Goal: Information Seeking & Learning: Learn about a topic

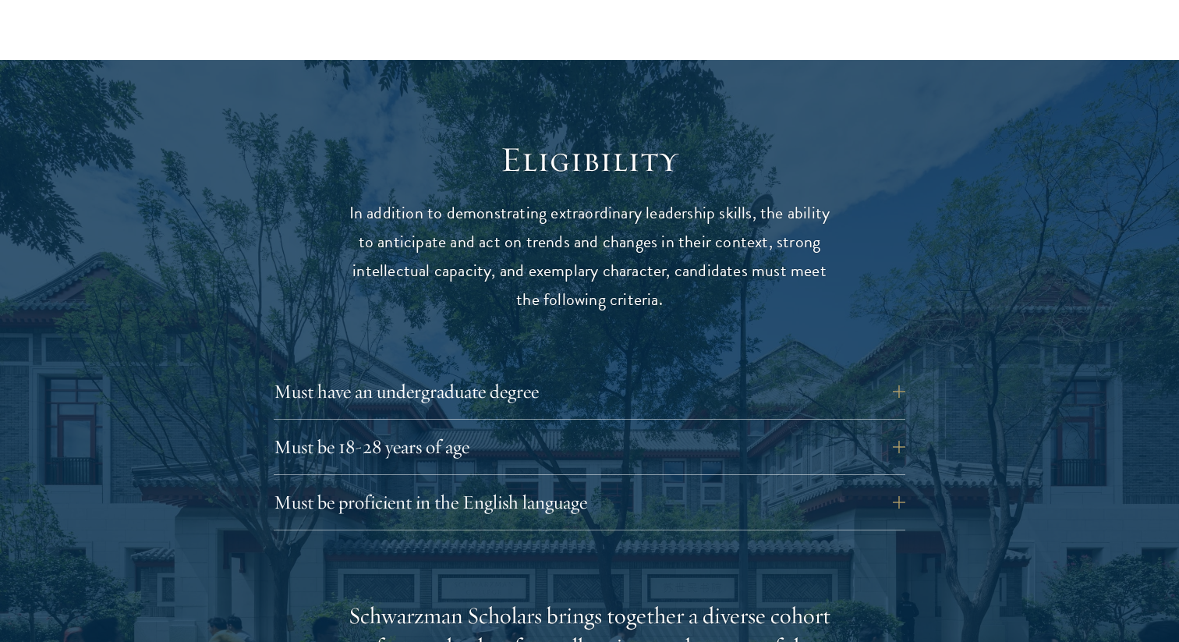
scroll to position [2128, 0]
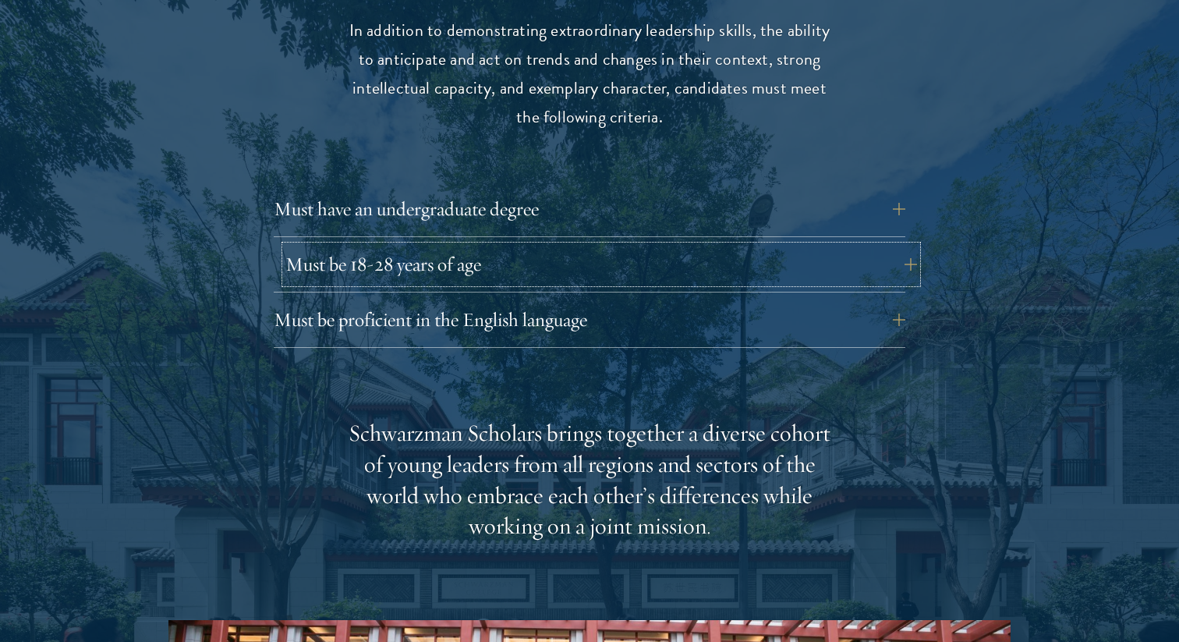
click at [466, 246] on button "Must be 18-28 years of age" at bounding box center [602, 264] width 632 height 37
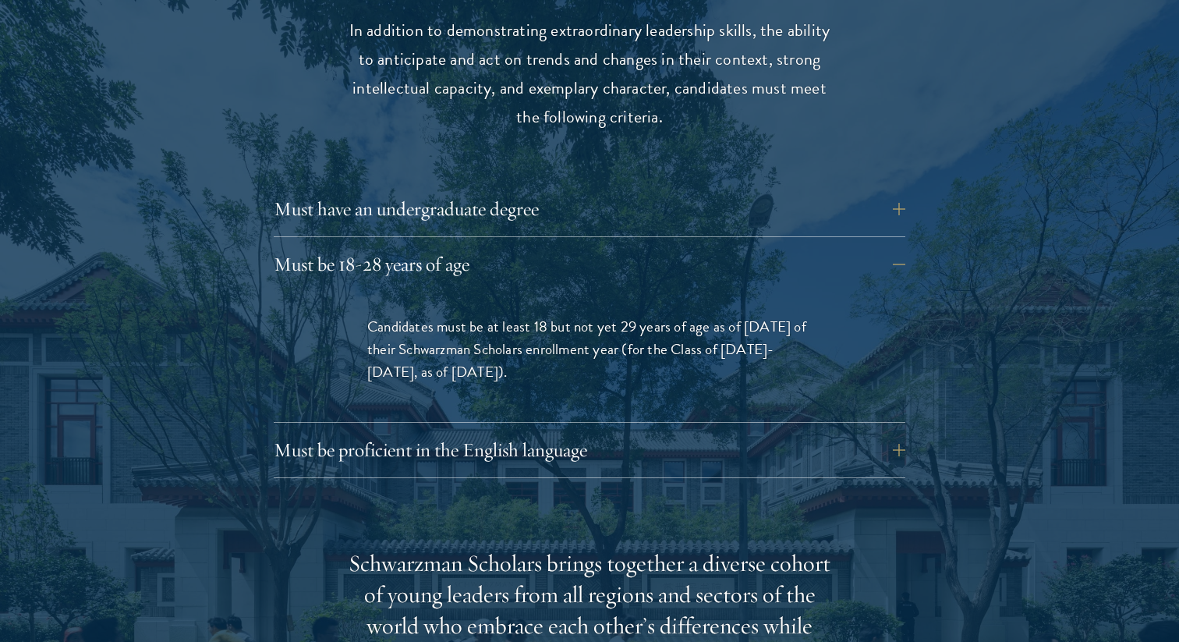
drag, startPoint x: 530, startPoint y: 333, endPoint x: 383, endPoint y: 283, distance: 155.7
click at [383, 315] on p "Candidates must be at least 18 but not yet 29 years of age as of [DATE] of thei…" at bounding box center [589, 349] width 445 height 68
click at [382, 315] on p "Candidates must be at least 18 but not yet 29 years of age as of August 1 of th…" at bounding box center [589, 349] width 445 height 68
drag, startPoint x: 382, startPoint y: 283, endPoint x: 502, endPoint y: 347, distance: 136.1
click at [502, 347] on p "Candidates must be at least 18 but not yet 29 years of age as of August 1 of th…" at bounding box center [589, 349] width 445 height 68
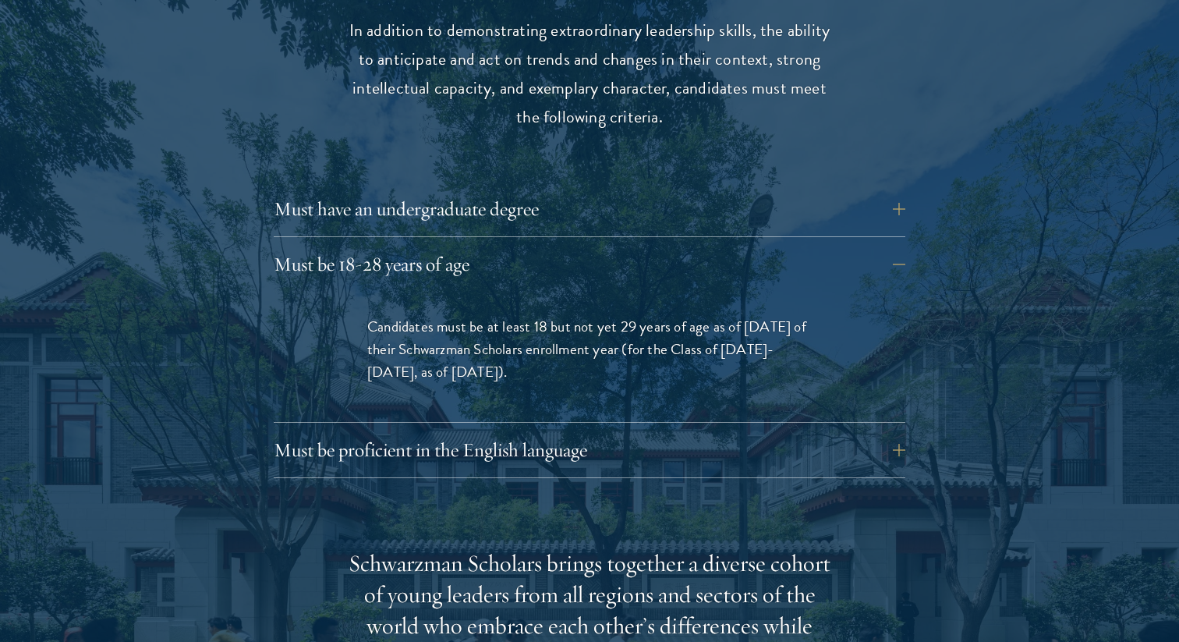
click at [503, 347] on p "Candidates must be at least 18 but not yet 29 years of age as of August 1 of th…" at bounding box center [589, 349] width 445 height 68
click at [492, 431] on button "Must be proficient in the English language" at bounding box center [602, 449] width 632 height 37
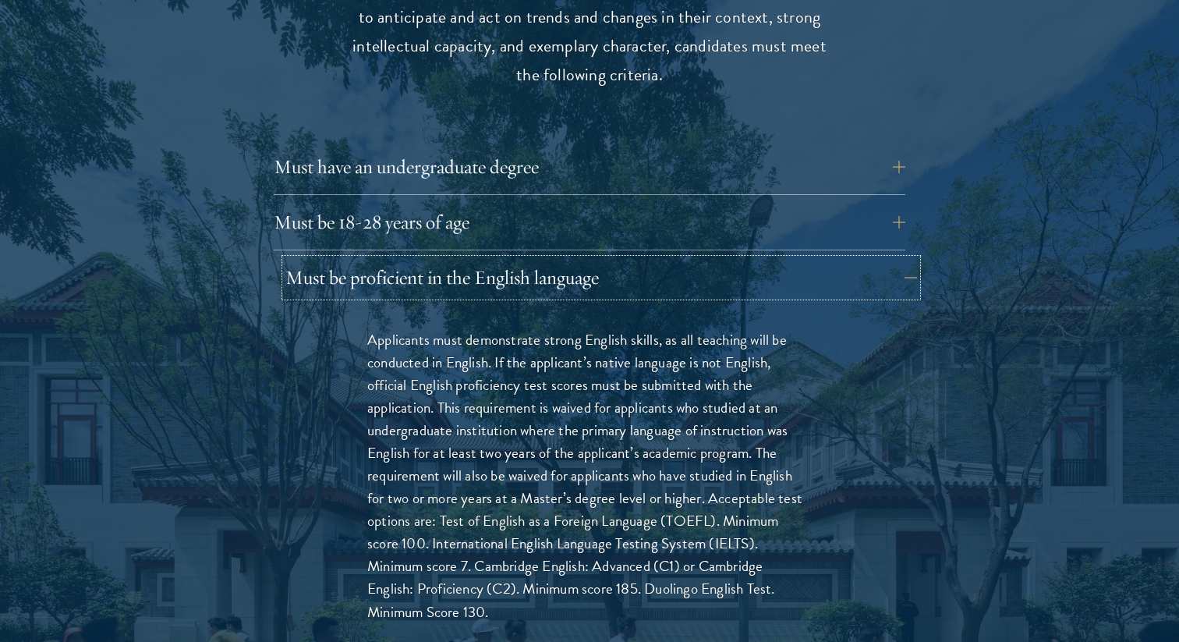
scroll to position [2171, 0]
click at [445, 203] on button "Must be 18-28 years of age" at bounding box center [602, 221] width 632 height 37
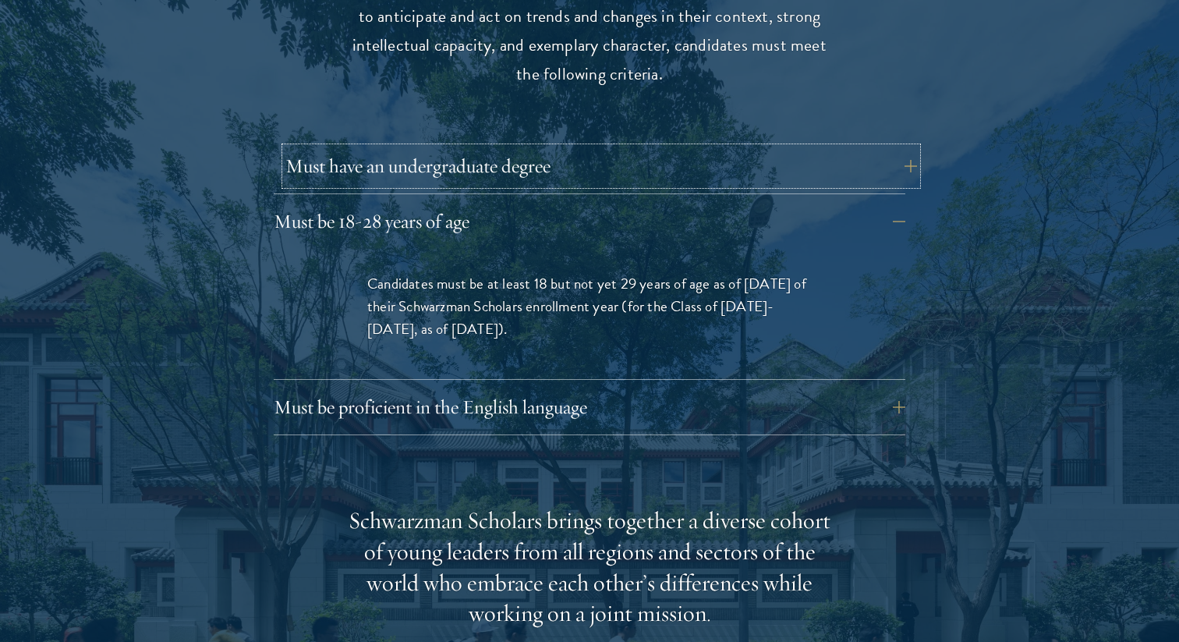
click at [444, 147] on button "Must have an undergraduate degree" at bounding box center [602, 165] width 632 height 37
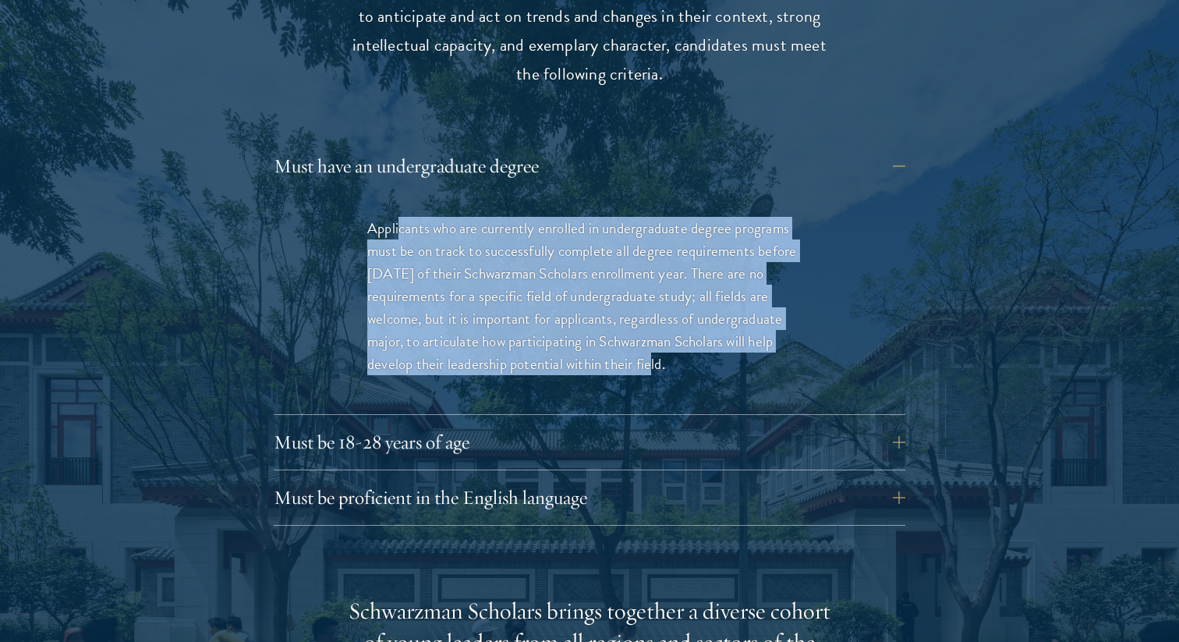
drag, startPoint x: 399, startPoint y: 204, endPoint x: 640, endPoint y: 326, distance: 270.7
click at [641, 327] on p "Applicants who are currently enrolled in undergraduate degree programs must be …" at bounding box center [589, 296] width 445 height 158
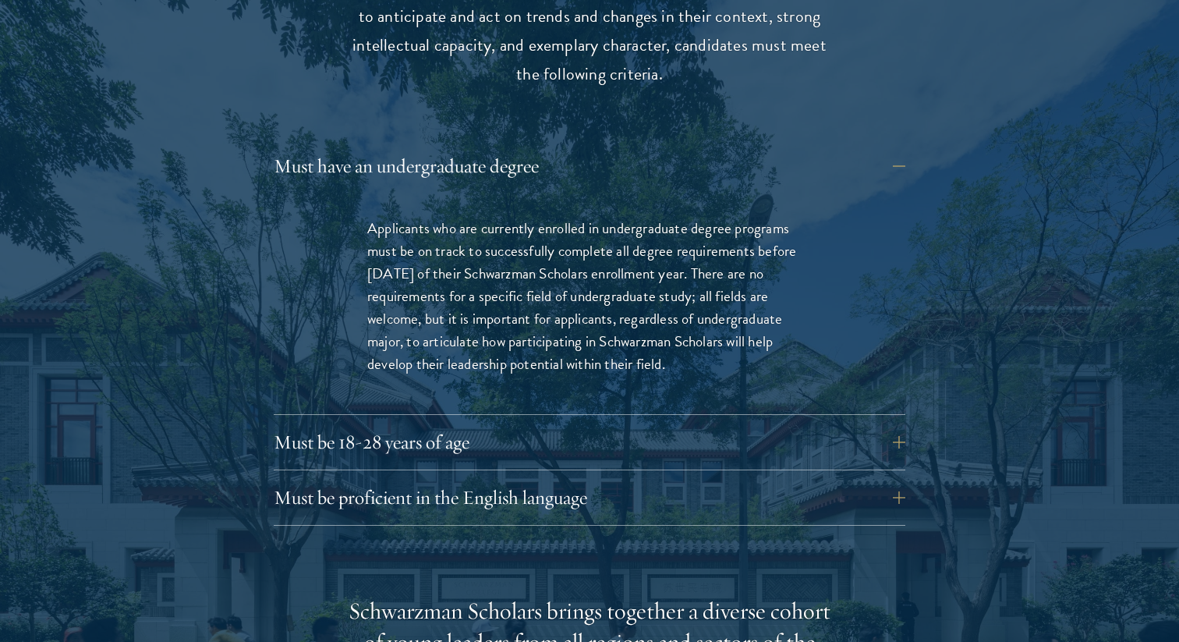
click at [677, 331] on p "Applicants who are currently enrolled in undergraduate degree programs must be …" at bounding box center [589, 296] width 445 height 158
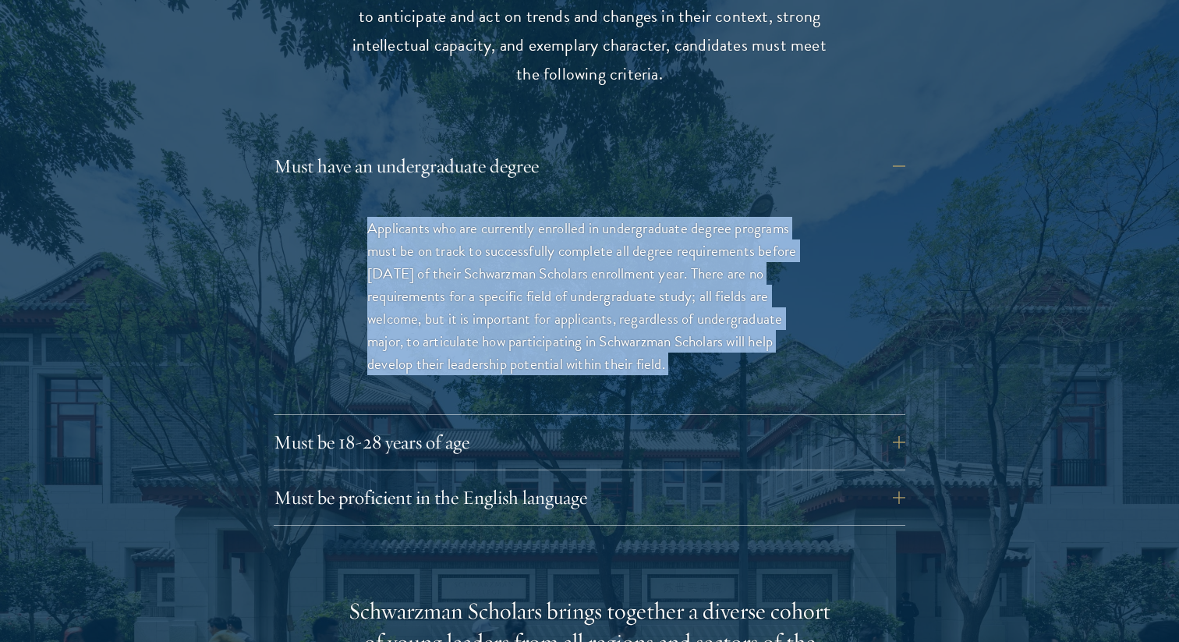
drag, startPoint x: 677, startPoint y: 331, endPoint x: 379, endPoint y: 198, distance: 326.2
click at [379, 217] on p "Applicants who are currently enrolled in undergraduate degree programs must be …" at bounding box center [589, 296] width 445 height 158
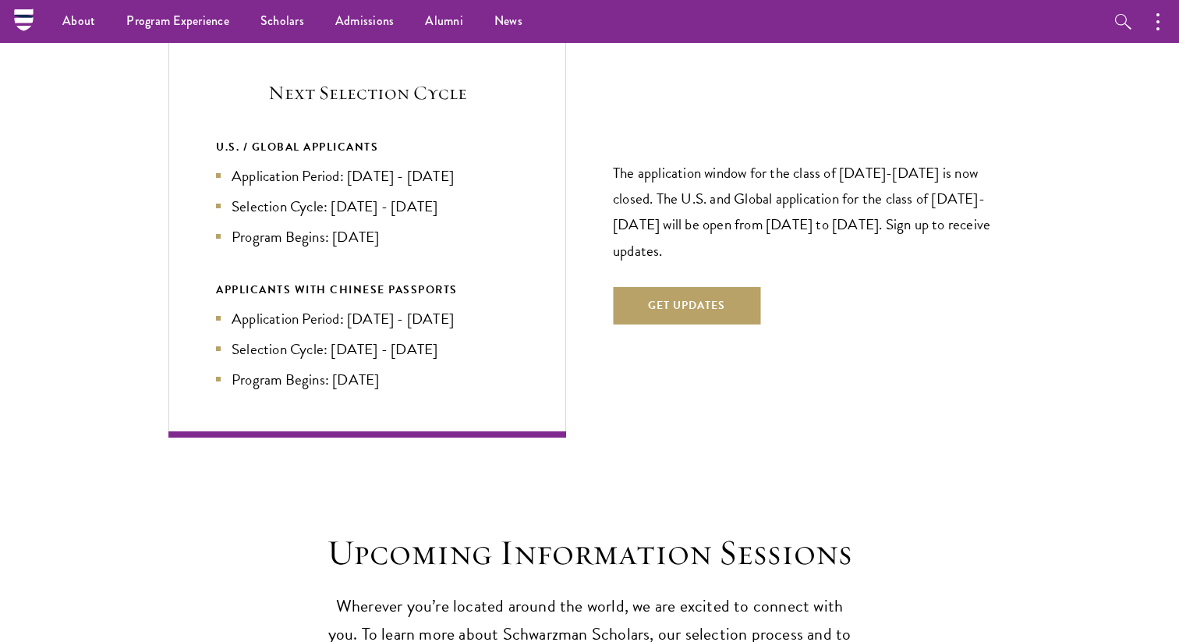
scroll to position [3573, 0]
drag, startPoint x: 339, startPoint y: 148, endPoint x: 392, endPoint y: 148, distance: 53.0
click at [392, 165] on li "Application Period: Apr 2026 - Sep 2026" at bounding box center [367, 176] width 303 height 23
drag, startPoint x: 366, startPoint y: 142, endPoint x: 424, endPoint y: 168, distance: 63.9
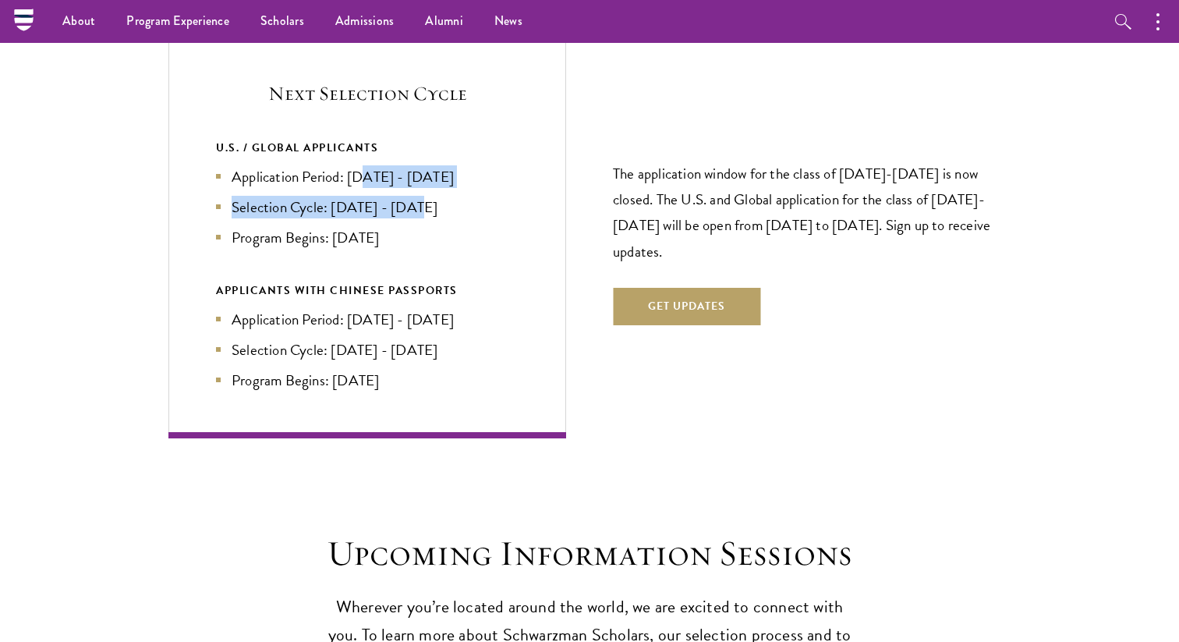
click at [424, 168] on ul "Application Period: Apr 2026 - Sep 2026 Selection Cycle: Oct - Nov 2026 Program…" at bounding box center [367, 206] width 303 height 83
click at [425, 196] on li "Selection Cycle: Oct - Nov 2026" at bounding box center [367, 207] width 303 height 23
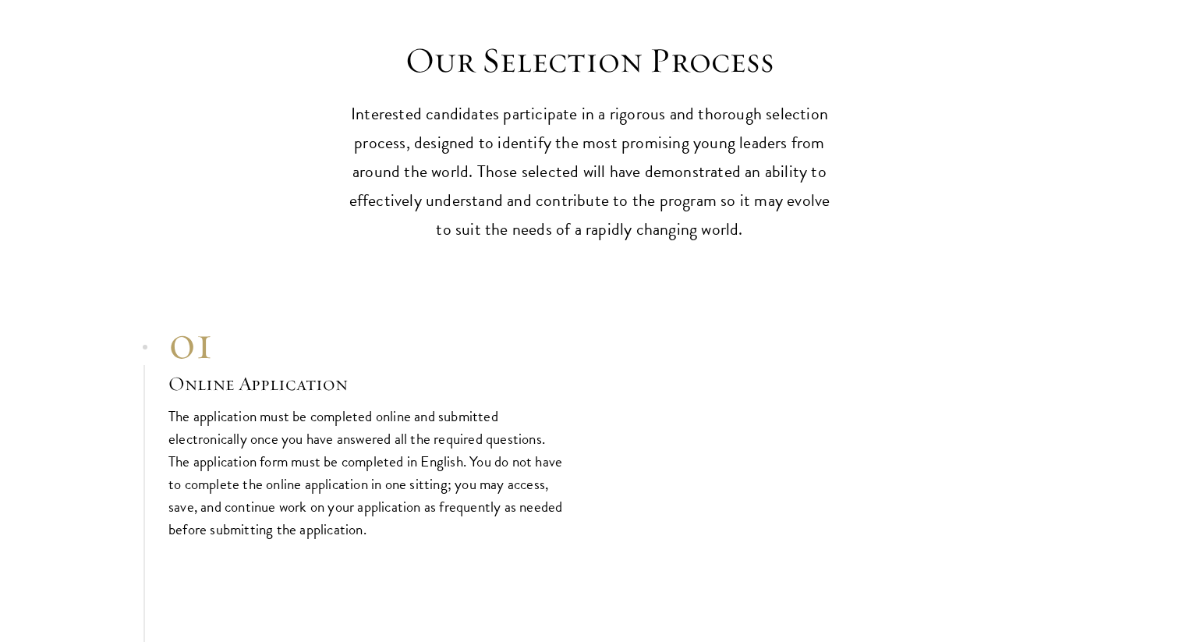
scroll to position [4604, 0]
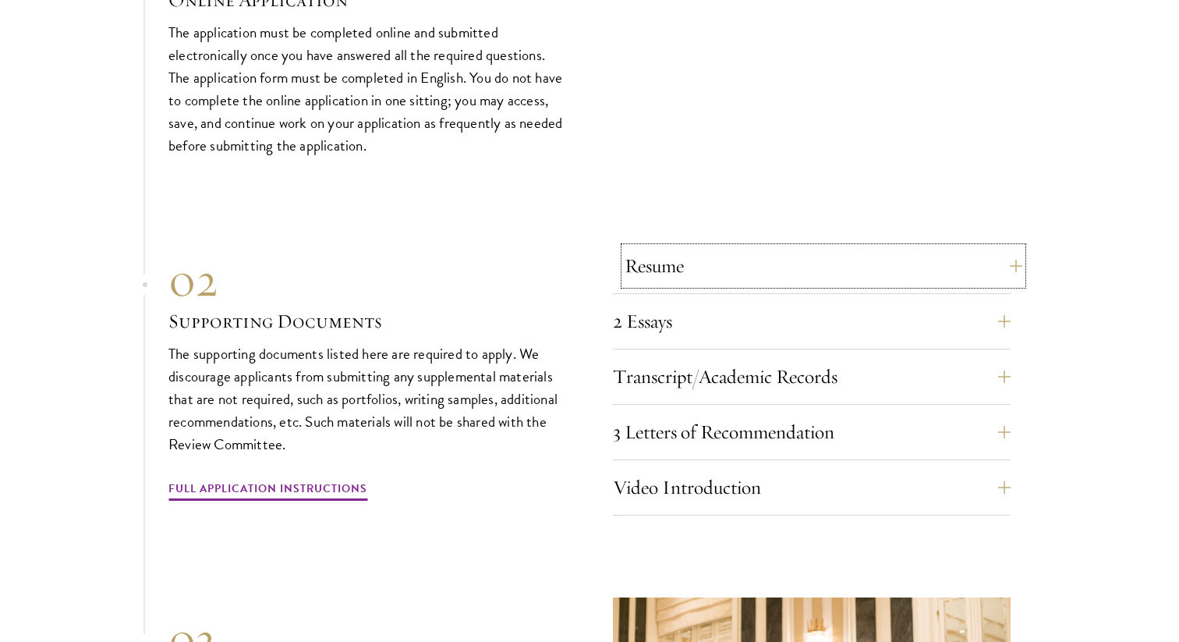
click at [656, 247] on button "Resume" at bounding box center [824, 265] width 398 height 37
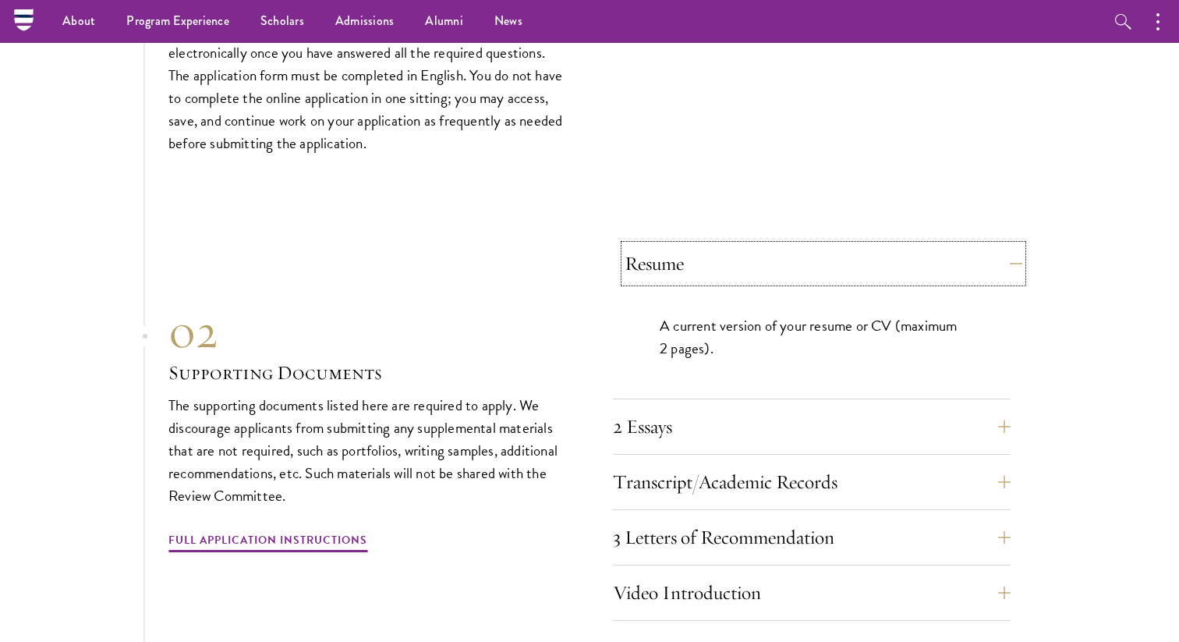
scroll to position [4757, 0]
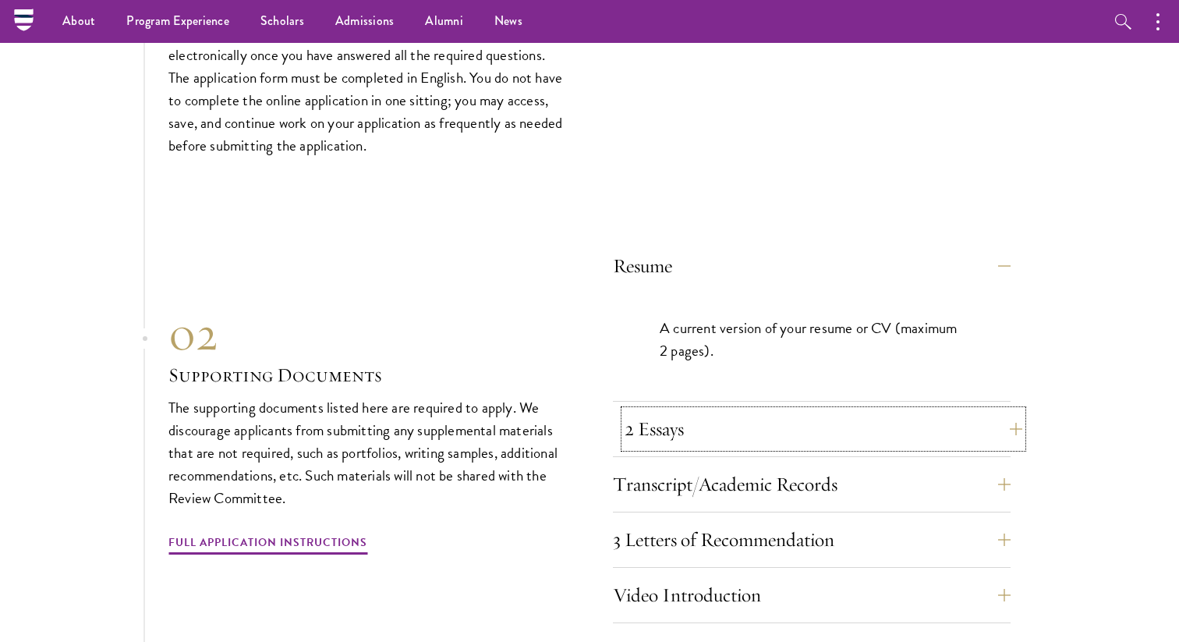
click at [729, 410] on button "2 Essays" at bounding box center [824, 428] width 398 height 37
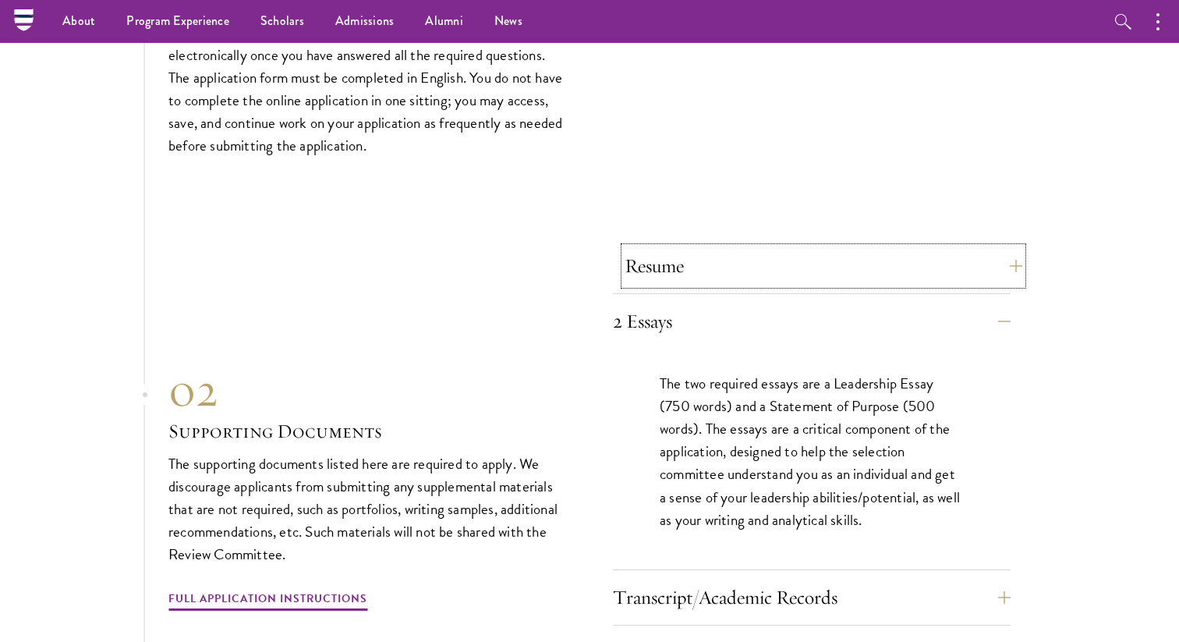
click at [693, 247] on button "Resume" at bounding box center [824, 265] width 398 height 37
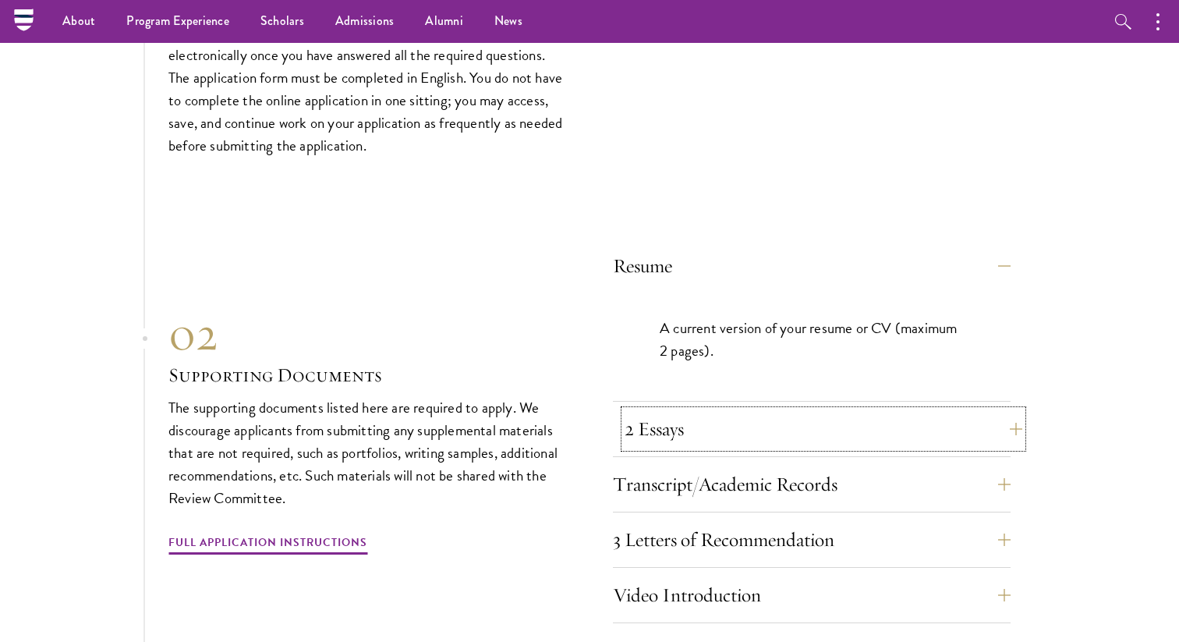
click at [729, 410] on button "2 Essays" at bounding box center [824, 428] width 398 height 37
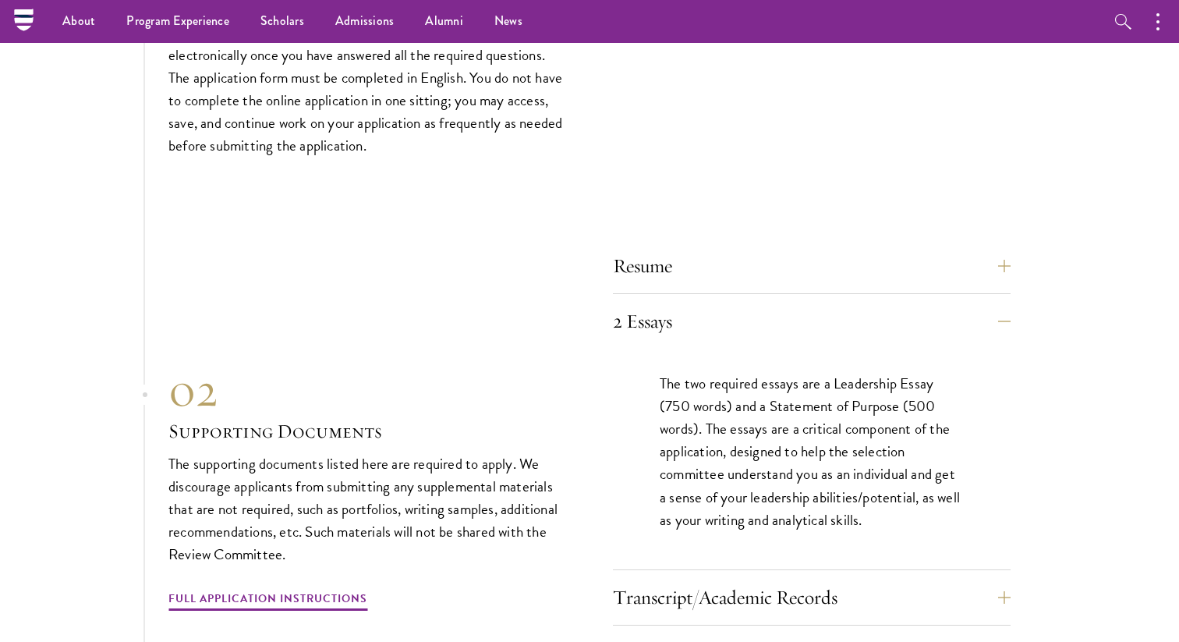
drag, startPoint x: 696, startPoint y: 346, endPoint x: 704, endPoint y: 348, distance: 8.9
click at [704, 372] on p "The two required essays are a Leadership Essay (750 words) and a Statement of P…" at bounding box center [812, 451] width 304 height 158
click at [633, 365] on div "The two required essays are a Leadership Essay (750 words) and a Statement of P…" at bounding box center [812, 459] width 398 height 221
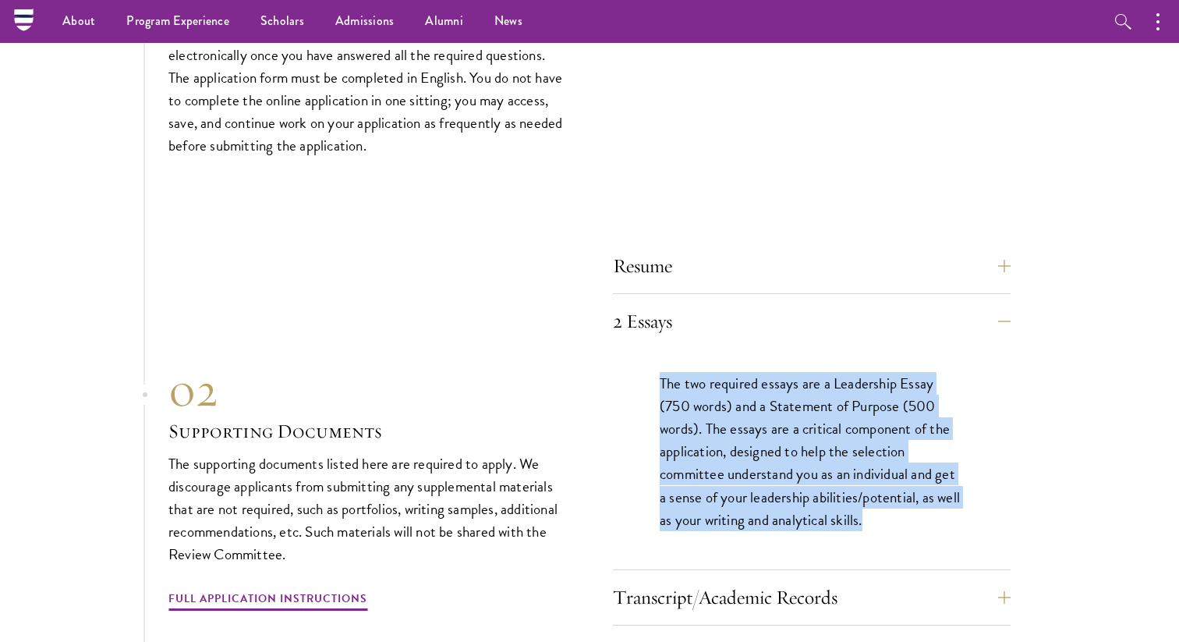
drag, startPoint x: 653, startPoint y: 345, endPoint x: 959, endPoint y: 522, distance: 354.0
click at [959, 522] on div "The two required essays are a Leadership Essay (750 words) and a Statement of P…" at bounding box center [812, 459] width 398 height 221
copy p "The two required essays are a Leadership Essay (750 words) and a Statement of P…"
click at [322, 589] on link "Full Application Instructions" at bounding box center [267, 601] width 199 height 24
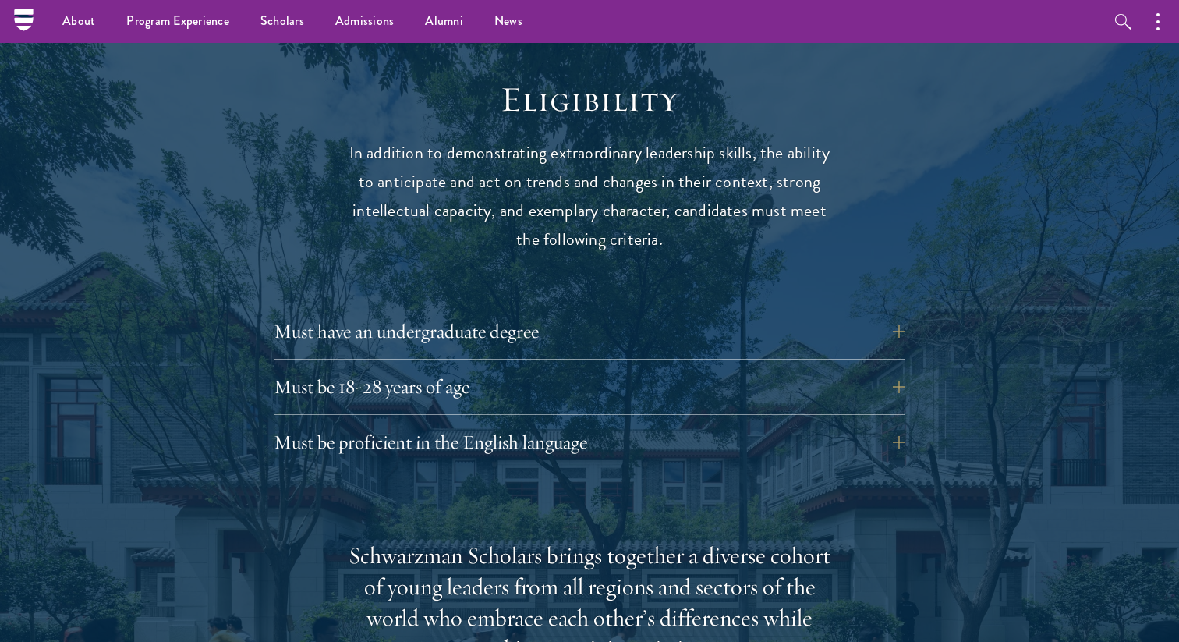
scroll to position [1964, 0]
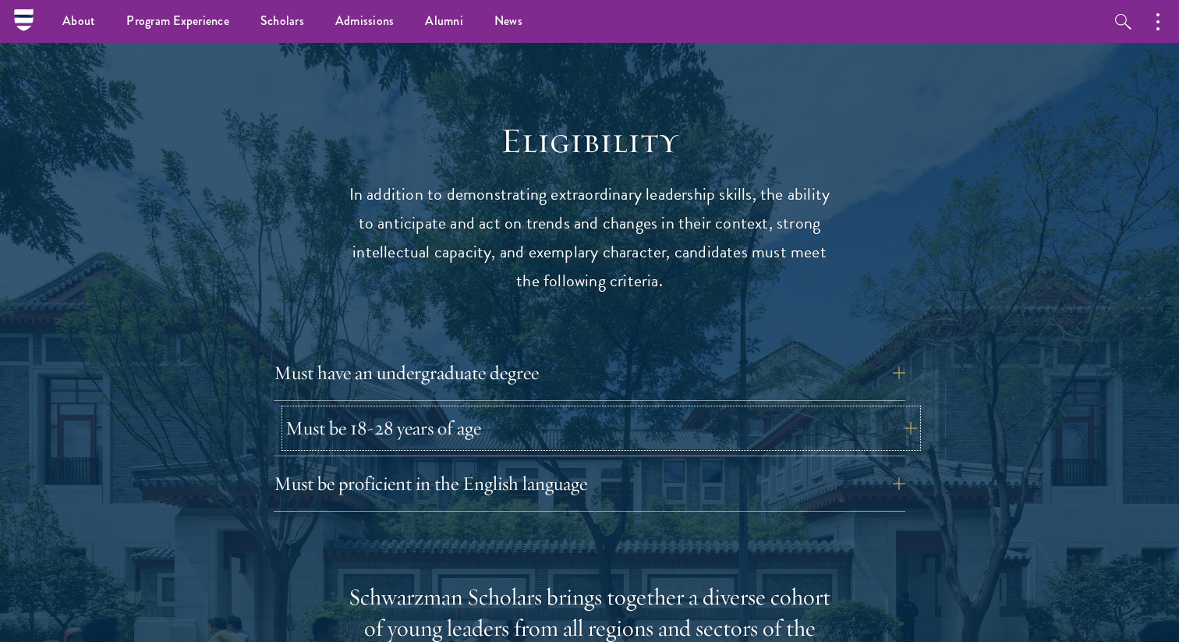
click at [553, 410] on button "Must be 18-28 years of age" at bounding box center [602, 428] width 632 height 37
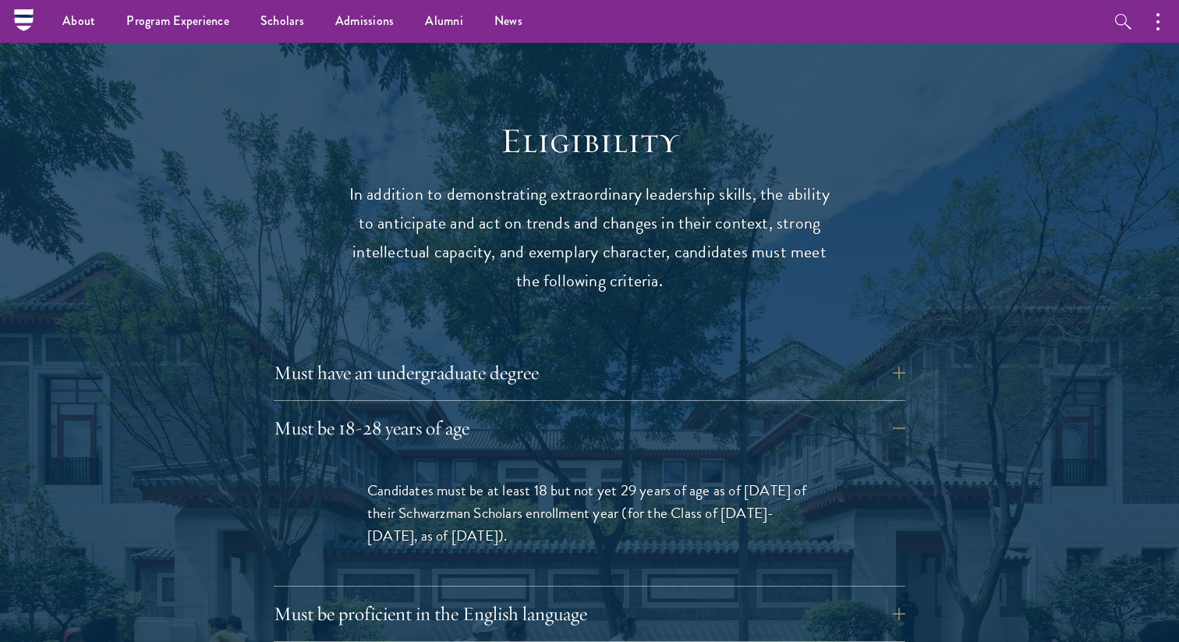
drag, startPoint x: 541, startPoint y: 461, endPoint x: 649, endPoint y: 503, distance: 116.3
click at [649, 503] on p "Candidates must be at least 18 but not yet 29 years of age as of August 1 of th…" at bounding box center [589, 513] width 445 height 68
click at [650, 503] on p "Candidates must be at least 18 but not yet 29 years of age as of August 1 of th…" at bounding box center [589, 513] width 445 height 68
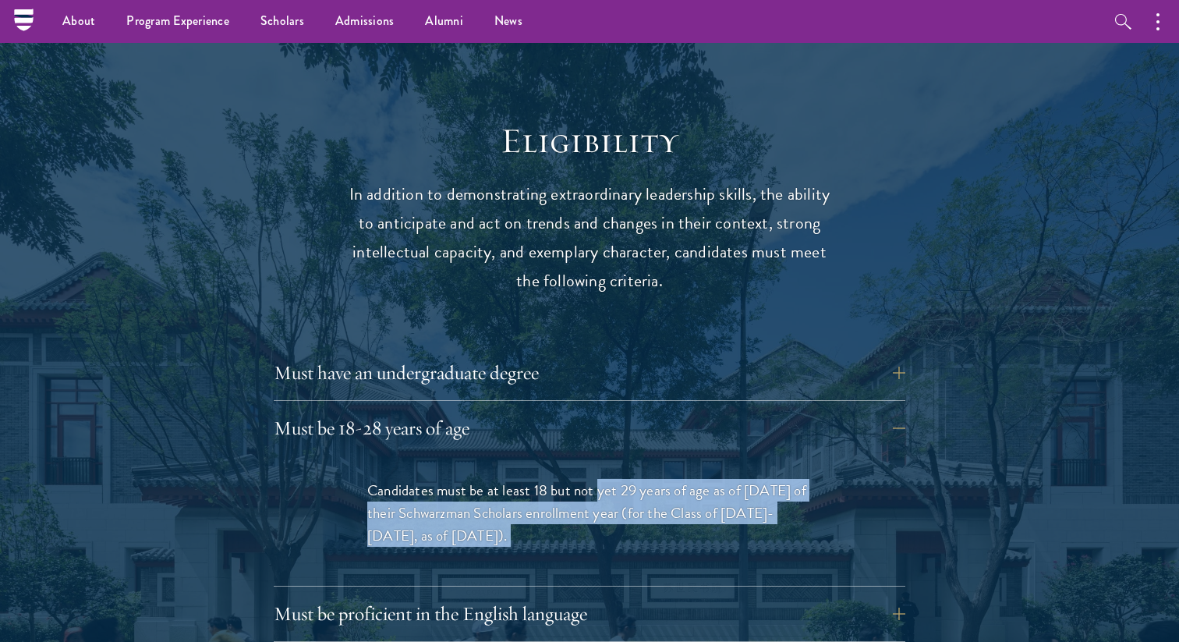
drag, startPoint x: 650, startPoint y: 503, endPoint x: 606, endPoint y: 463, distance: 59.6
click at [605, 479] on p "Candidates must be at least 18 but not yet 29 years of age as of August 1 of th…" at bounding box center [589, 513] width 445 height 68
click at [606, 479] on span "Candidates must be at least 18 but not yet 29 years of age as of August 1 of th…" at bounding box center [586, 513] width 439 height 68
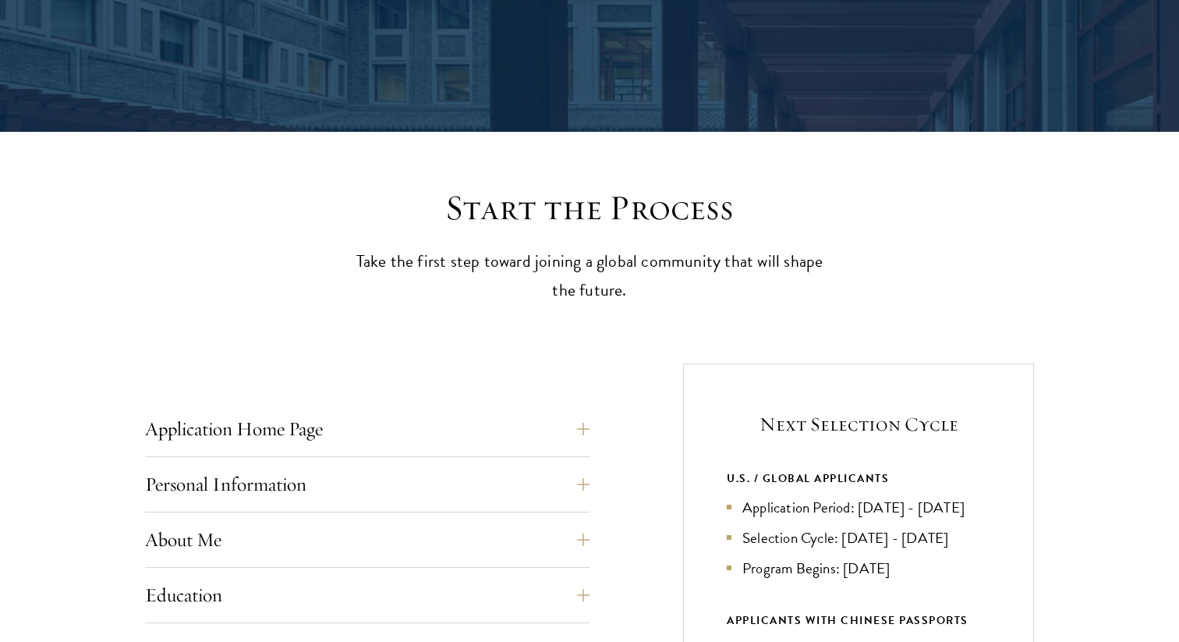
scroll to position [405, 0]
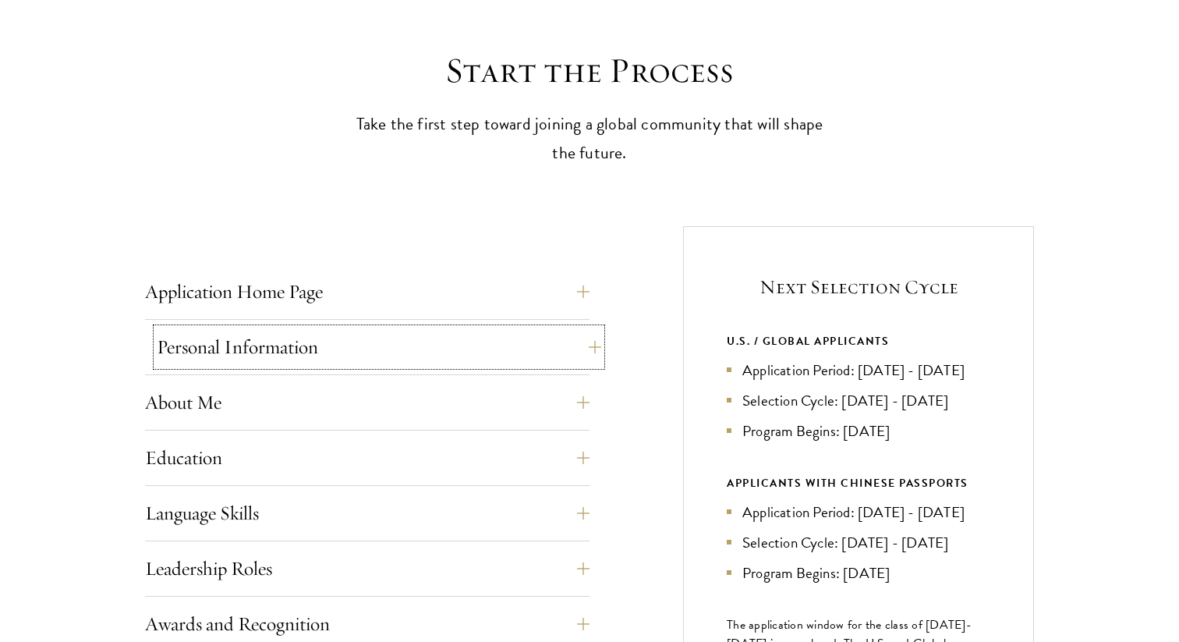
click at [516, 337] on button "Personal Information" at bounding box center [379, 346] width 445 height 37
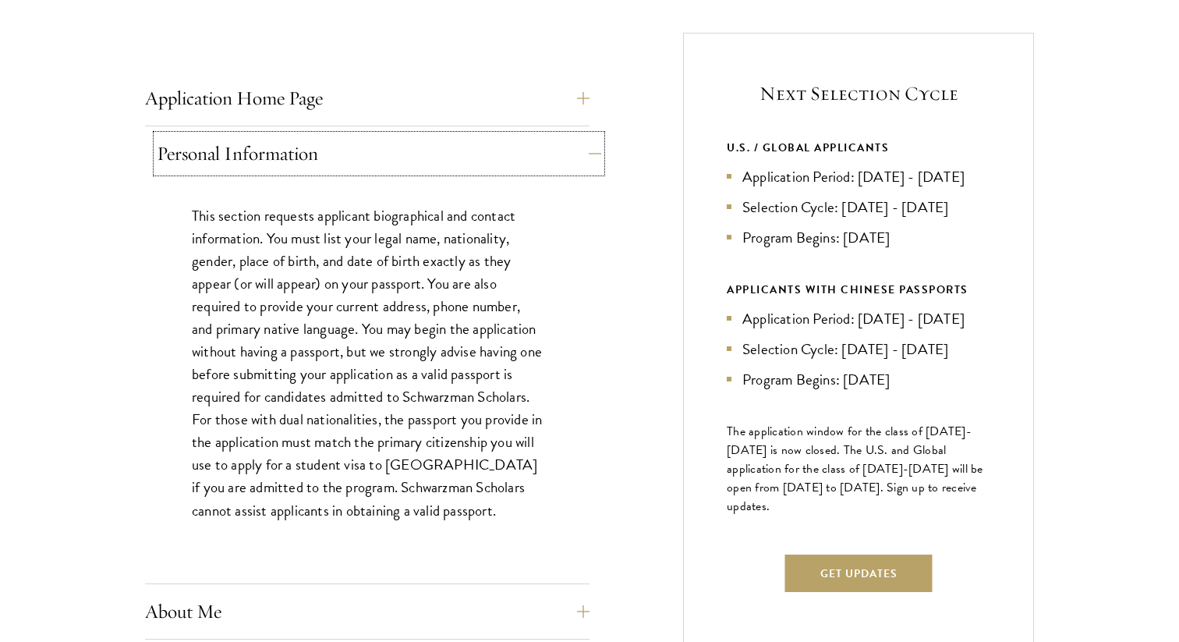
scroll to position [602, 0]
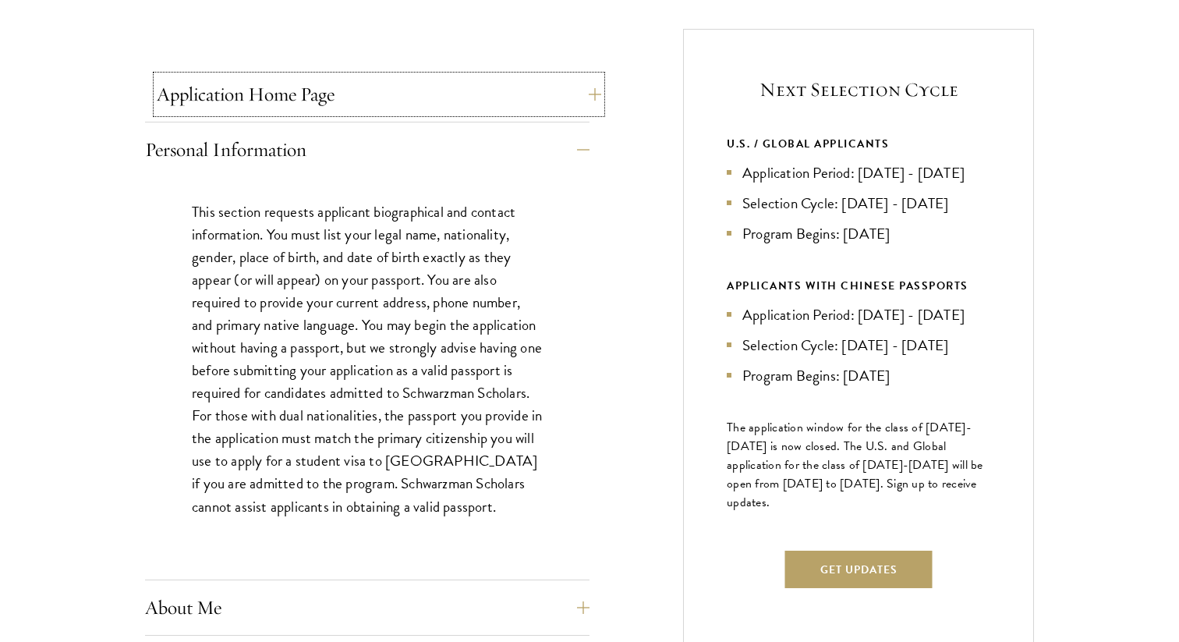
click at [407, 97] on button "Application Home Page" at bounding box center [379, 94] width 445 height 37
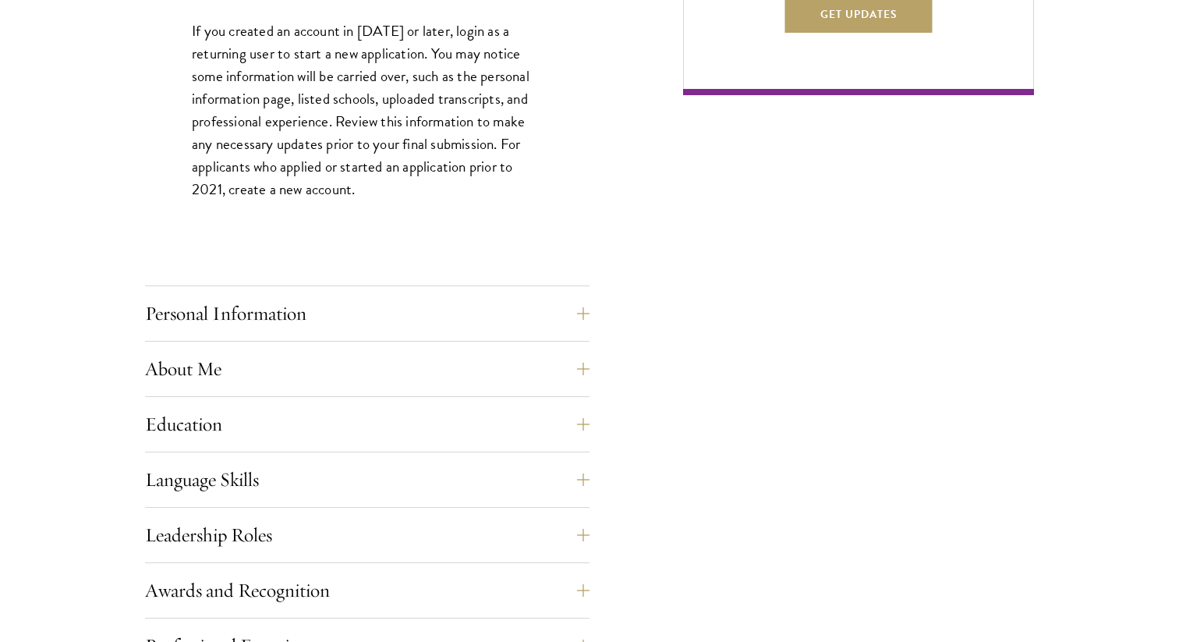
scroll to position [1165, 0]
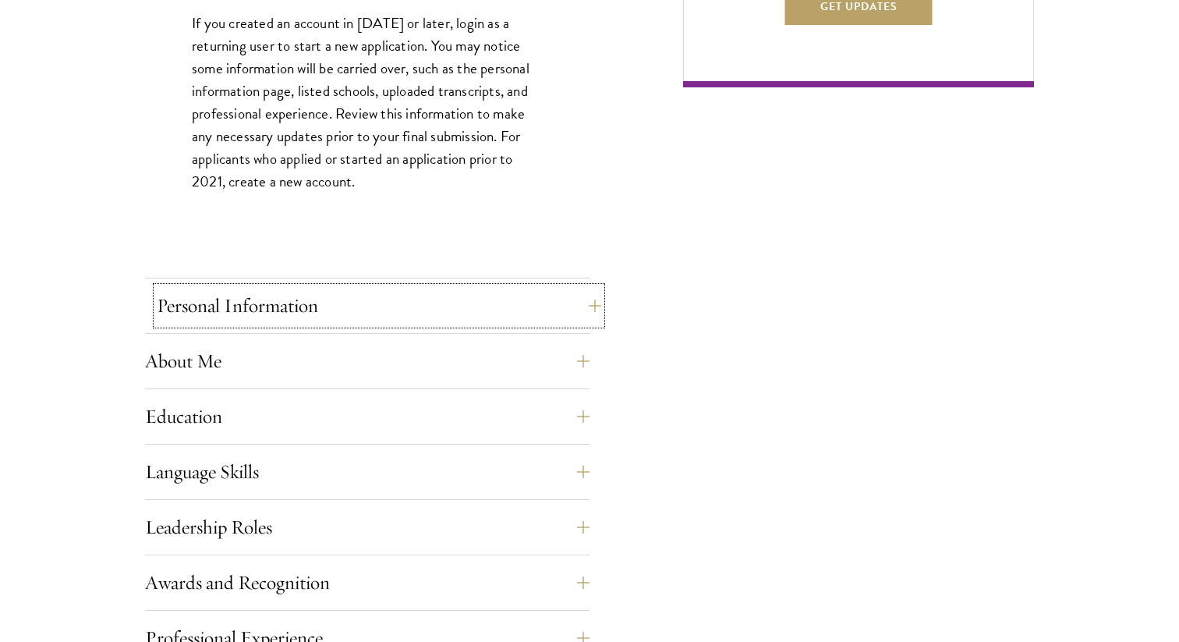
click at [296, 306] on button "Personal Information" at bounding box center [379, 305] width 445 height 37
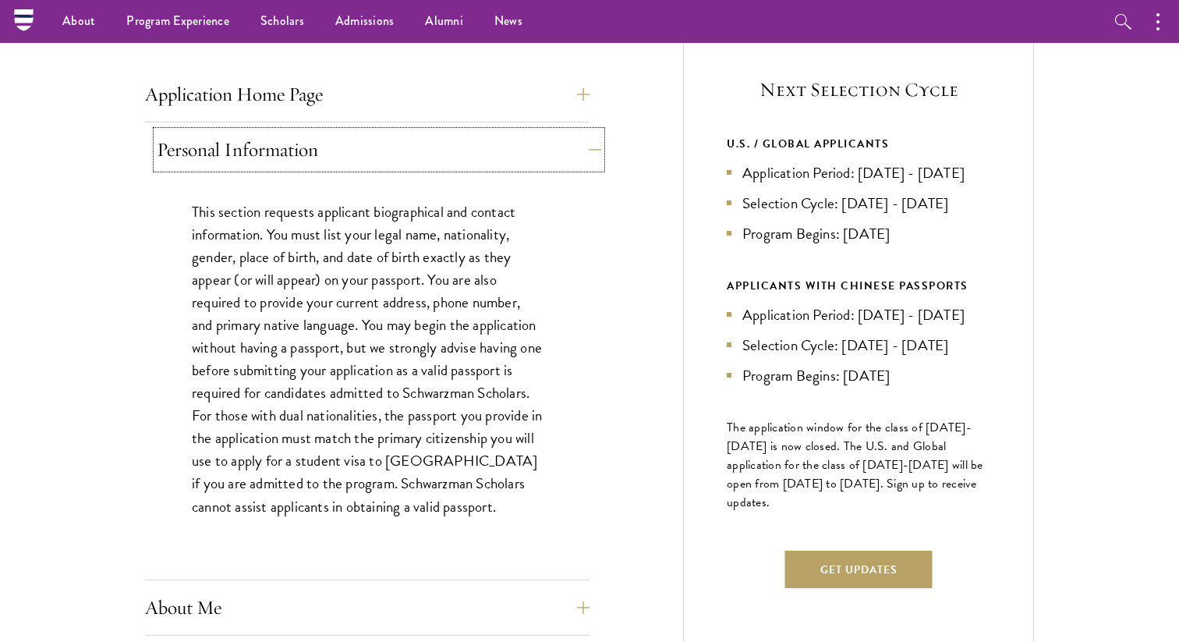
scroll to position [601, 0]
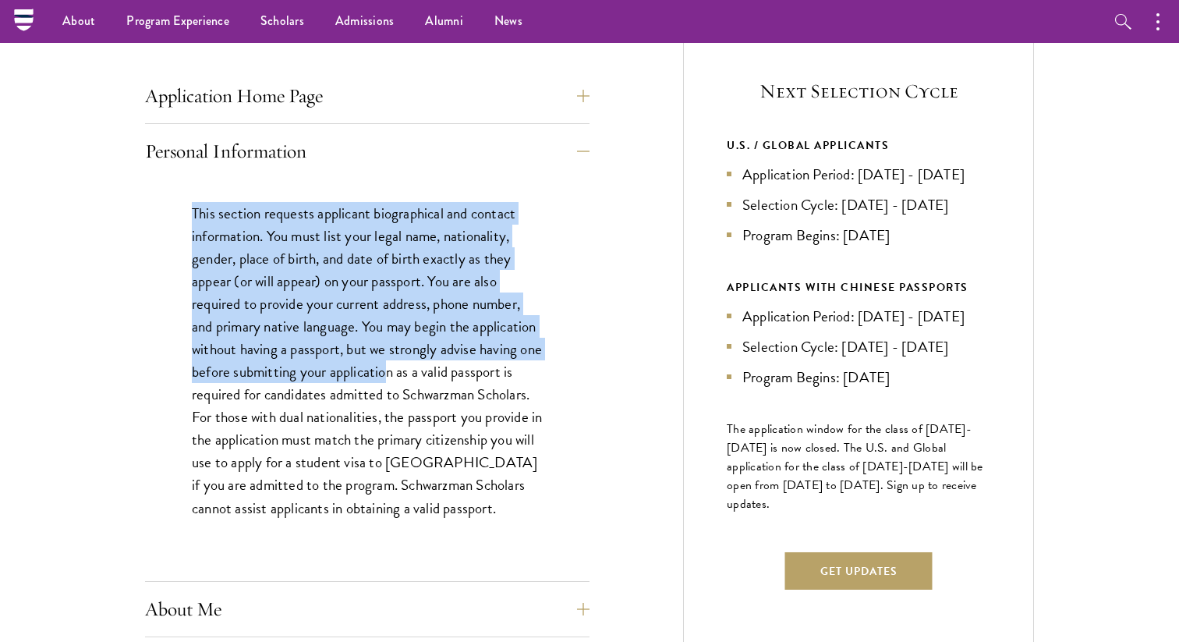
drag, startPoint x: 174, startPoint y: 183, endPoint x: 409, endPoint y: 374, distance: 302.7
click at [409, 374] on div "This section requests applicant biographical and contact information. You must …" at bounding box center [367, 369] width 445 height 380
click at [410, 374] on p "This section requests applicant biographical and contact information. You must …" at bounding box center [367, 360] width 351 height 317
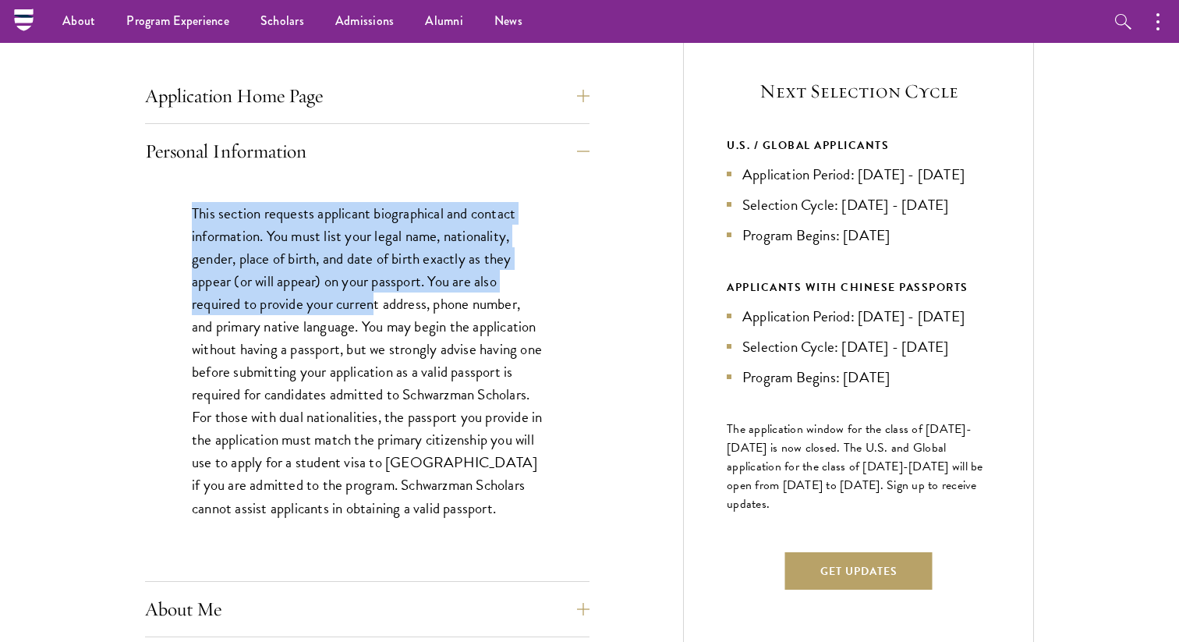
drag, startPoint x: 185, startPoint y: 207, endPoint x: 374, endPoint y: 311, distance: 216.1
click at [374, 311] on div "This section requests applicant biographical and contact information. You must …" at bounding box center [367, 369] width 445 height 380
click at [374, 311] on p "This section requests applicant biographical and contact information. You must …" at bounding box center [367, 360] width 351 height 317
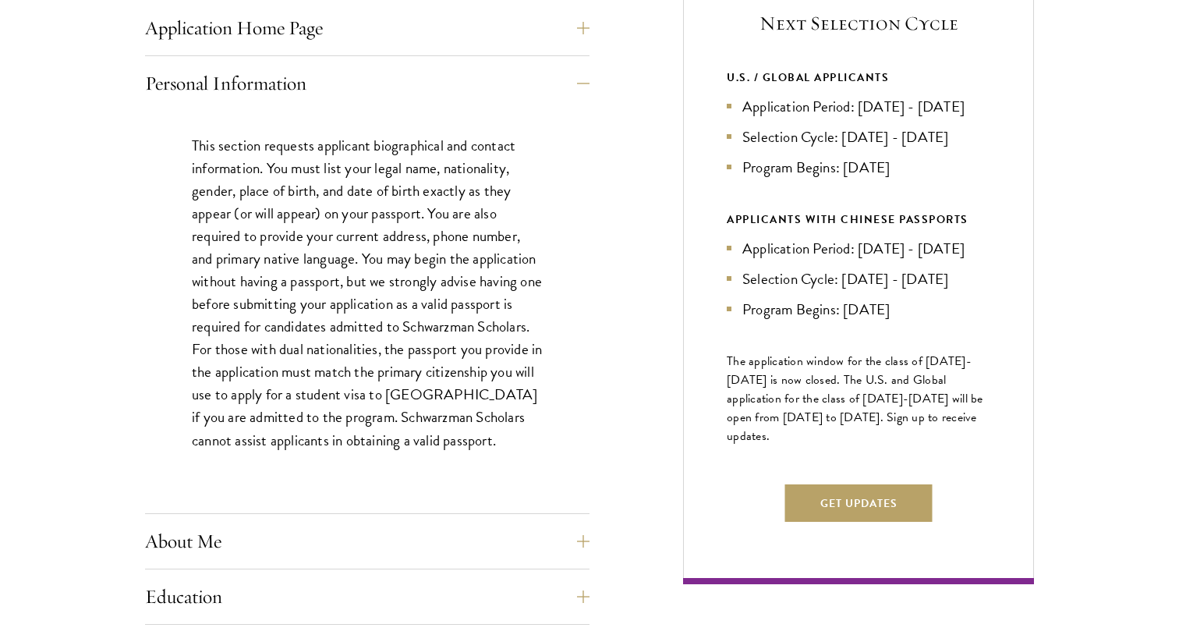
scroll to position [672, 0]
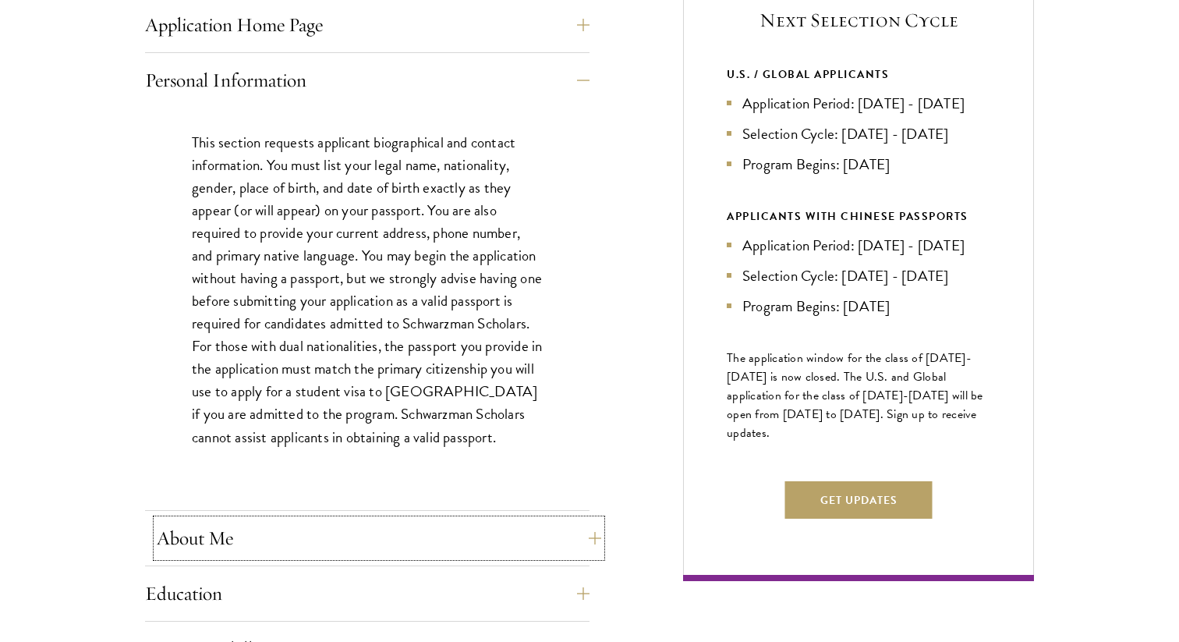
click at [360, 520] on button "About Me" at bounding box center [379, 538] width 445 height 37
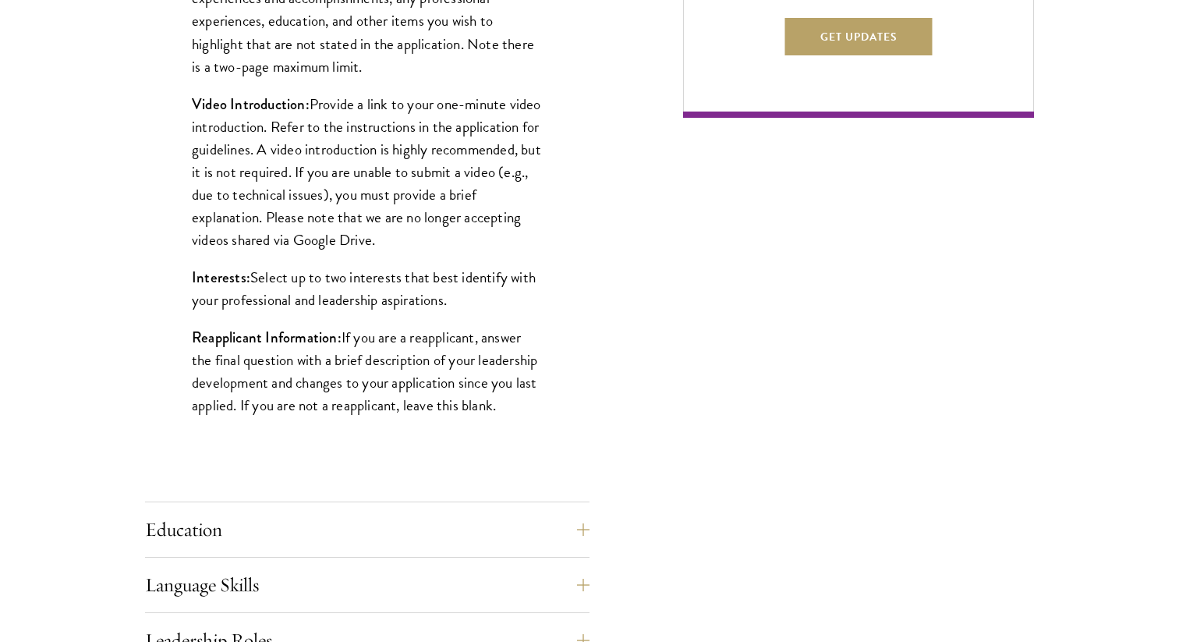
scroll to position [1136, 0]
click at [349, 511] on button "Education" at bounding box center [379, 528] width 445 height 37
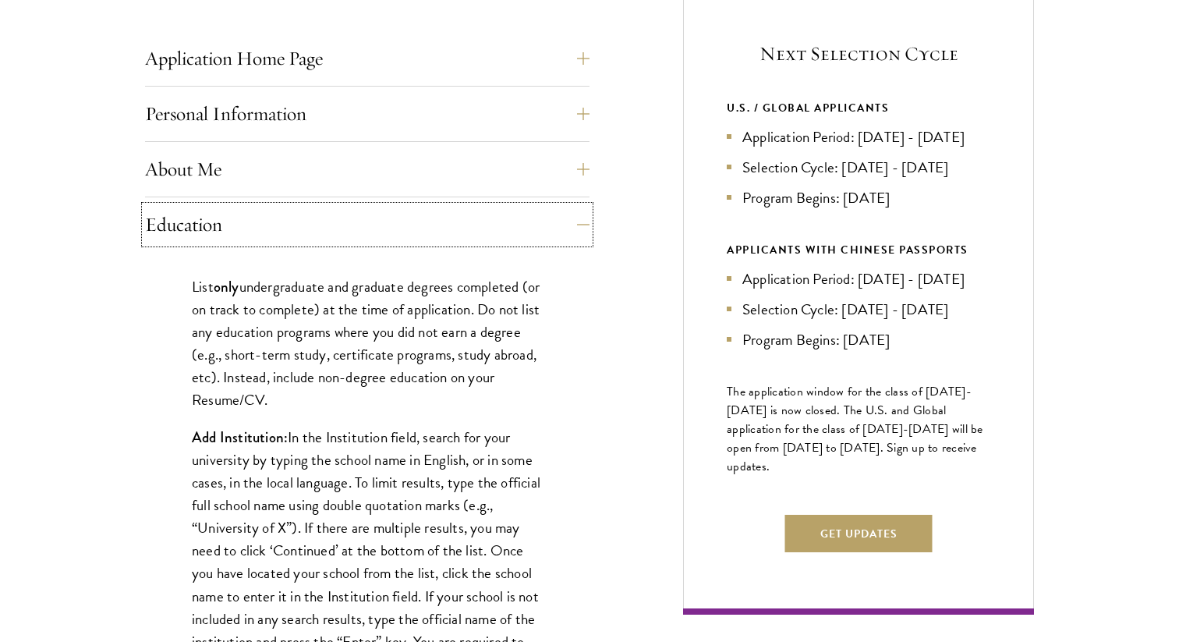
scroll to position [639, 0]
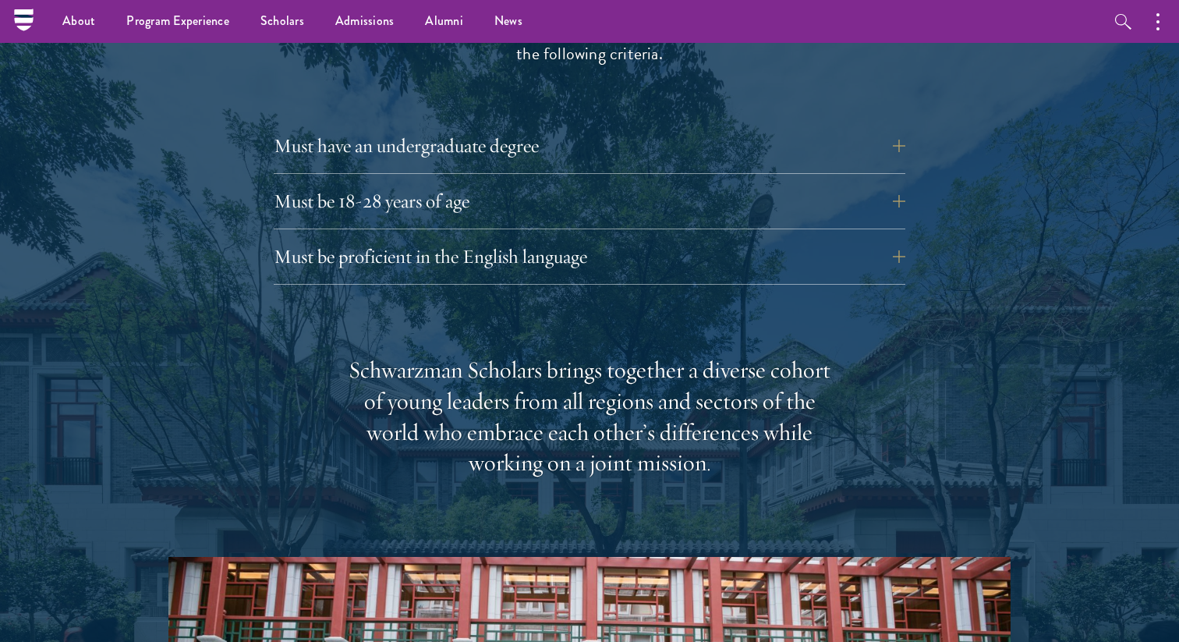
scroll to position [2183, 0]
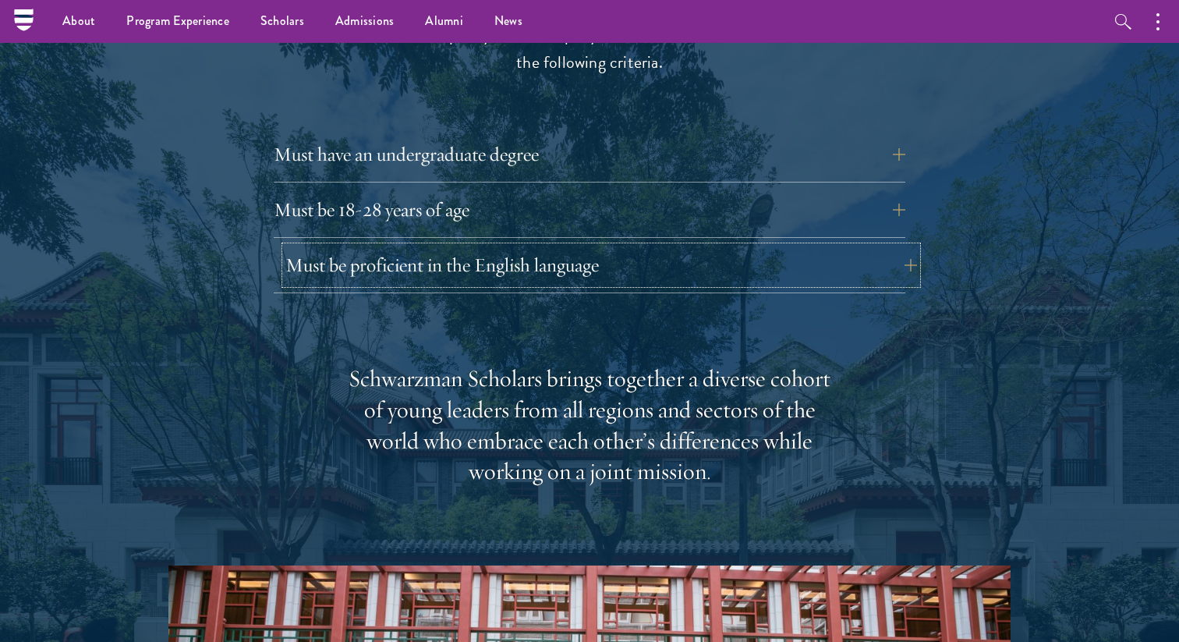
click at [494, 246] on button "Must be proficient in the English language" at bounding box center [602, 264] width 632 height 37
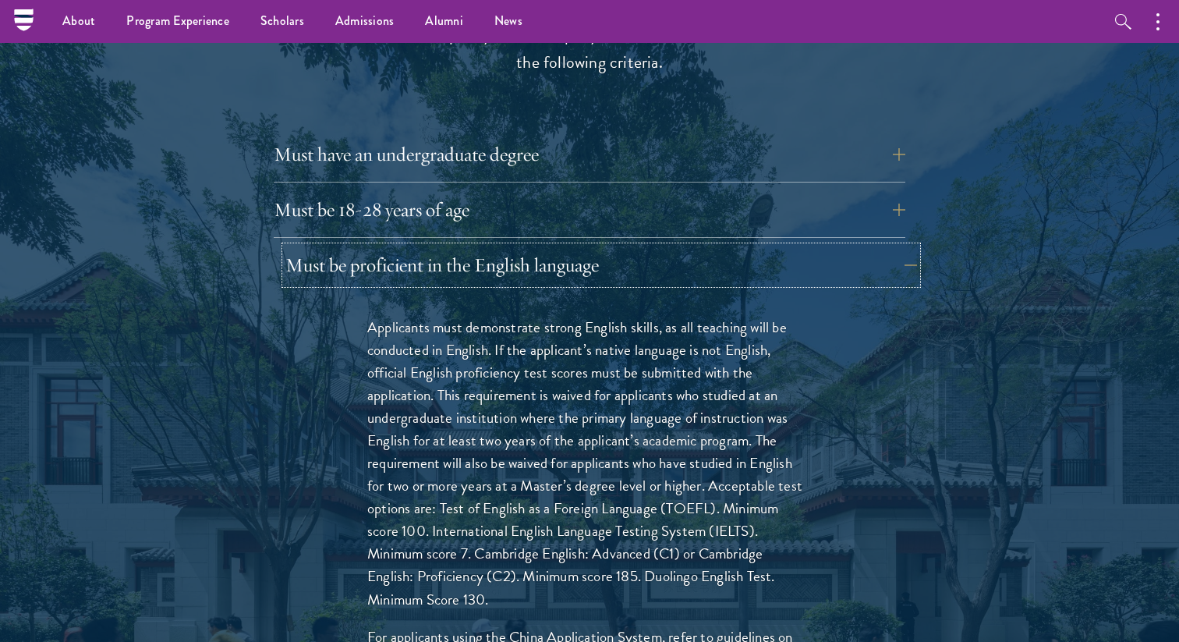
click at [495, 246] on button "Must be proficient in the English language" at bounding box center [602, 264] width 632 height 37
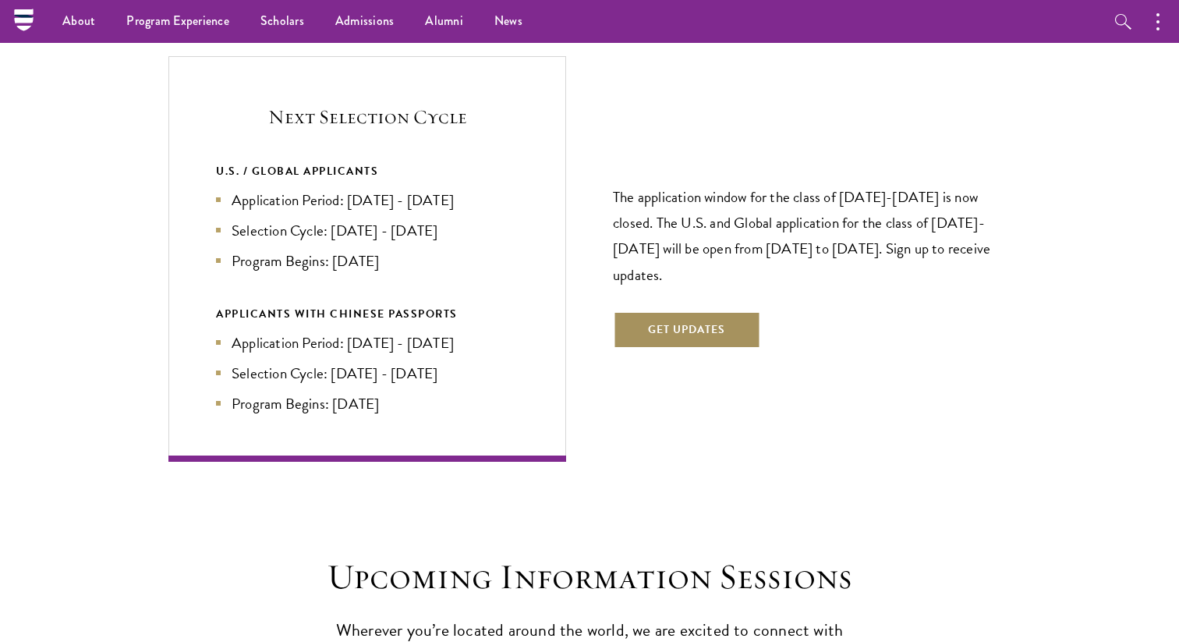
scroll to position [3314, 0]
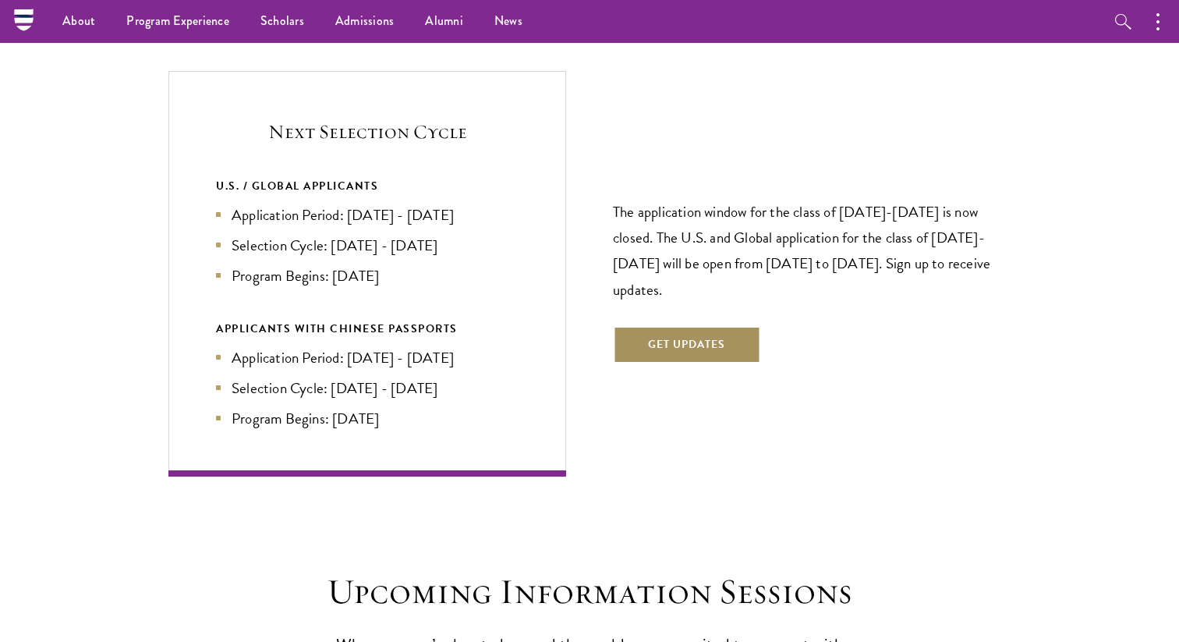
click at [721, 326] on button "Get Updates" at bounding box center [686, 344] width 147 height 37
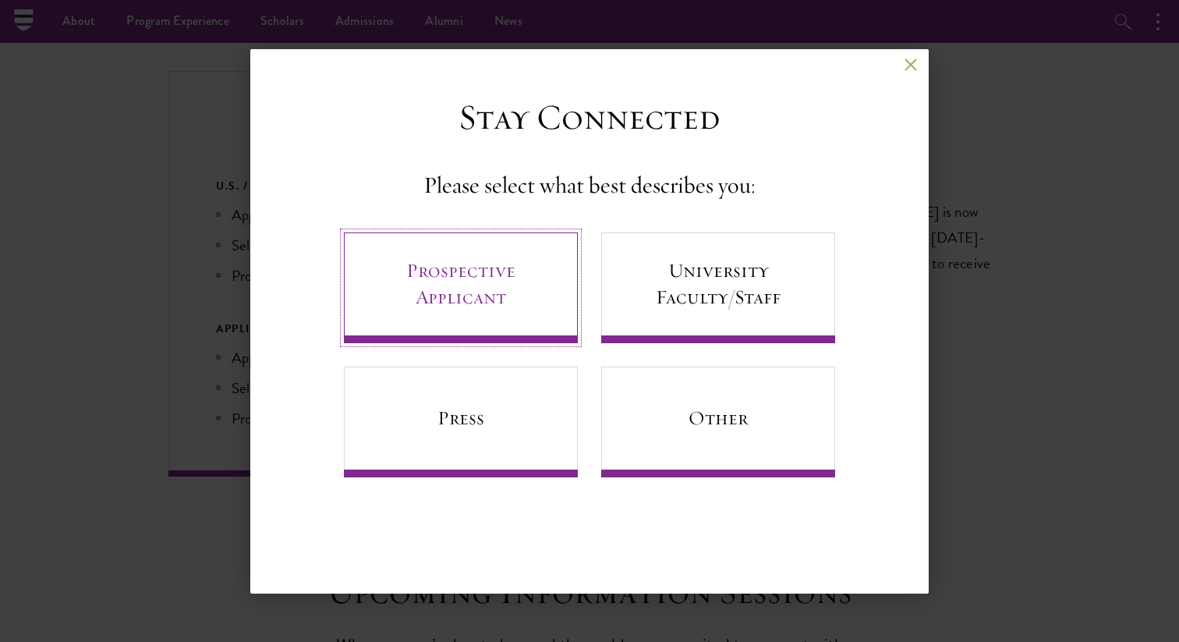
click at [513, 309] on link "Prospective Applicant" at bounding box center [461, 287] width 234 height 111
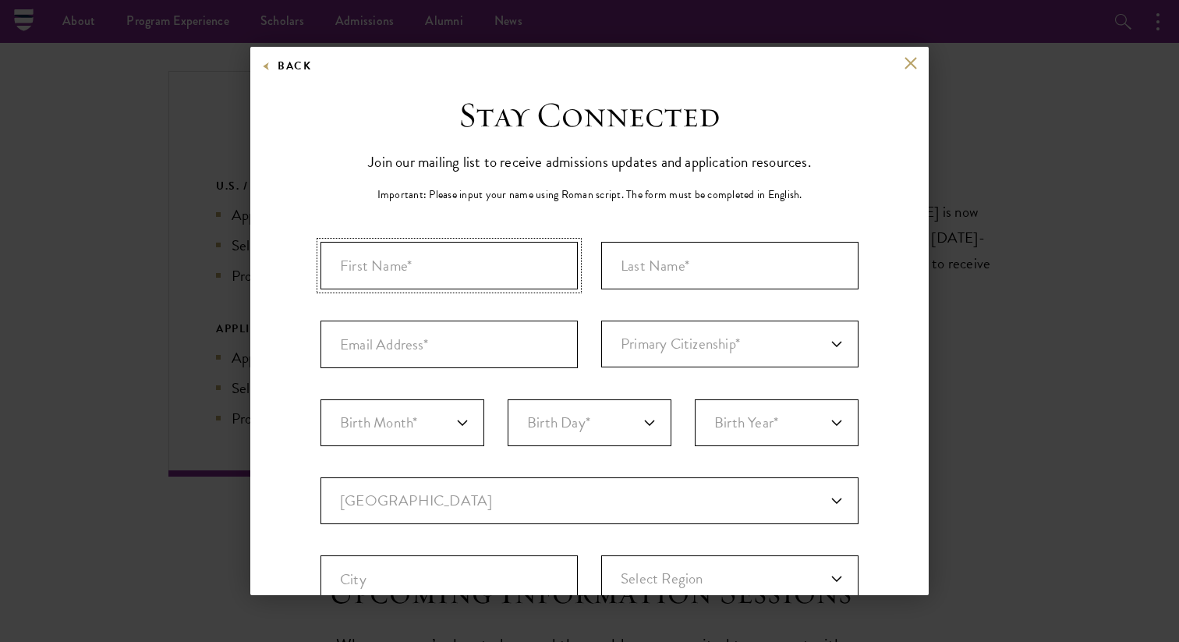
click at [493, 278] on input "First Name*" at bounding box center [449, 266] width 257 height 48
type input "Ga Kei"
type input "Sung"
click at [385, 341] on input "Email Address*" at bounding box center [449, 345] width 257 height 48
type input "cindysung123@gmail.com"
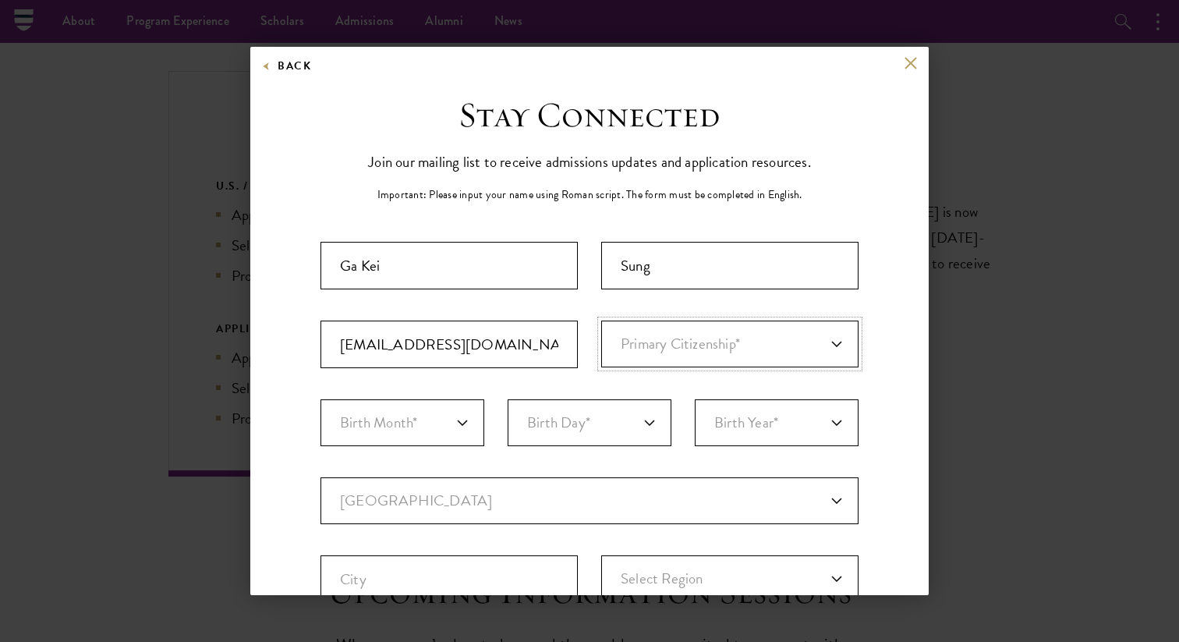
click at [641, 365] on select "Primary Citizenship* Afghanistan Aland Islands Albania Algeria Andorra Angola A…" at bounding box center [729, 344] width 257 height 47
select select "NL"
click at [601, 321] on select "Primary Citizenship* Afghanistan Aland Islands Albania Algeria Andorra Angola A…" at bounding box center [729, 344] width 257 height 47
click at [410, 424] on select "Birth Month* January February March April May June July August September Octobe…" at bounding box center [403, 422] width 164 height 47
select select "12"
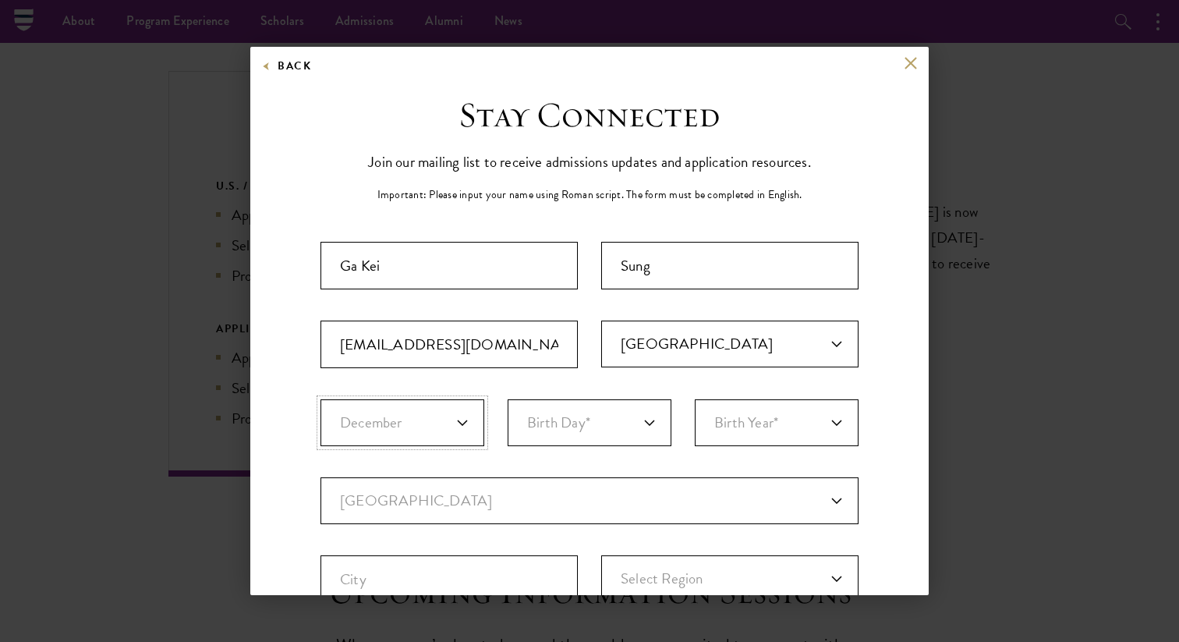
click at [321, 399] on select "Birth Month* January February March April May June July August September Octobe…" at bounding box center [403, 422] width 164 height 47
click at [570, 408] on select "Birth Day* 1 2 3 4 5 6 7 8 9 10 11 12 13 14 15 16 17 18 19 20 21 22 23 24 25 26…" at bounding box center [590, 422] width 164 height 47
select select "24"
click at [508, 399] on select "Birth Day* 1 2 3 4 5 6 7 8 9 10 11 12 13 14 15 16 17 18 19 20 21 22 23 24 25 26…" at bounding box center [590, 422] width 164 height 47
click at [729, 424] on select "Birth Year* 2025 2024 2023 2022 2021 2020 2019 2018 2017 2016 2015 2014 2013 20…" at bounding box center [777, 422] width 164 height 47
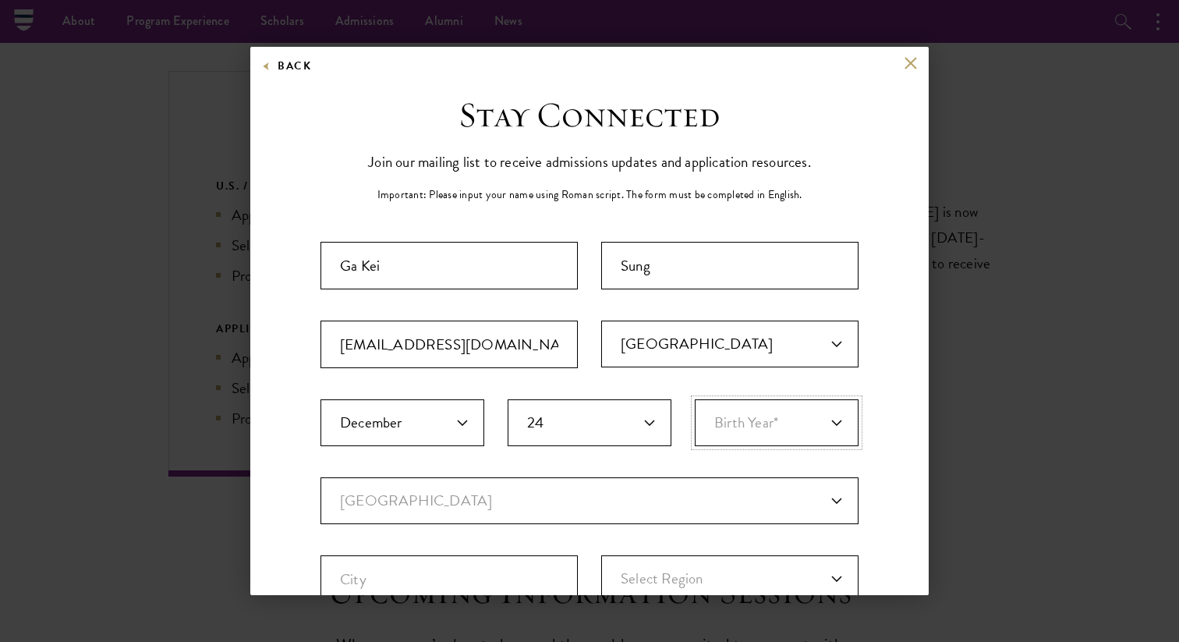
select select "1998"
click at [695, 399] on select "Birth Year* 2025 2024 2023 2022 2021 2020 2019 2018 2017 2016 2015 2014 2013 20…" at bounding box center [777, 422] width 164 height 47
click at [517, 491] on select "Current Country Afghanistan Aland Islands Albania Algeria Andorra Angola Anguil…" at bounding box center [590, 500] width 538 height 47
select select "US"
click at [321, 477] on select "Current Country Afghanistan Aland Islands Albania Algeria Andorra Angola Anguil…" at bounding box center [590, 500] width 538 height 47
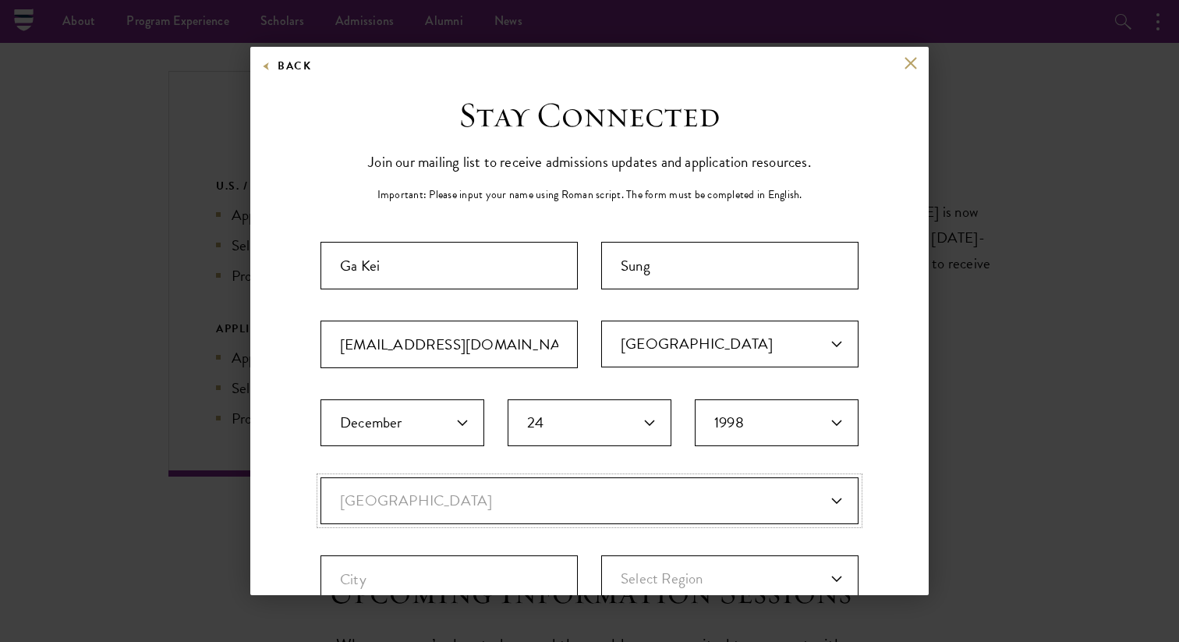
select select
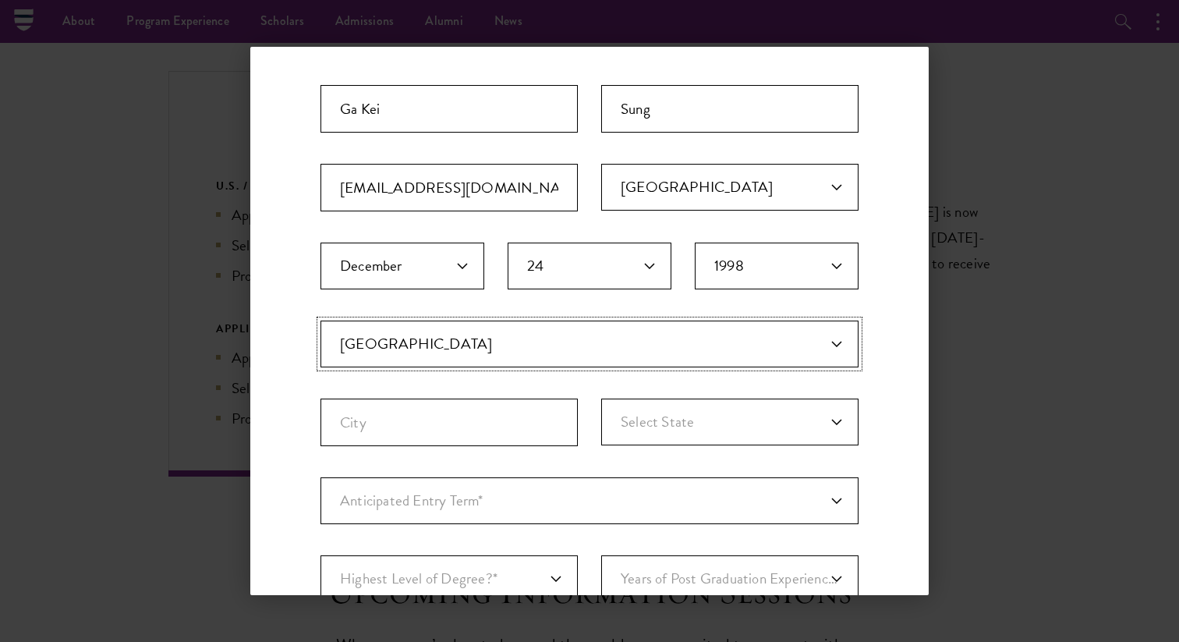
scroll to position [218, 0]
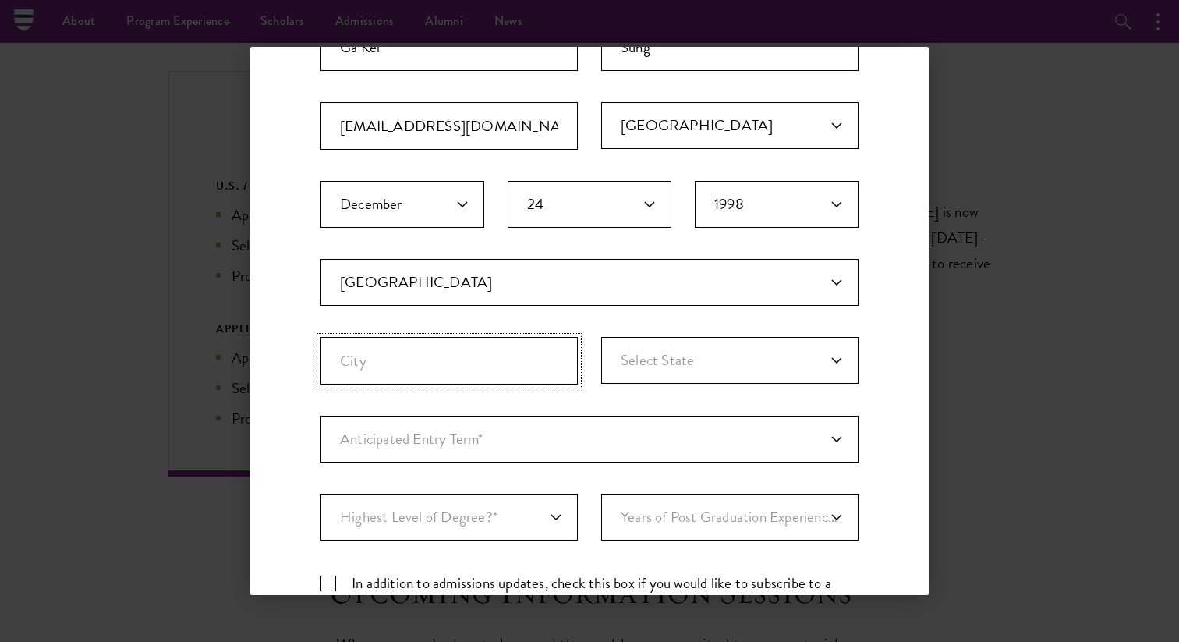
click at [408, 356] on input "City" at bounding box center [449, 361] width 257 height 48
type input "Brooklyn"
click at [669, 365] on select "Select State Alabama Alaska American Samoa APO/FPO (AA) APO/FPO (AE) APO/FPO (A…" at bounding box center [729, 360] width 257 height 47
select select "NY"
click at [601, 337] on select "Select State Alabama Alaska American Samoa APO/FPO (AA) APO/FPO (AE) APO/FPO (A…" at bounding box center [729, 360] width 257 height 47
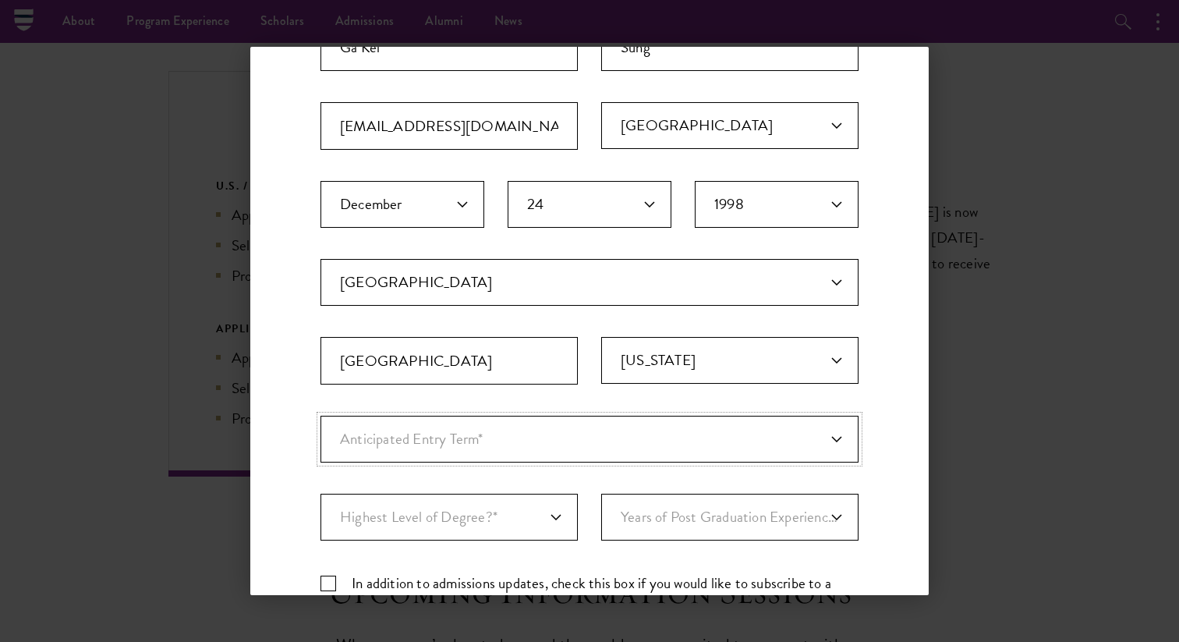
click at [515, 437] on select "Anticipated Entry Term* Just Exploring" at bounding box center [590, 439] width 538 height 47
click at [321, 416] on select "Anticipated Entry Term* Just Exploring" at bounding box center [590, 439] width 538 height 47
click at [502, 438] on select "Anticipated Entry Term* Just Exploring" at bounding box center [590, 439] width 538 height 47
select select "a6790467-ebe7-4045-a56a-66c1cae98076"
click at [321, 416] on select "Anticipated Entry Term* Just Exploring" at bounding box center [590, 439] width 538 height 47
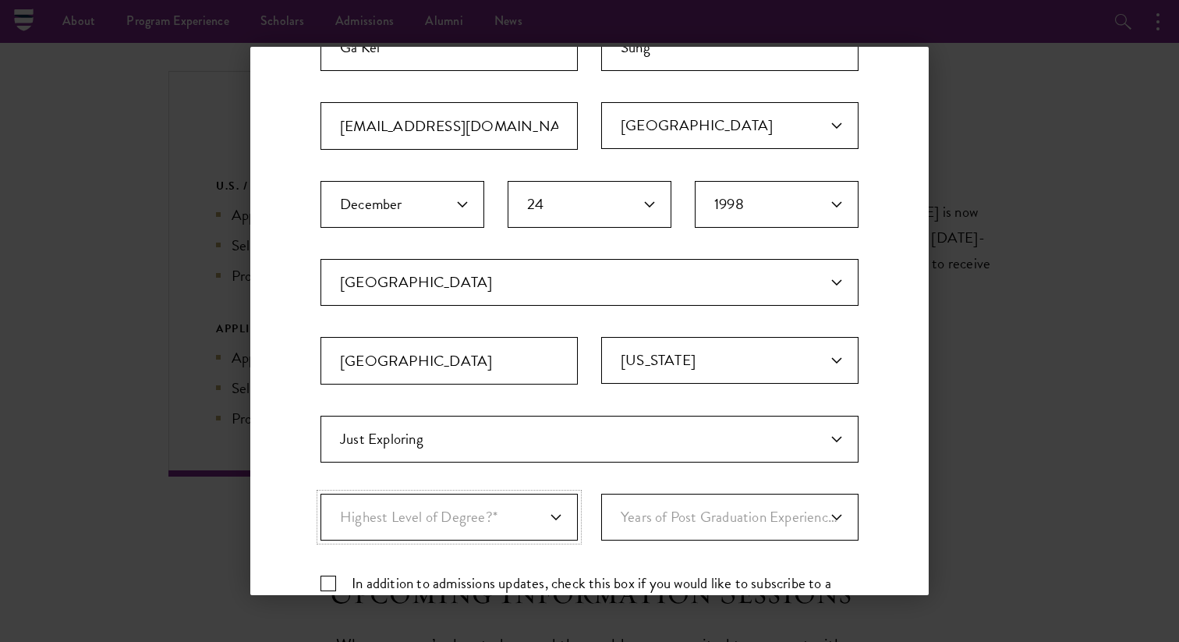
click at [470, 520] on select "Highest Level of Degree?* PHD Bachelor's Master's Current Undergraduate Student" at bounding box center [449, 517] width 257 height 47
select select "baef124f-e103-44b1-8ca6-5d0669438e44"
click at [321, 494] on select "Highest Level of Degree?* PHD Bachelor's Master's Current Undergraduate Student" at bounding box center [449, 517] width 257 height 47
click at [681, 508] on select "Years of Post Graduation Experience?* 1 2 3 4 5 6 7 8 9 10" at bounding box center [729, 517] width 257 height 47
click at [601, 494] on select "Years of Post Graduation Experience?* 1 2 3 4 5 6 7 8 9 10" at bounding box center [729, 517] width 257 height 47
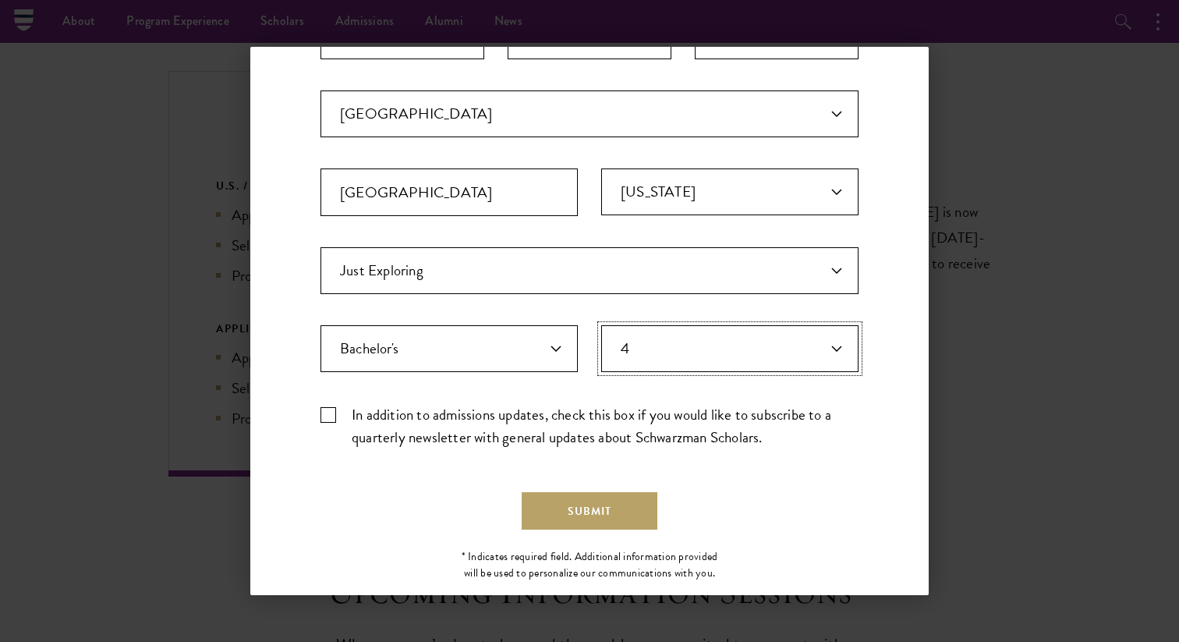
scroll to position [419, 0]
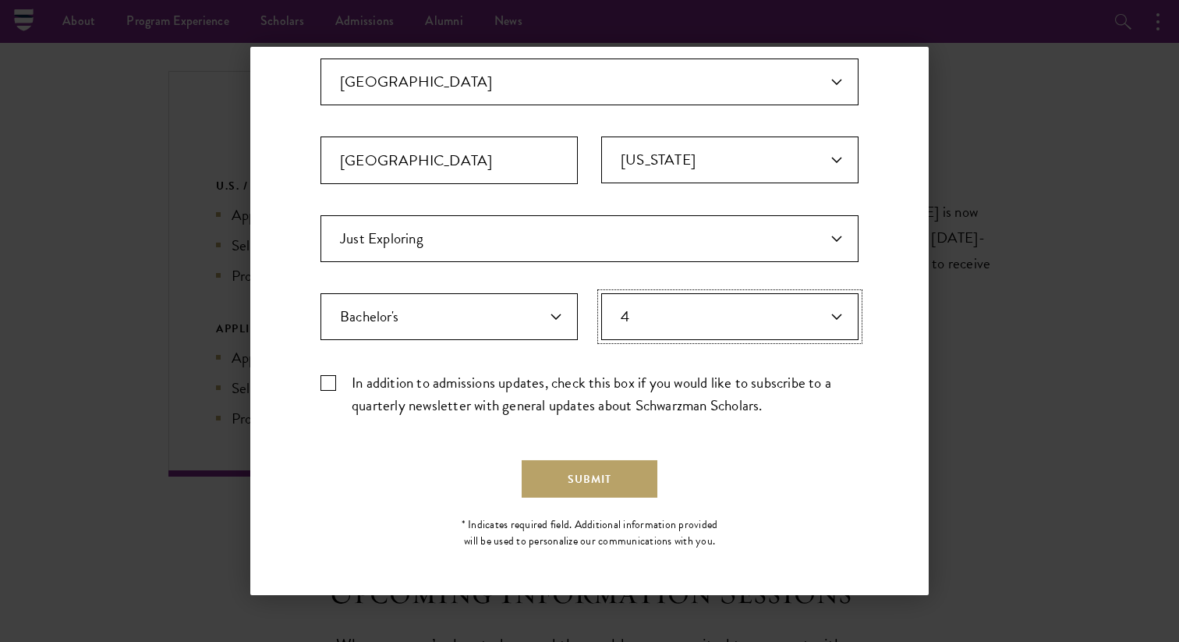
click at [676, 332] on select "Years of Post Graduation Experience?* 1 2 3 4 5 6 7 8 9 10" at bounding box center [729, 316] width 257 height 47
click at [601, 293] on select "Years of Post Graduation Experience?* 1 2 3 4 5 6 7 8 9 10" at bounding box center [729, 316] width 257 height 47
click at [658, 316] on select "Years of Post Graduation Experience?* 1 2 3 4 5 6 7 8 9 10" at bounding box center [729, 316] width 257 height 47
select select "4"
click at [601, 293] on select "Years of Post Graduation Experience?* 1 2 3 4 5 6 7 8 9 10" at bounding box center [729, 316] width 257 height 47
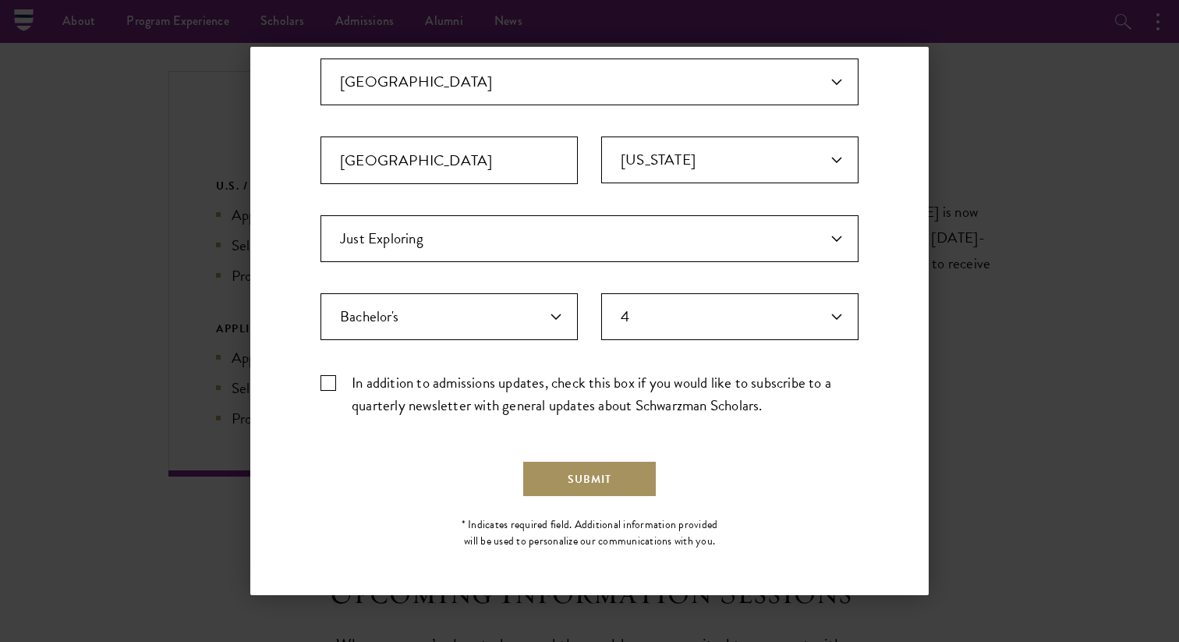
click at [594, 486] on button "Submit" at bounding box center [590, 478] width 136 height 37
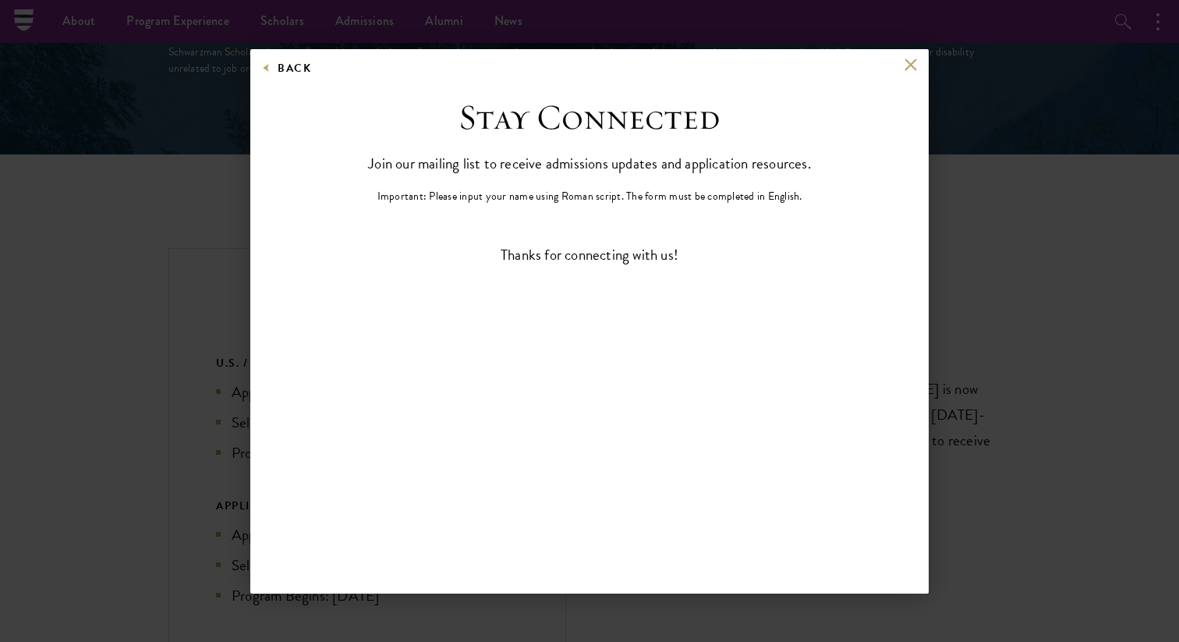
scroll to position [0, 0]
click at [963, 230] on div "Back Stay Connected Please select what best describes you: Prospective Applican…" at bounding box center [589, 321] width 1179 height 548
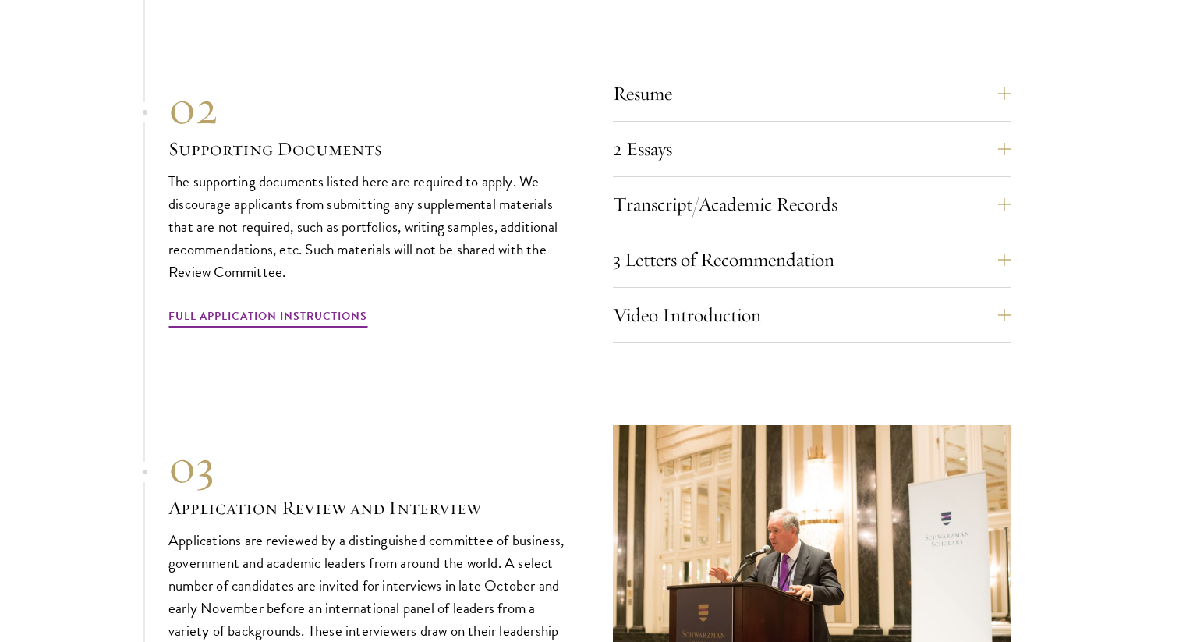
scroll to position [4948, 0]
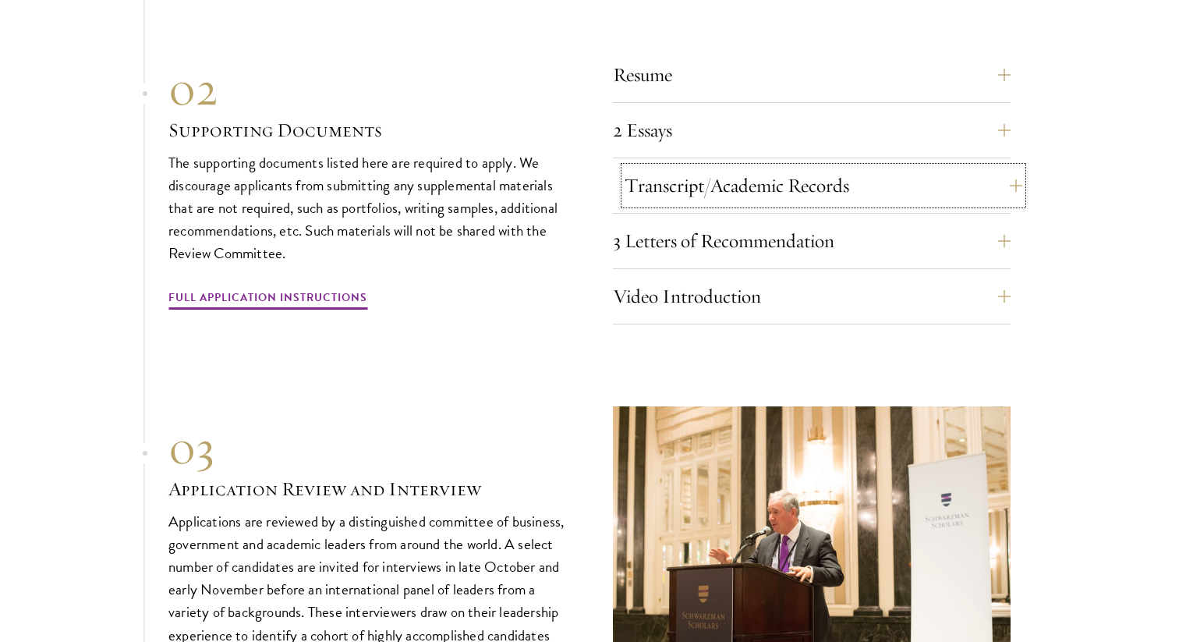
click at [679, 167] on button "Transcript/Academic Records" at bounding box center [824, 185] width 398 height 37
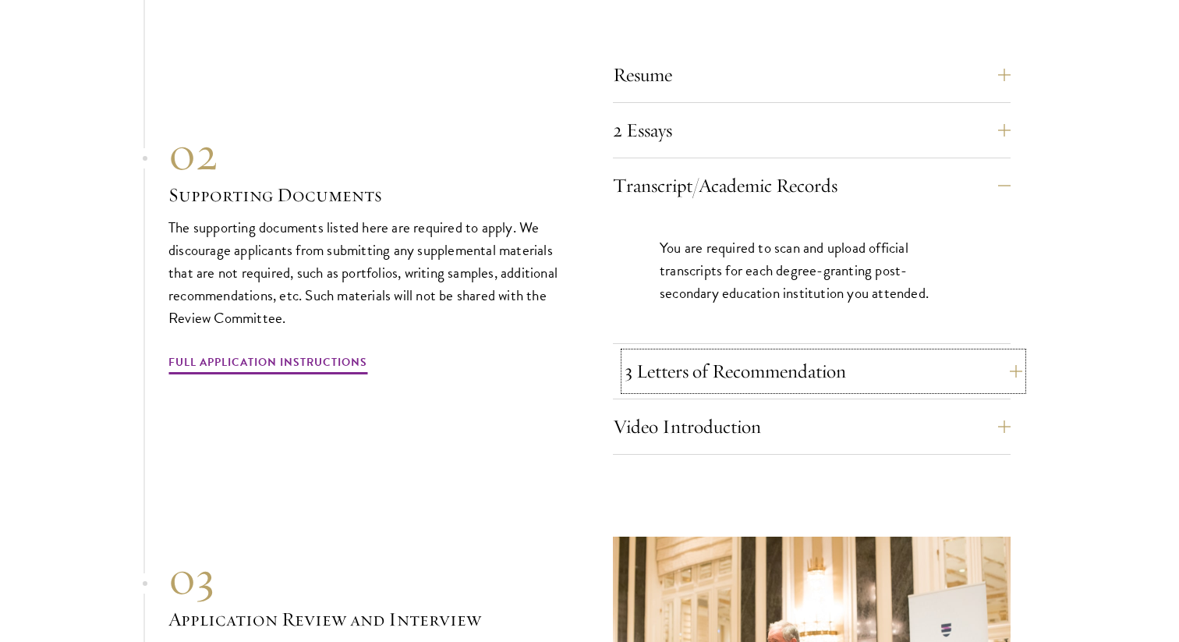
click at [748, 353] on button "3 Letters of Recommendation" at bounding box center [824, 371] width 398 height 37
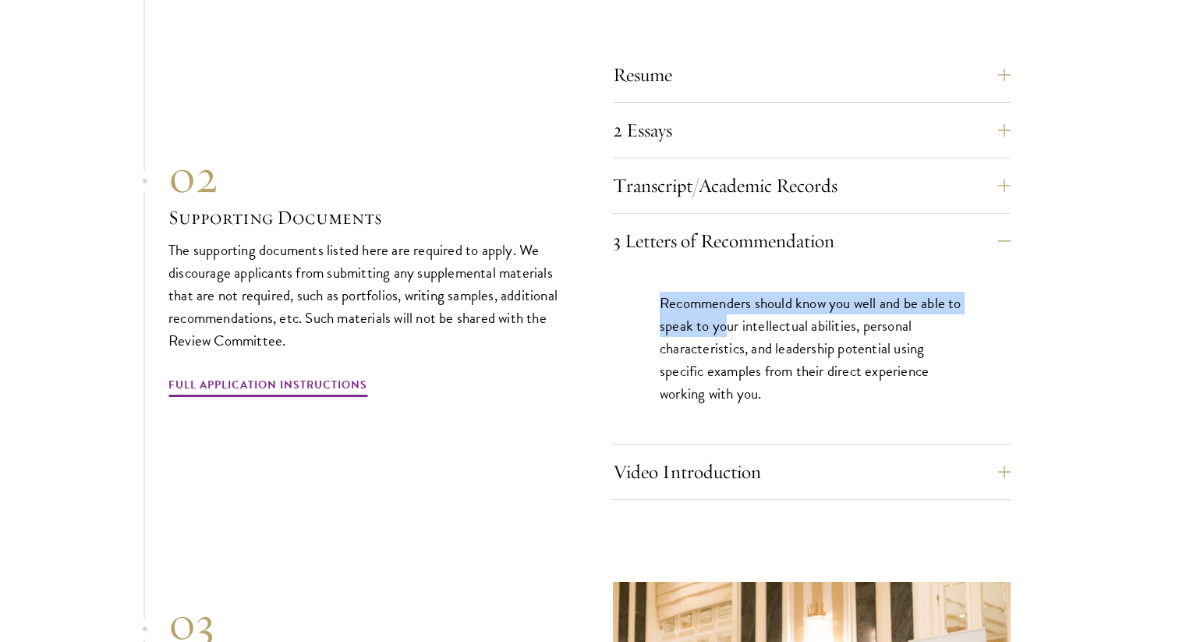
drag, startPoint x: 659, startPoint y: 265, endPoint x: 745, endPoint y: 286, distance: 88.4
click at [745, 286] on div "Recommenders should know you well and be able to speak to your intellectual abi…" at bounding box center [812, 356] width 398 height 176
click at [745, 292] on p "Recommenders should know you well and be able to speak to your intellectual abi…" at bounding box center [812, 348] width 304 height 113
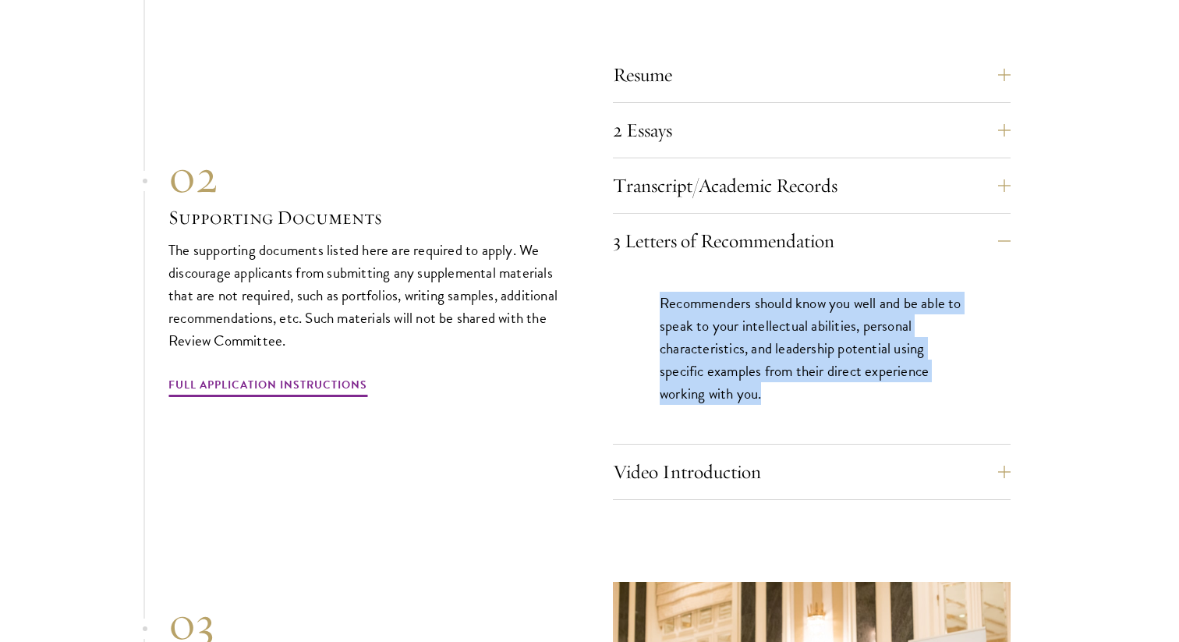
drag, startPoint x: 651, startPoint y: 268, endPoint x: 840, endPoint y: 371, distance: 215.3
click at [841, 370] on div "Recommenders should know you well and be able to speak to your intellectual abi…" at bounding box center [812, 356] width 398 height 176
click at [840, 371] on p "Recommenders should know you well and be able to speak to your intellectual abi…" at bounding box center [812, 348] width 304 height 113
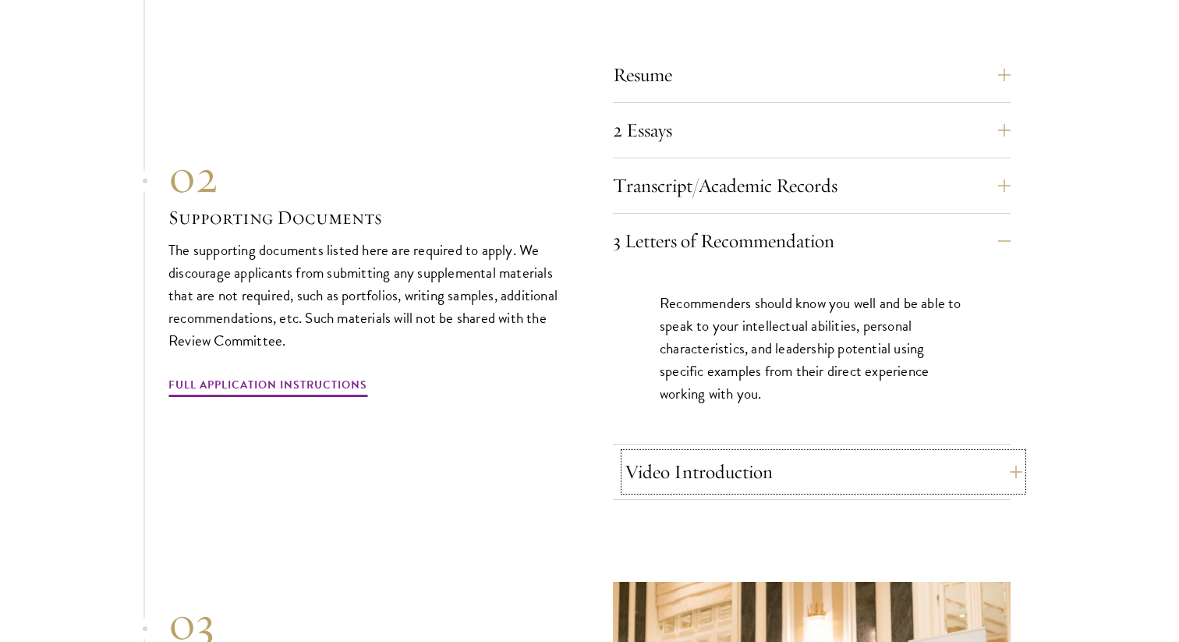
click at [728, 453] on button "Video Introduction" at bounding box center [824, 471] width 398 height 37
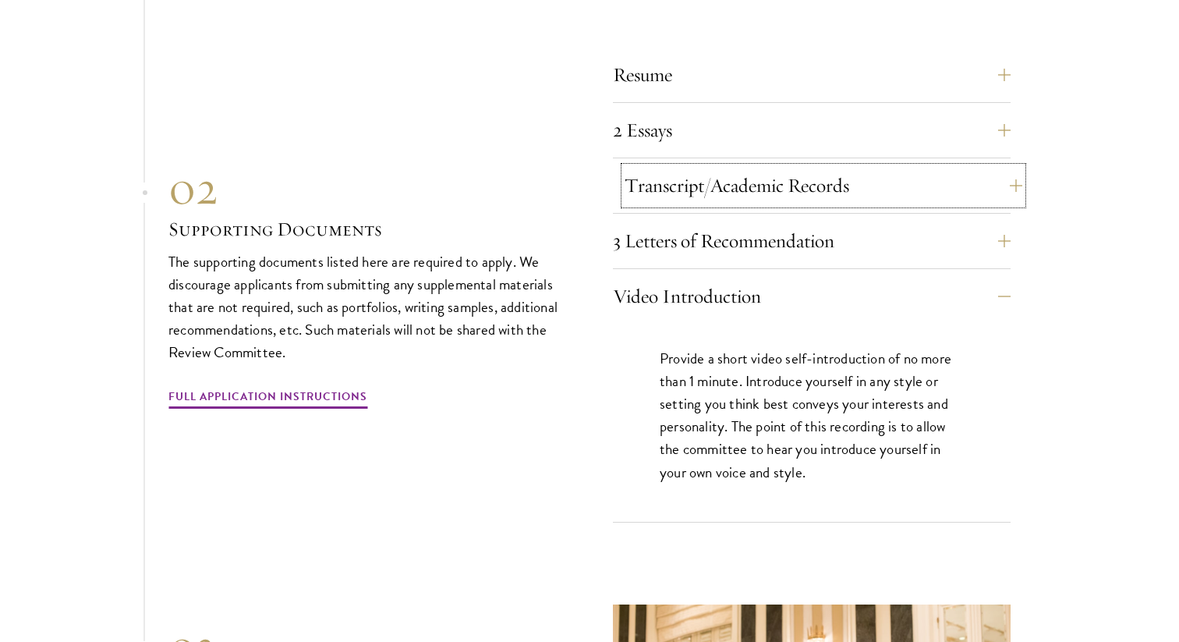
click at [814, 167] on button "Transcript/Academic Records" at bounding box center [824, 185] width 398 height 37
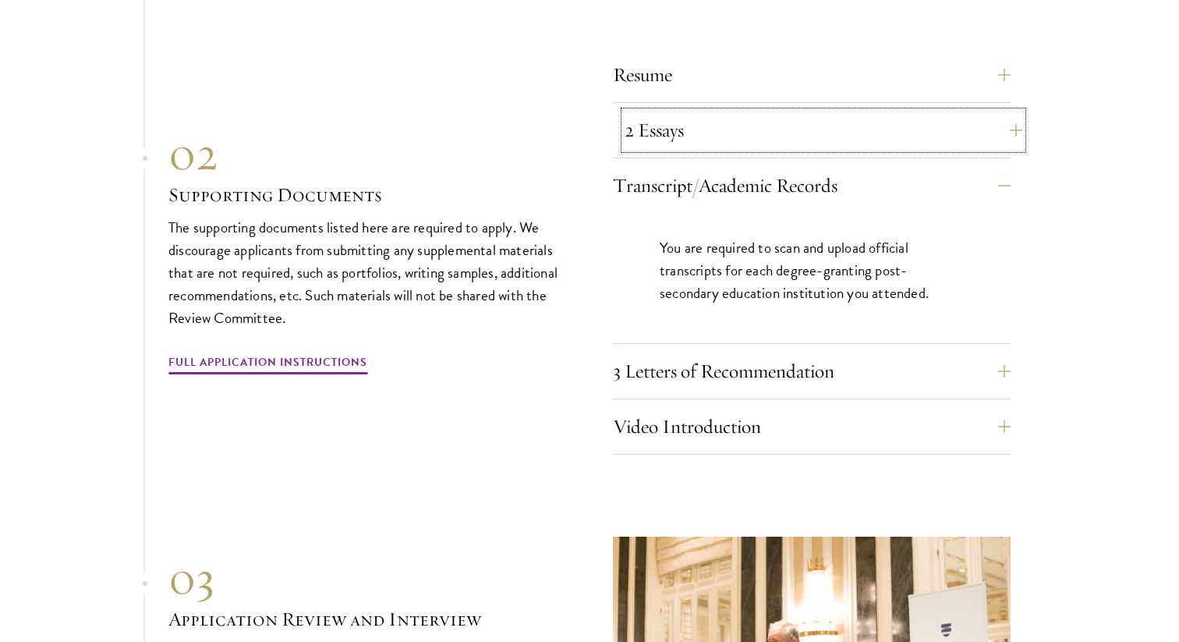
click at [747, 112] on button "2 Essays" at bounding box center [824, 130] width 398 height 37
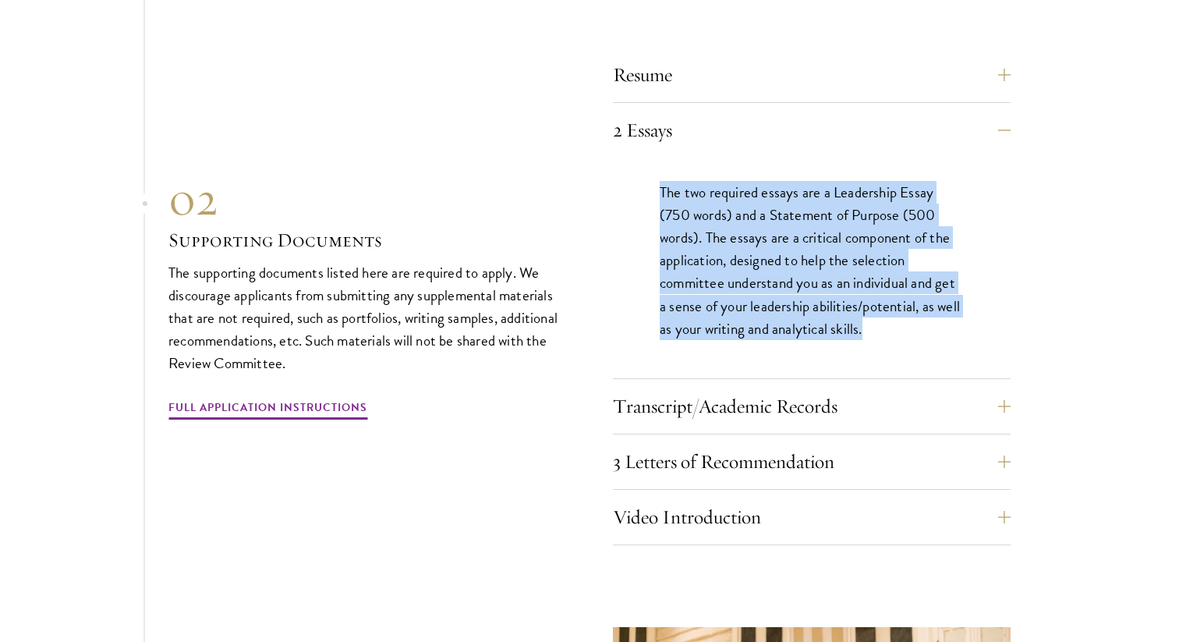
drag, startPoint x: 643, startPoint y: 165, endPoint x: 748, endPoint y: 313, distance: 181.8
click at [748, 311] on div "The two required essays are a Leadership Essay (750 words) and a Statement of P…" at bounding box center [812, 268] width 398 height 221
click at [669, 498] on button "Video Introduction" at bounding box center [824, 516] width 398 height 37
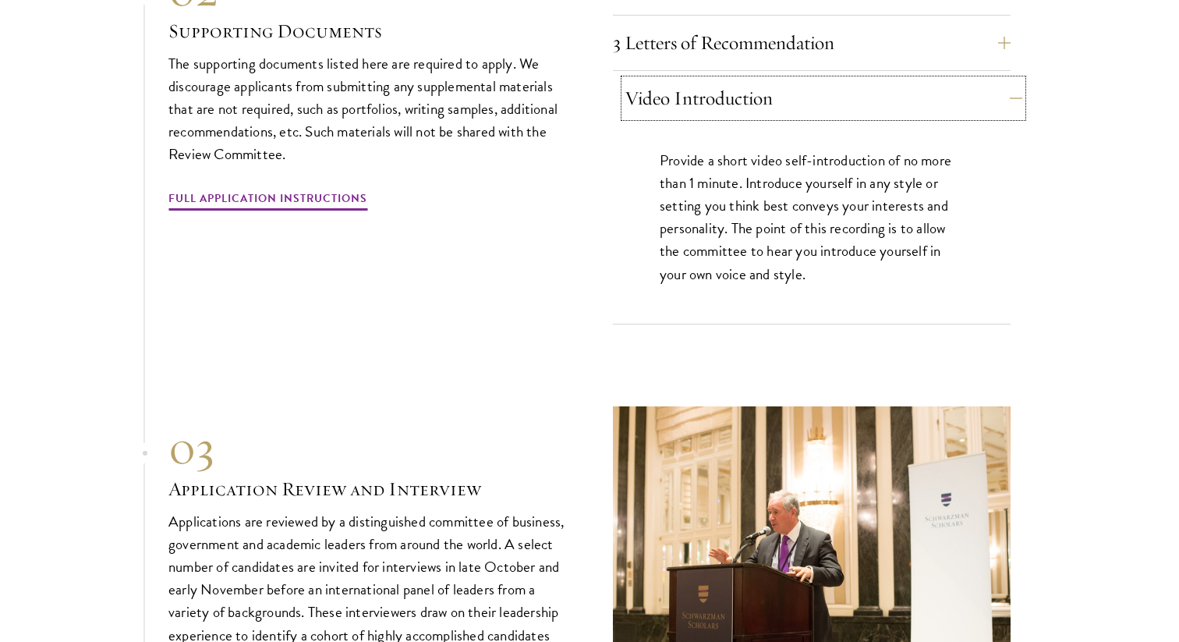
scroll to position [5368, 0]
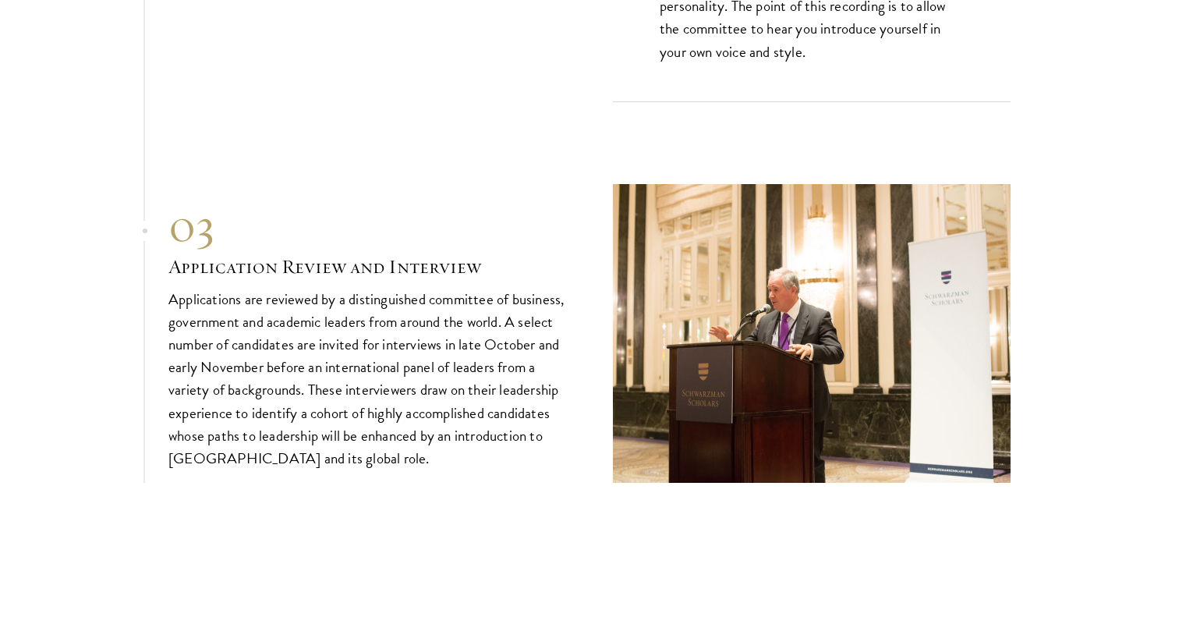
click at [399, 324] on p "Applications are reviewed by a distinguished committee of business, government …" at bounding box center [367, 379] width 398 height 182
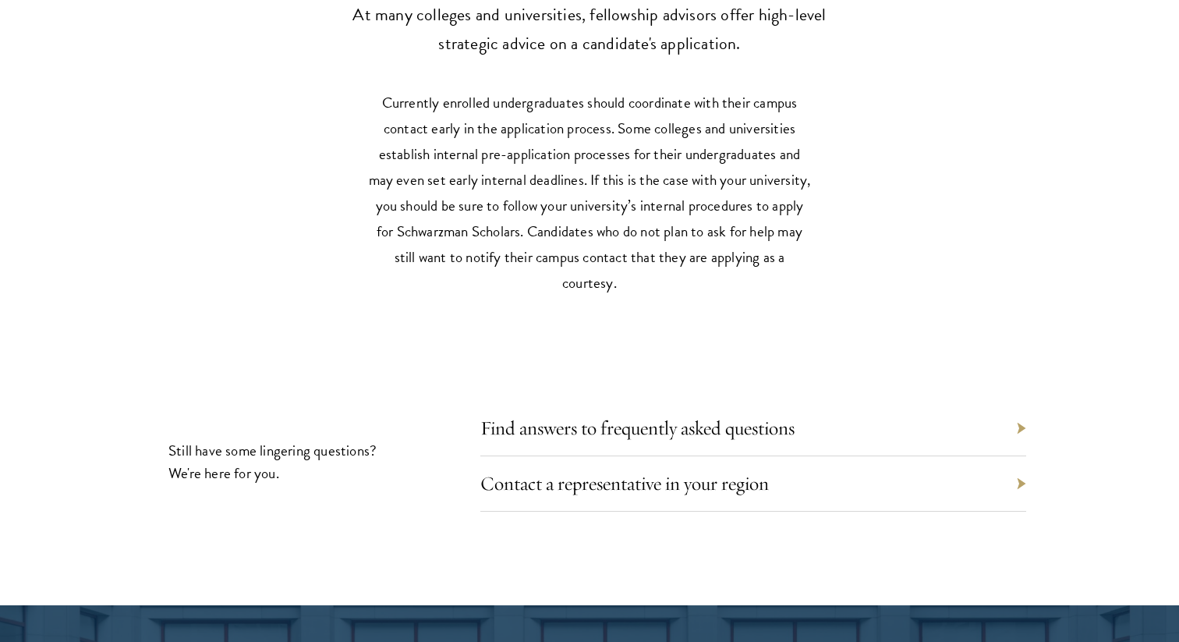
scroll to position [7006, 0]
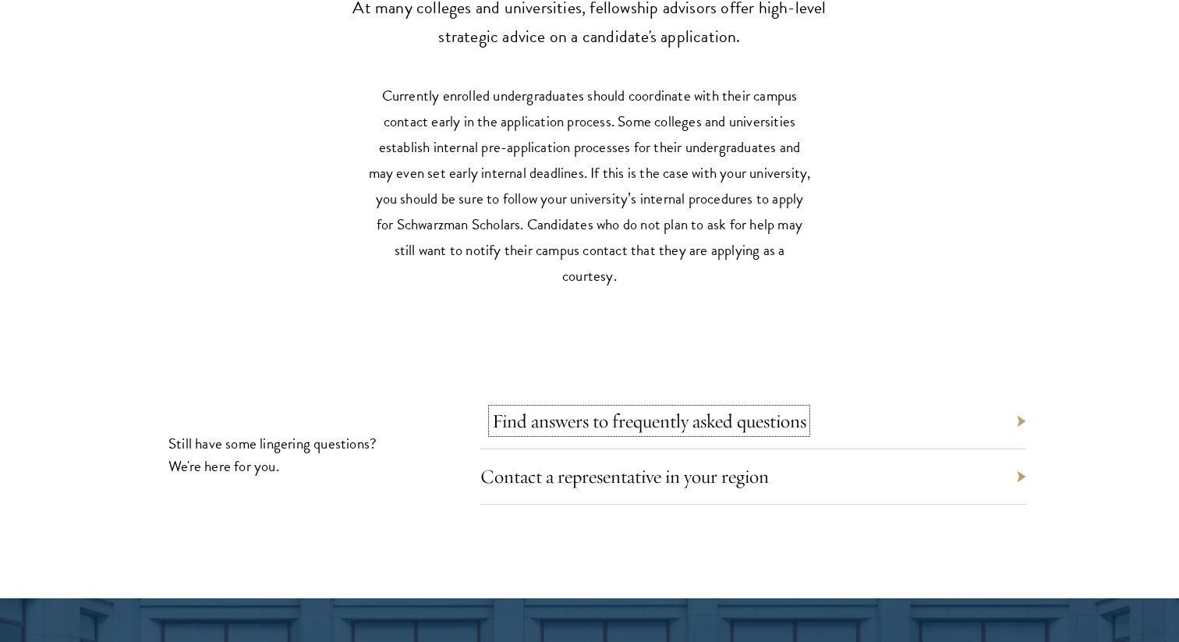
click at [546, 409] on link "Find answers to frequently asked questions" at bounding box center [649, 421] width 314 height 24
click at [558, 409] on link "Find answers to frequently asked questions" at bounding box center [649, 421] width 314 height 24
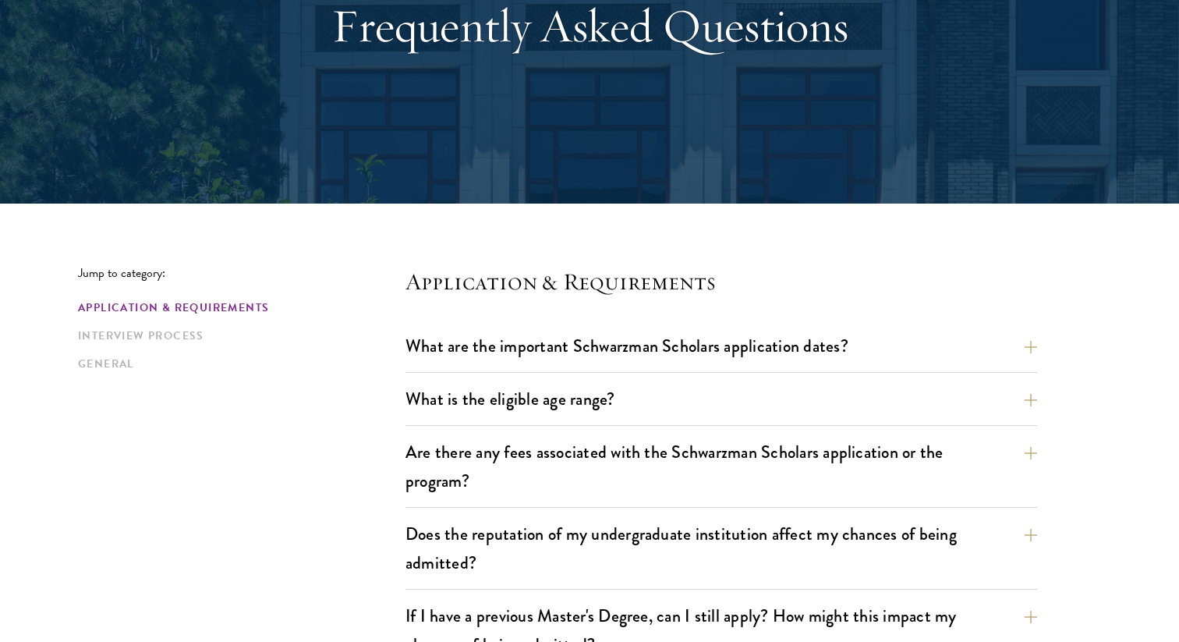
scroll to position [342, 0]
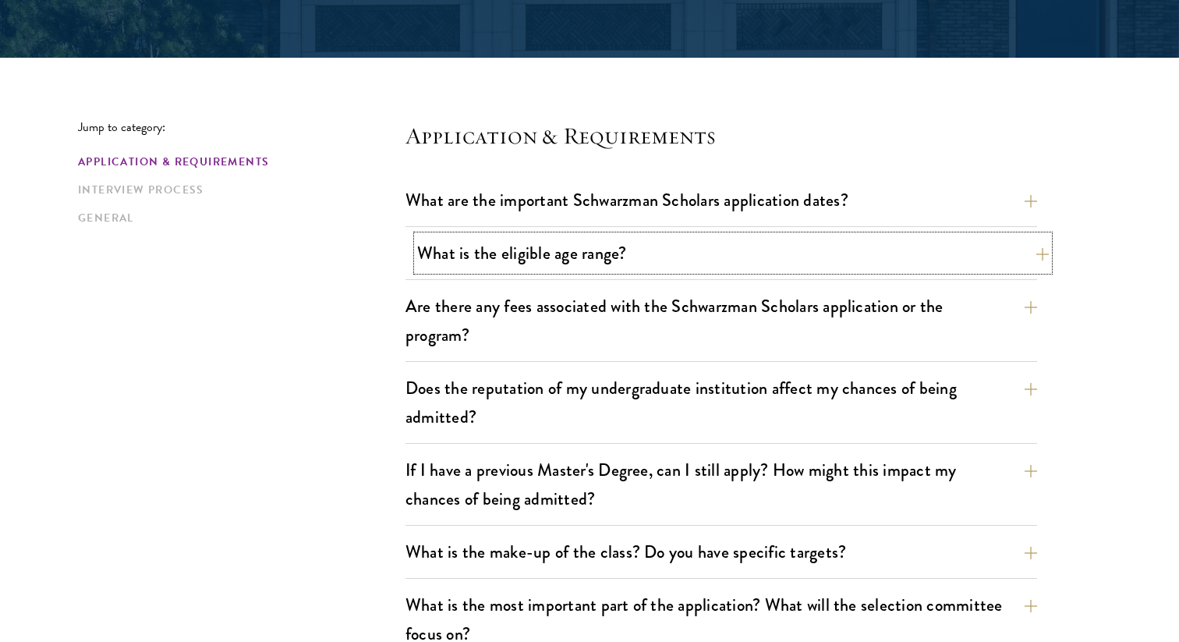
click at [556, 250] on button "What is the eligible age range?" at bounding box center [733, 253] width 632 height 35
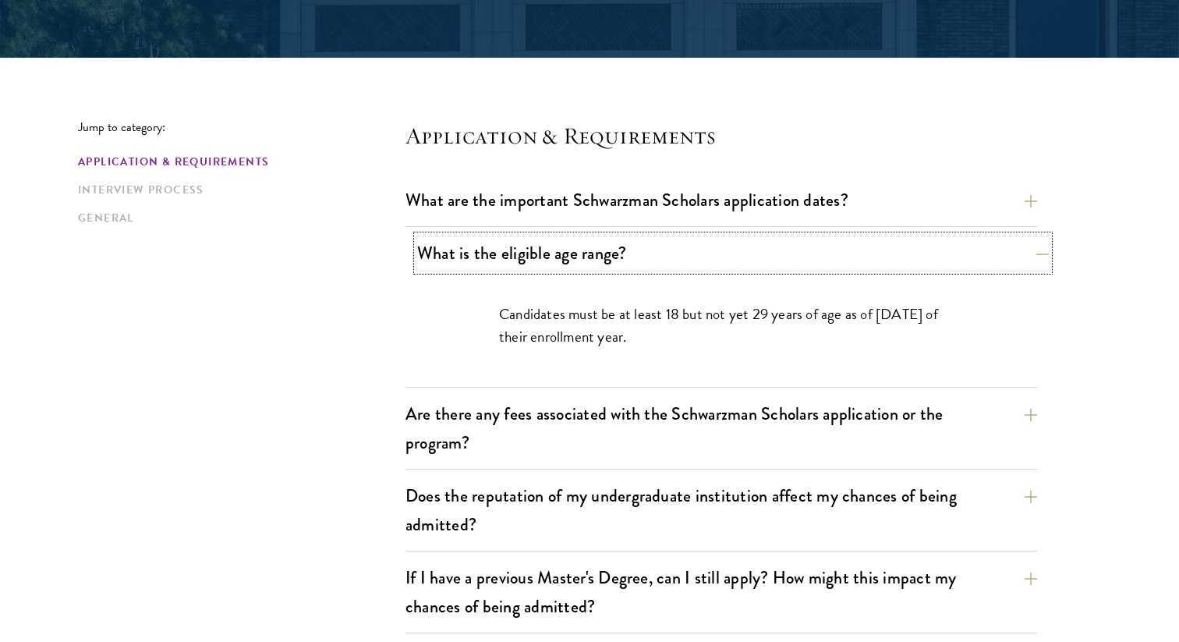
click at [556, 250] on button "What is the eligible age range?" at bounding box center [733, 253] width 632 height 35
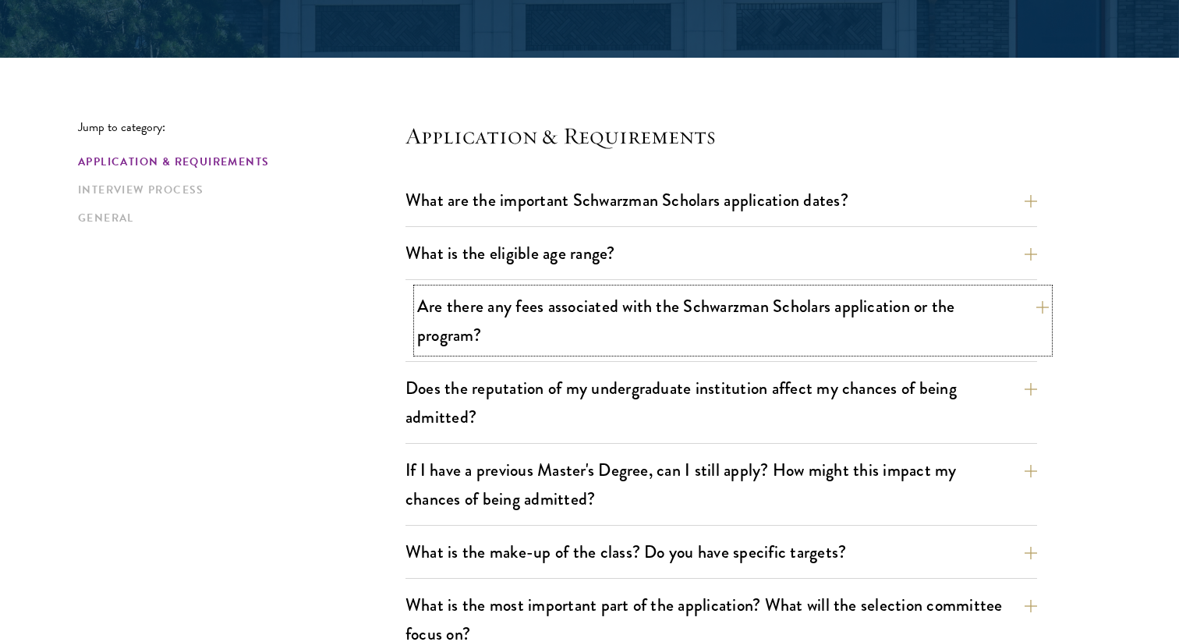
click at [564, 305] on button "Are there any fees associated with the Schwarzman Scholars application or the p…" at bounding box center [733, 321] width 632 height 64
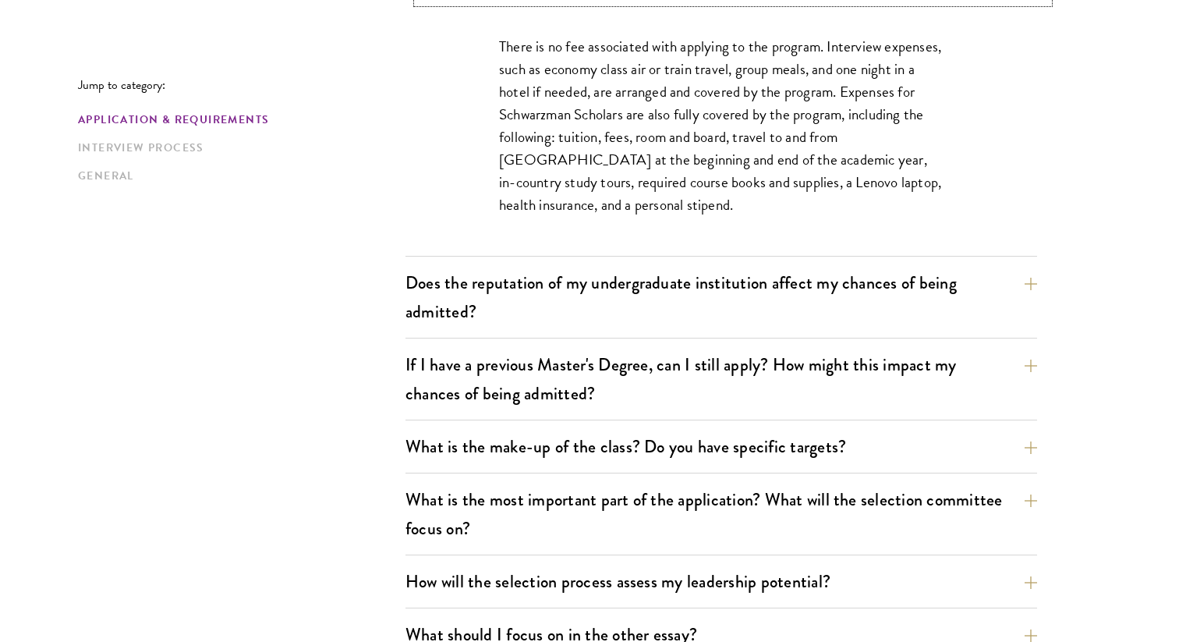
scroll to position [700, 0]
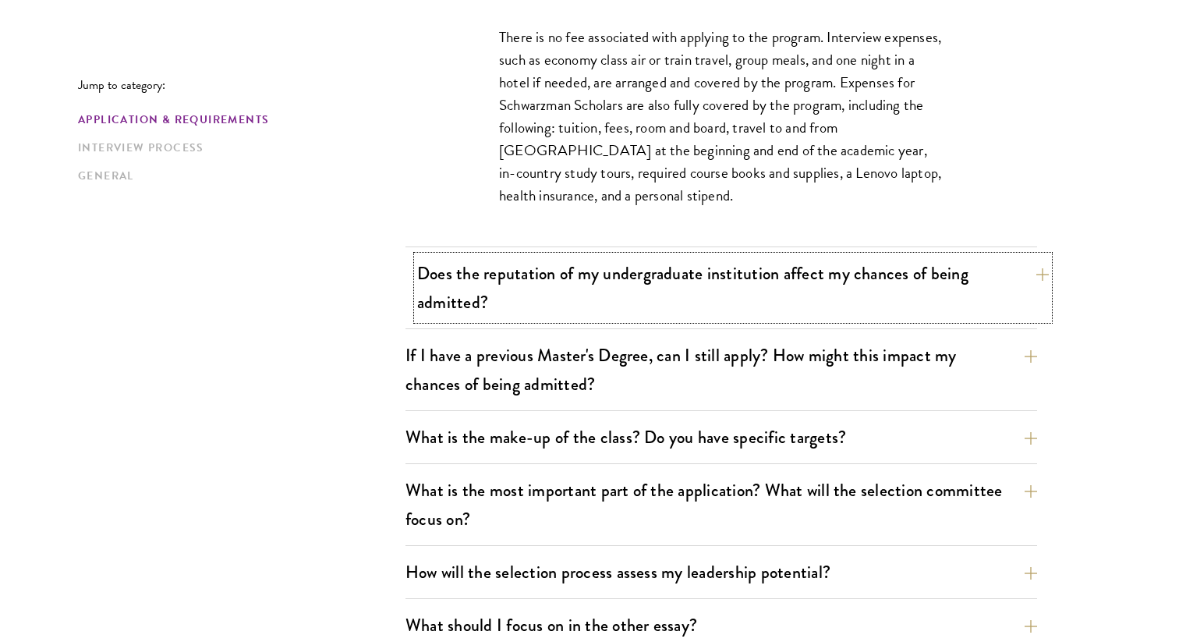
click at [679, 310] on button "Does the reputation of my undergraduate institution affect my chances of being …" at bounding box center [733, 288] width 632 height 64
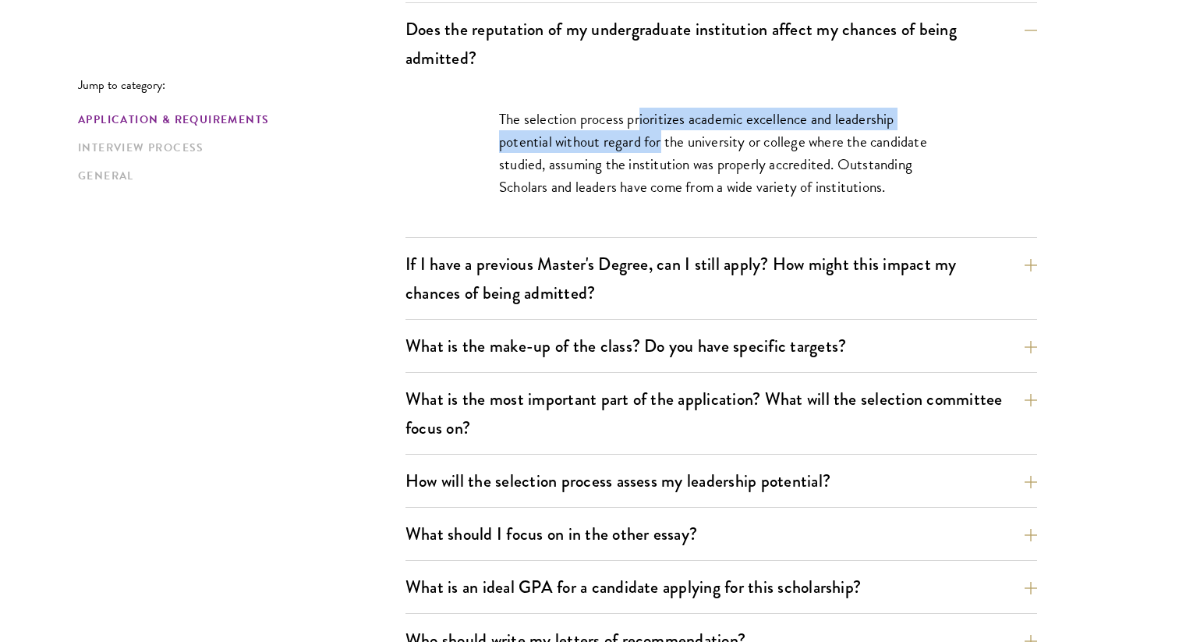
drag, startPoint x: 640, startPoint y: 122, endPoint x: 660, endPoint y: 147, distance: 31.7
click at [660, 147] on p "The selection process prioritizes academic excellence and leadership potential …" at bounding box center [721, 153] width 445 height 90
click at [660, 148] on p "The selection process prioritizes academic excellence and leadership potential …" at bounding box center [721, 153] width 445 height 90
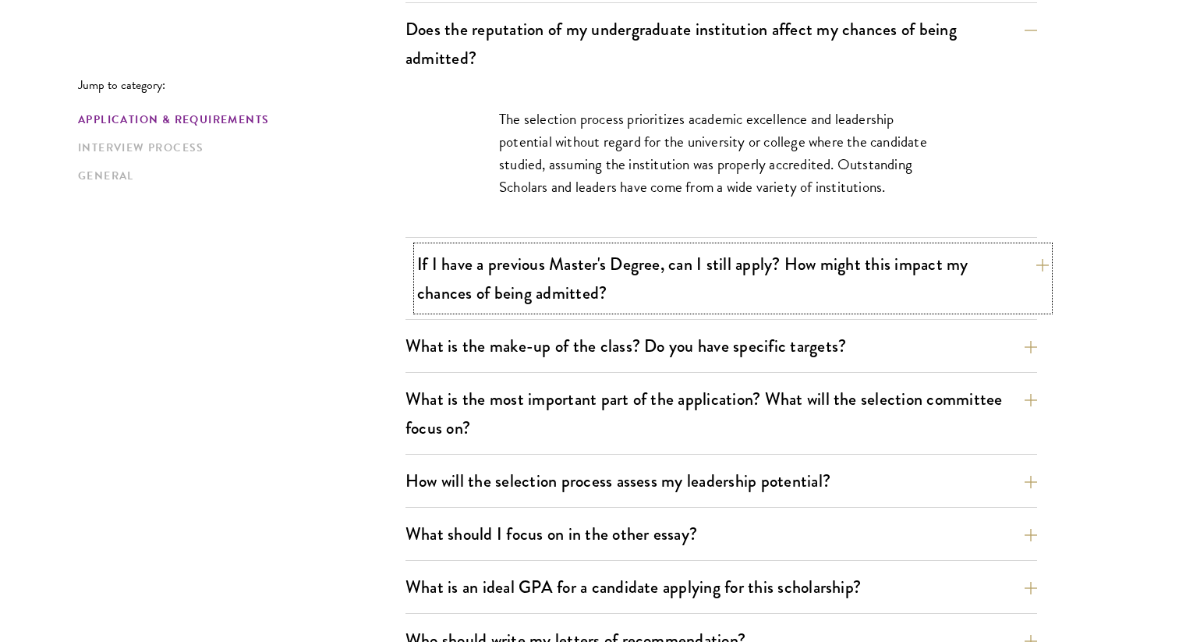
click at [716, 296] on button "If I have a previous Master's Degree, can I still apply? How might this impact …" at bounding box center [733, 278] width 632 height 64
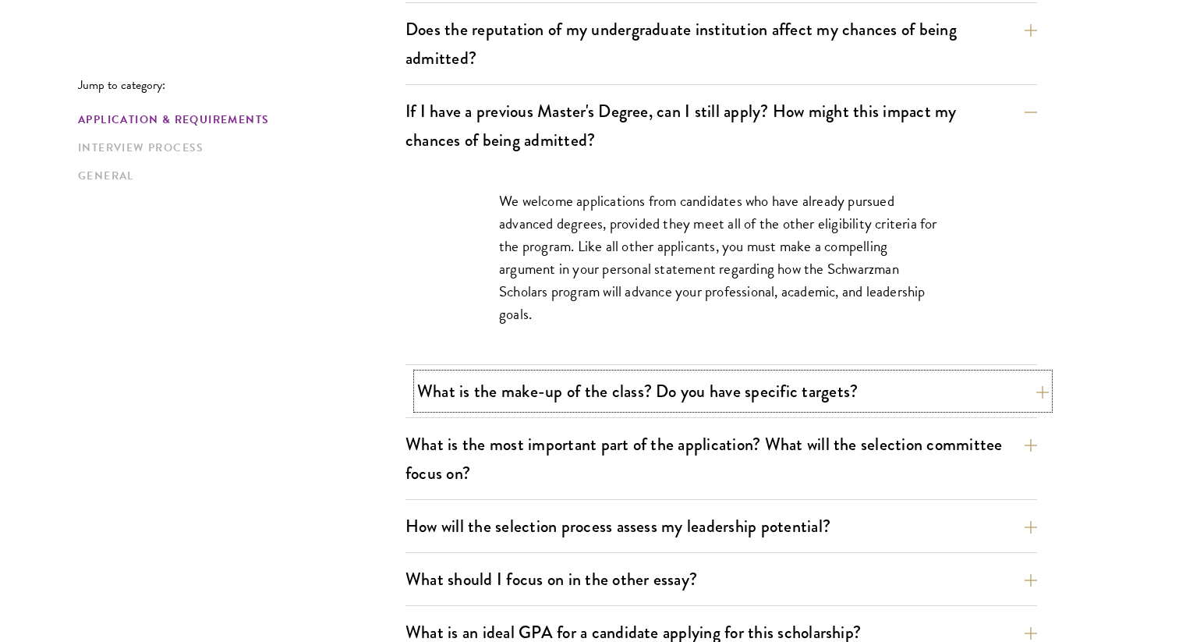
click at [745, 381] on button "What is the make-up of the class? Do you have specific targets?" at bounding box center [733, 391] width 632 height 35
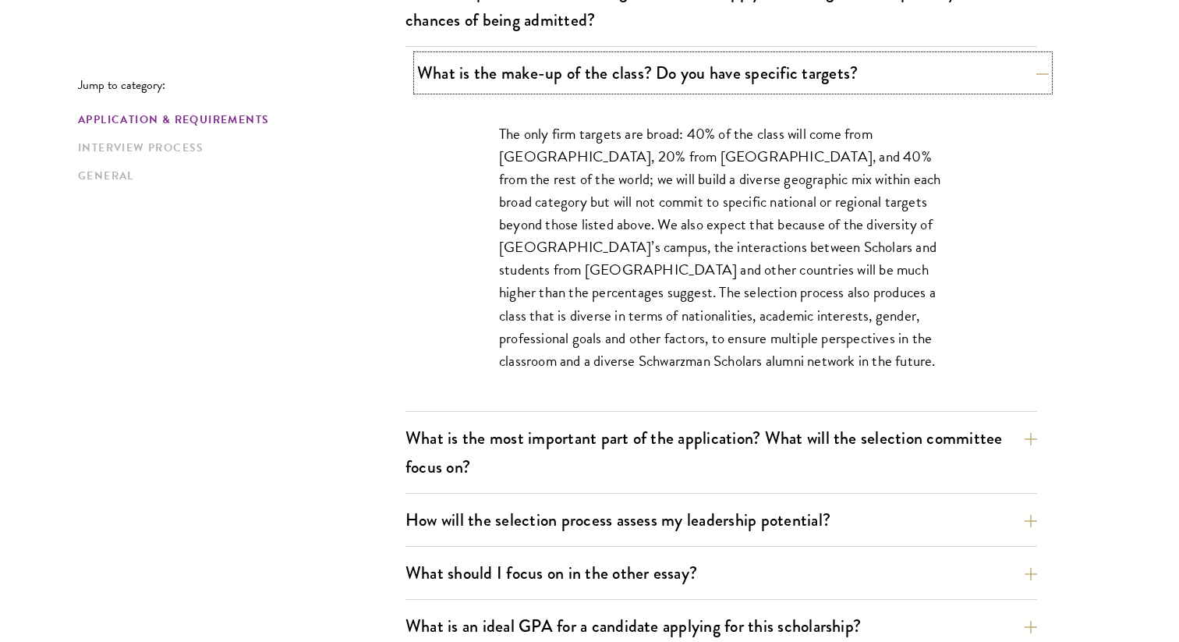
scroll to position [825, 0]
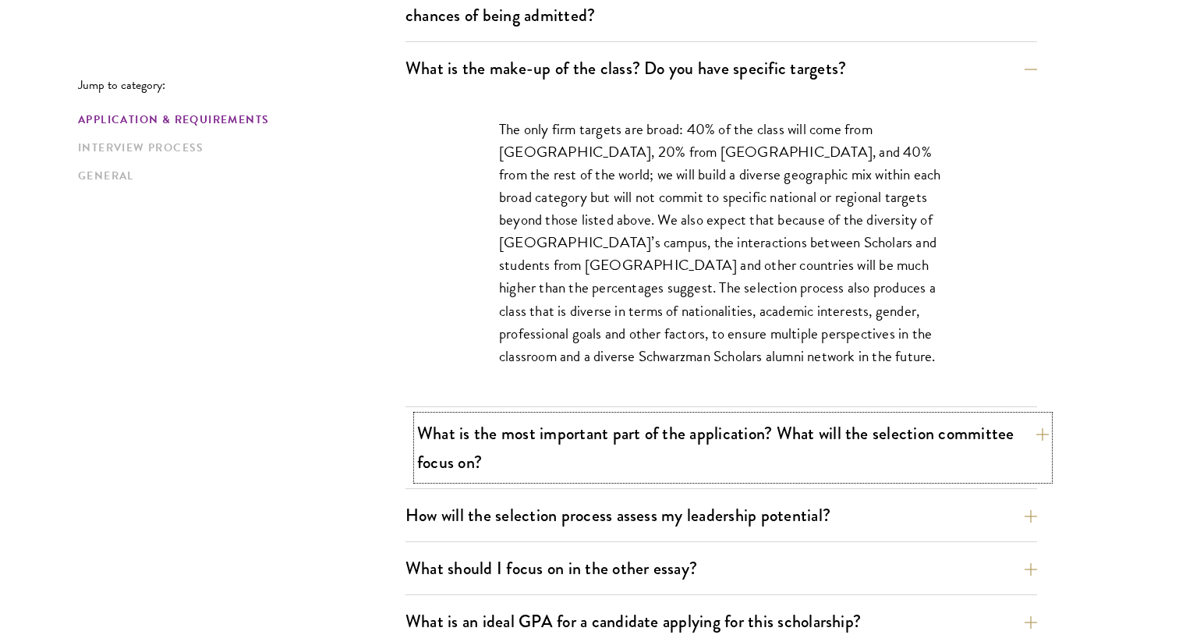
click at [707, 432] on button "What is the most important part of the application? What will the selection com…" at bounding box center [733, 448] width 632 height 64
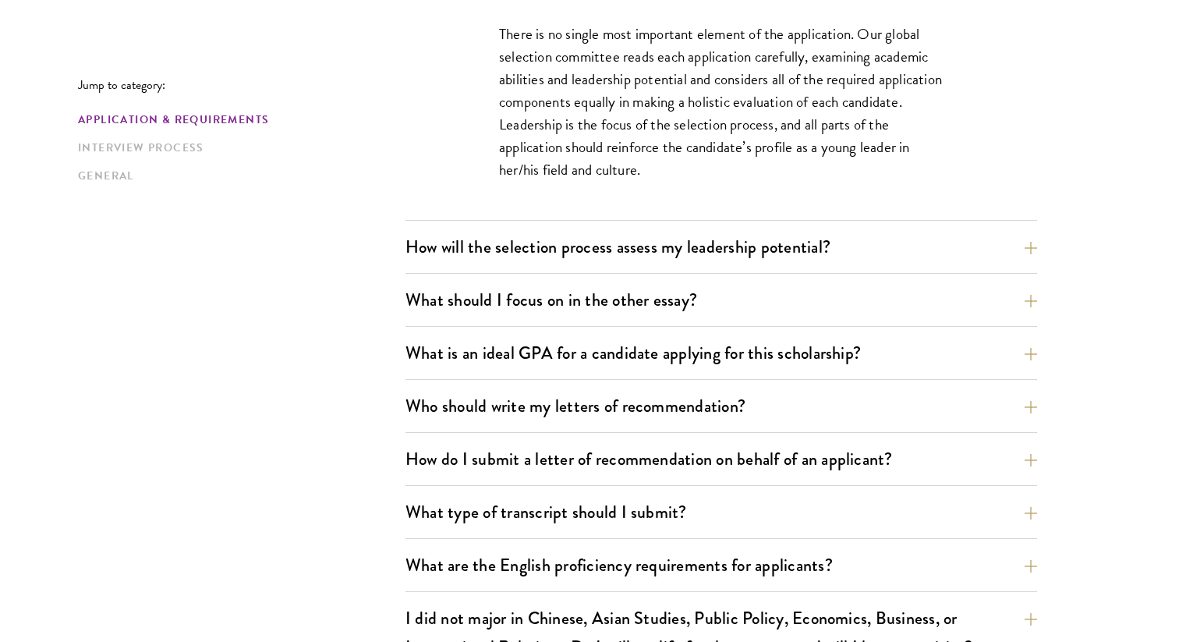
scroll to position [1015, 0]
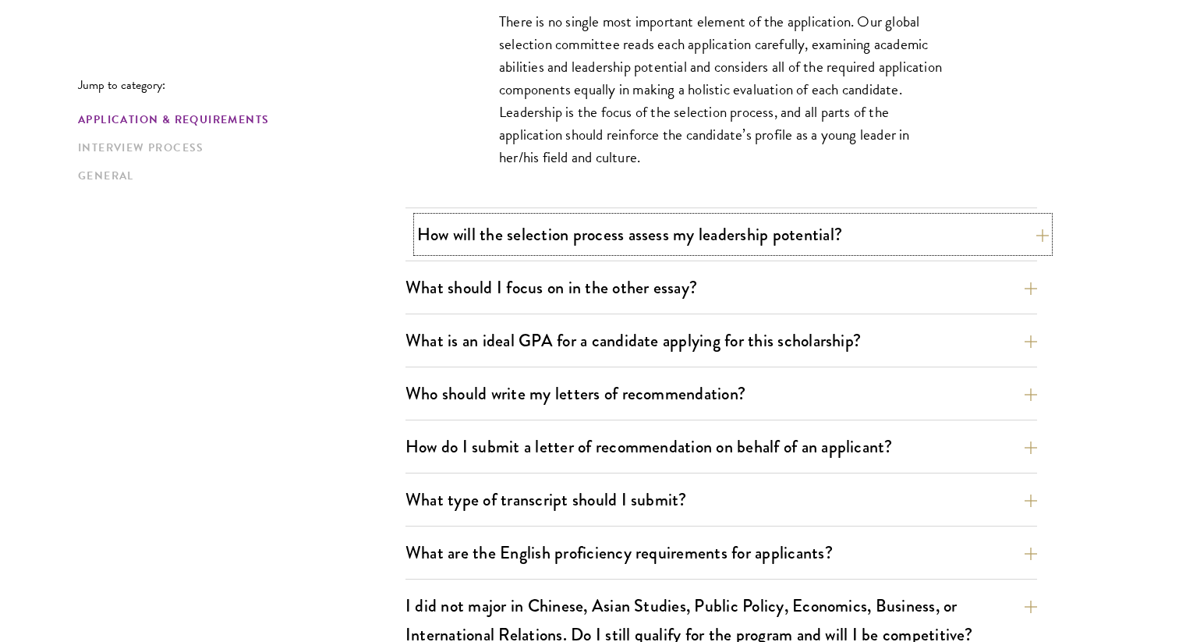
click at [576, 229] on button "How will the selection process assess my leadership potential?" at bounding box center [733, 234] width 632 height 35
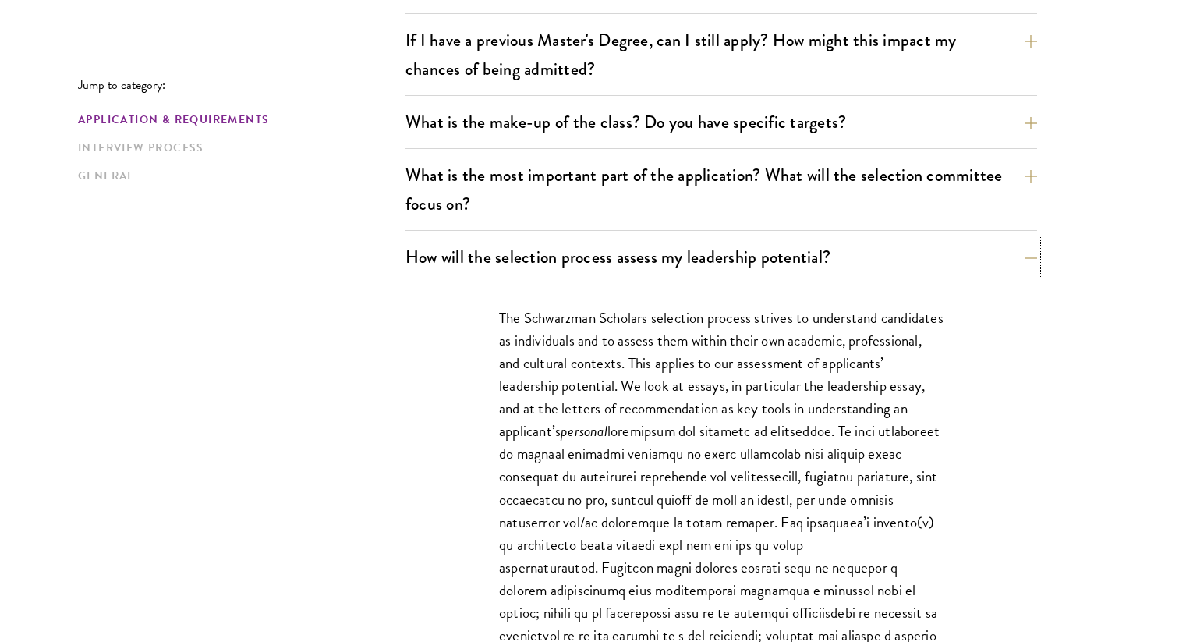
scroll to position [877, 0]
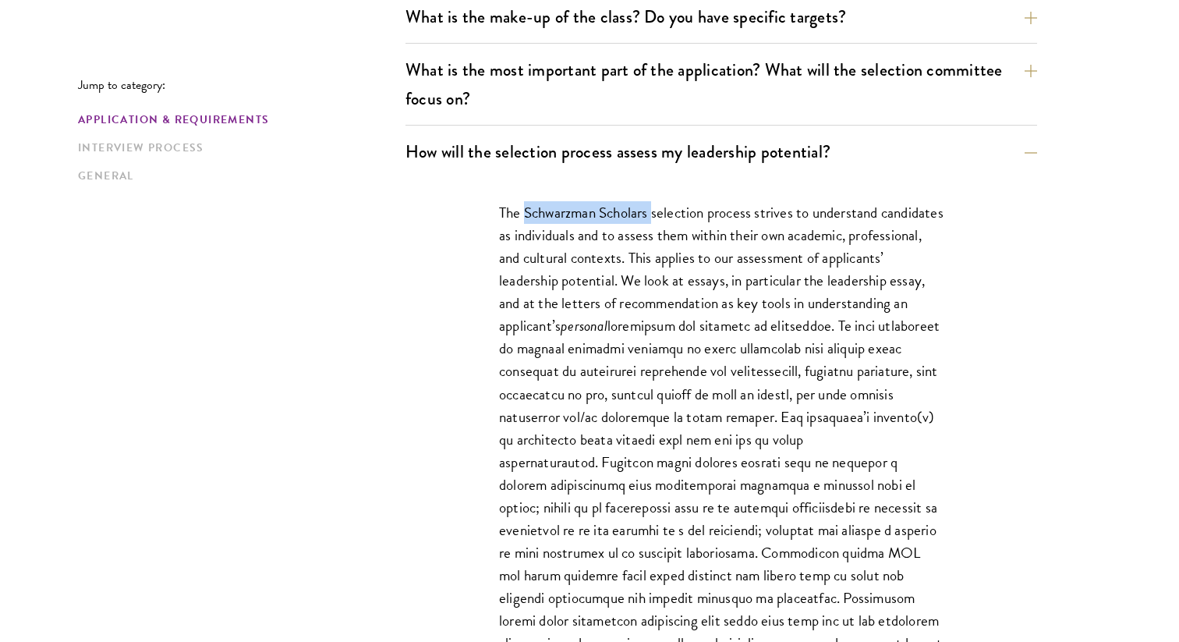
drag, startPoint x: 525, startPoint y: 211, endPoint x: 654, endPoint y: 211, distance: 128.7
click at [654, 211] on p "The Schwarzman Scholars selection process strives to understand candidates as i…" at bounding box center [721, 450] width 445 height 498
copy p "Schwarzman Scholars"
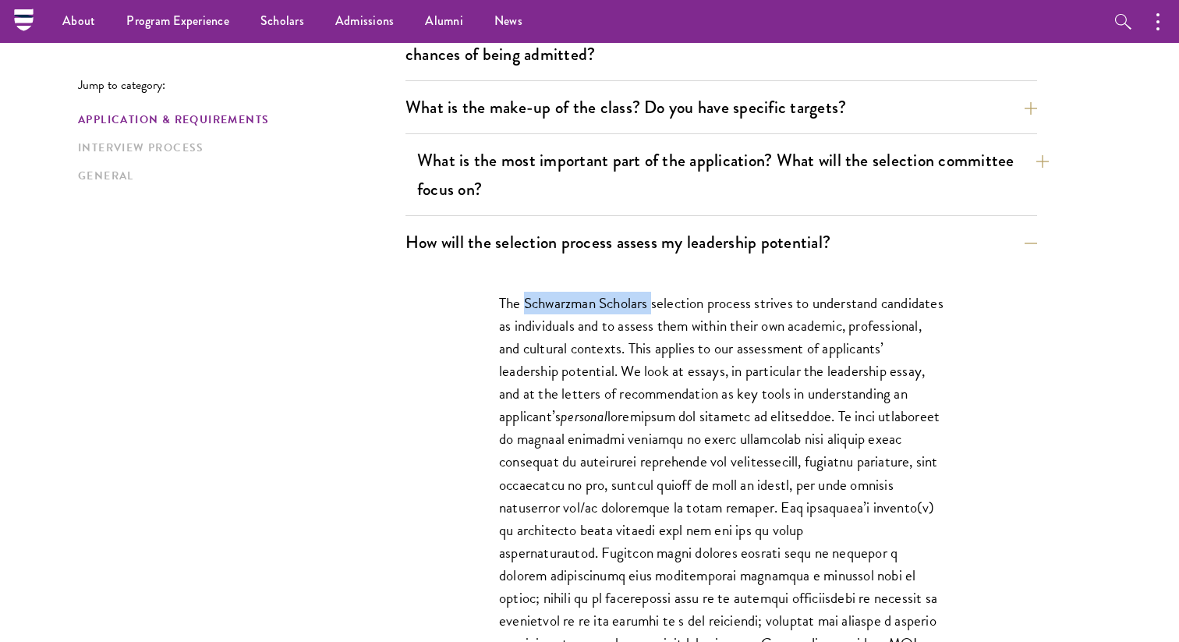
scroll to position [788, 0]
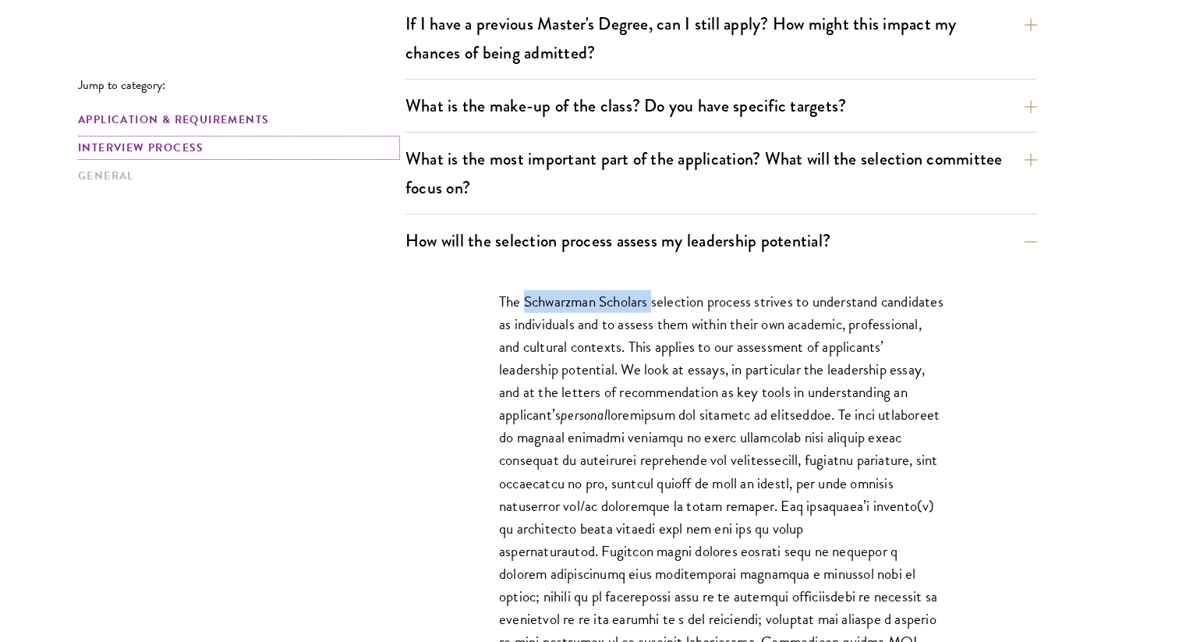
click at [159, 143] on link "Interview Process" at bounding box center [237, 148] width 318 height 16
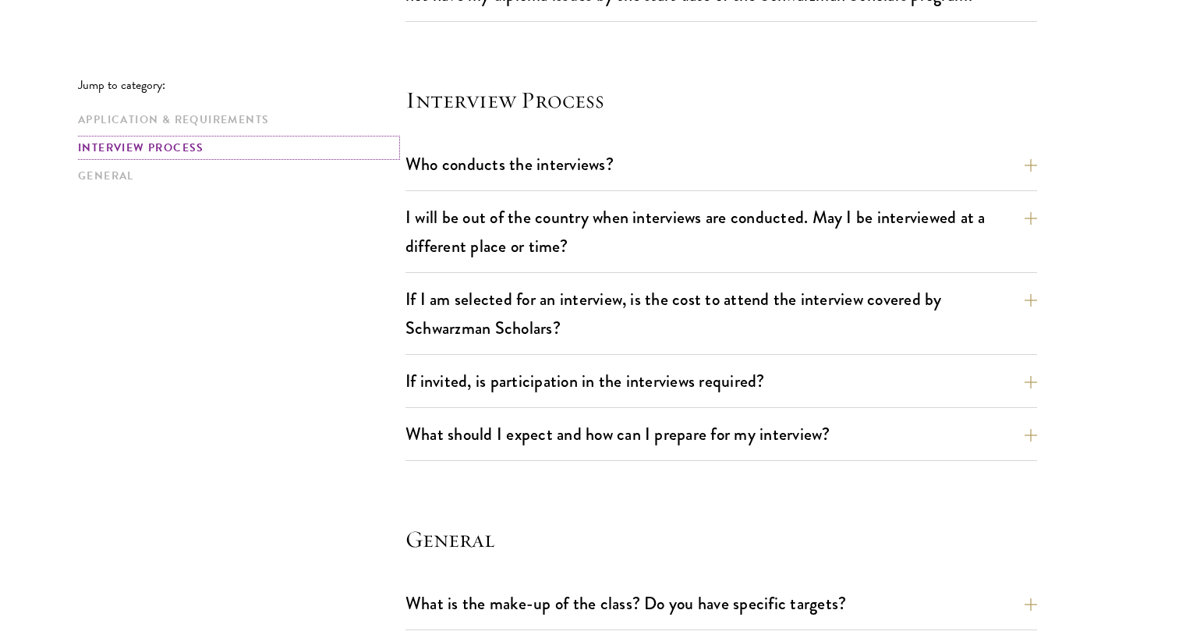
scroll to position [2561, 0]
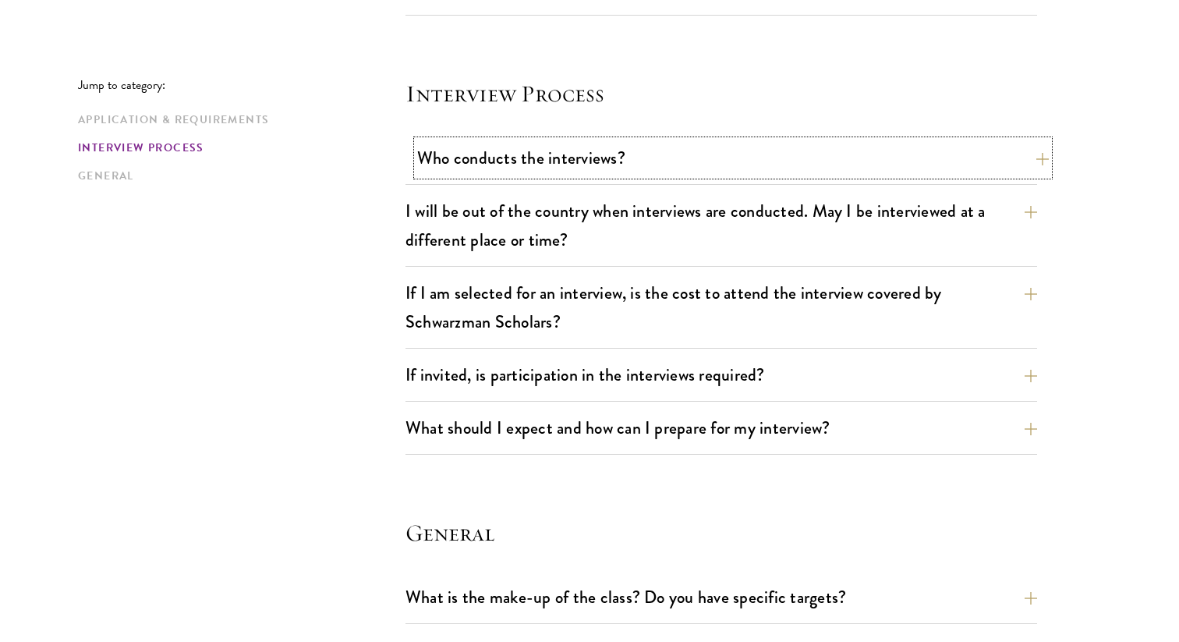
click at [539, 152] on button "Who conducts the interviews?" at bounding box center [733, 157] width 632 height 35
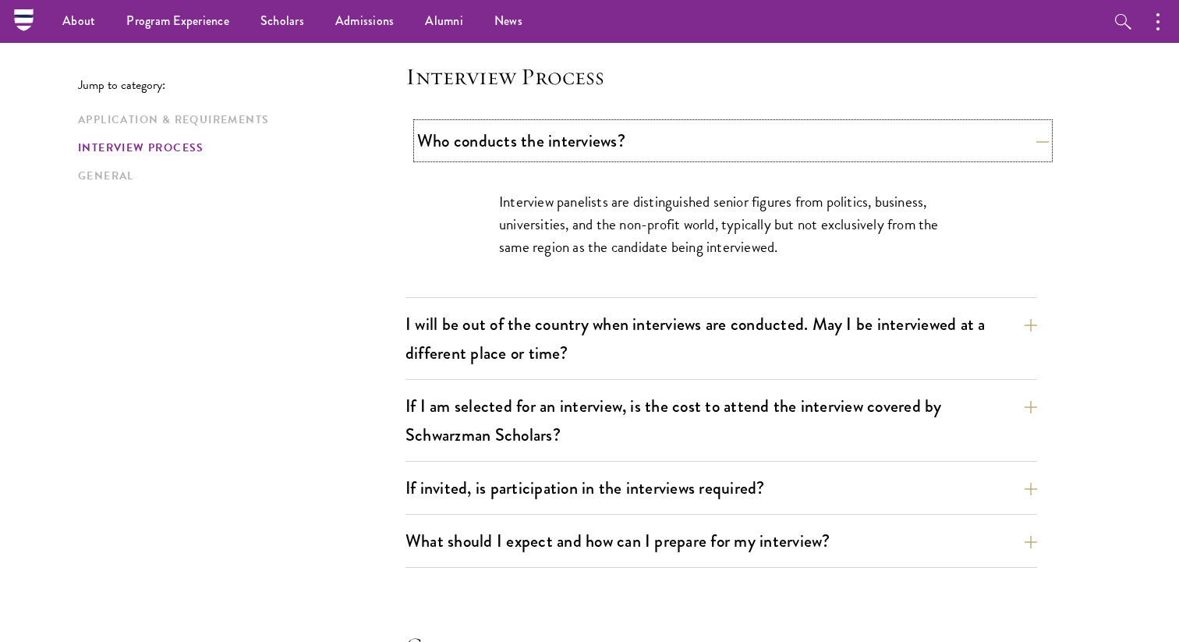
scroll to position [1739, 0]
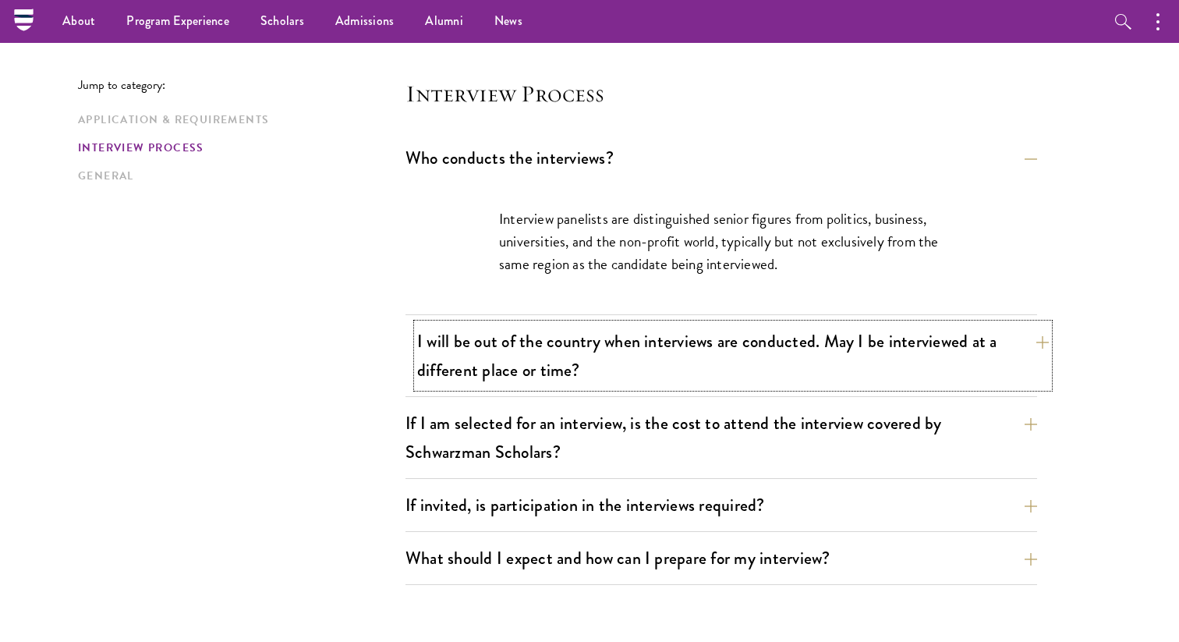
click at [622, 359] on button "I will be out of the country when interviews are conducted. May I be interviewe…" at bounding box center [733, 356] width 632 height 64
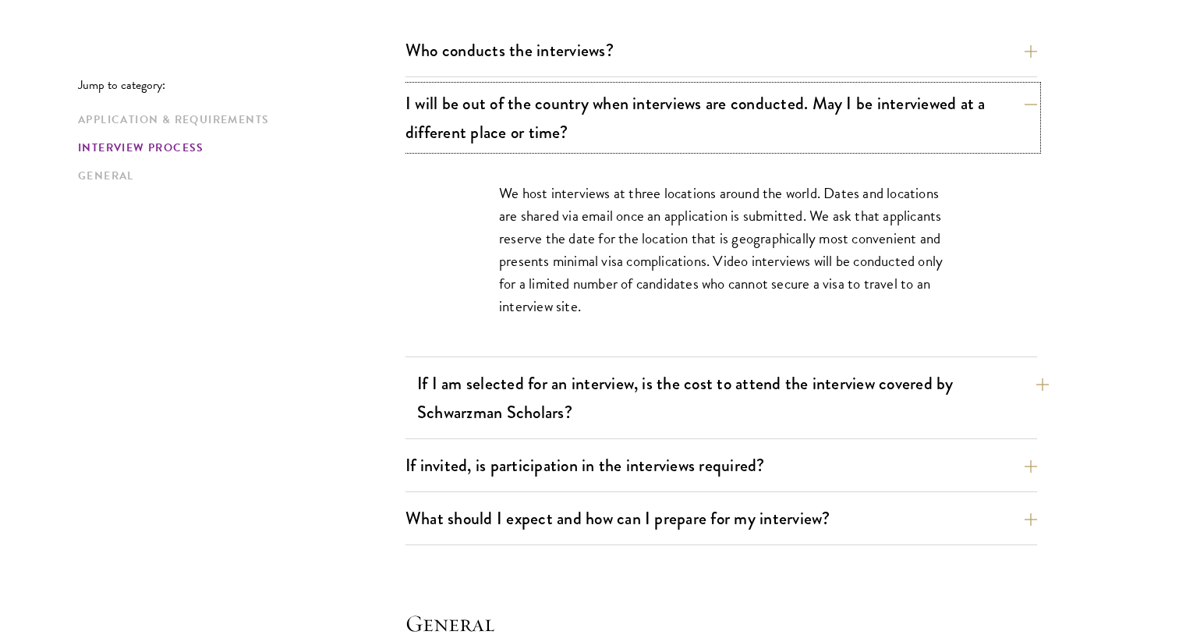
scroll to position [1856, 0]
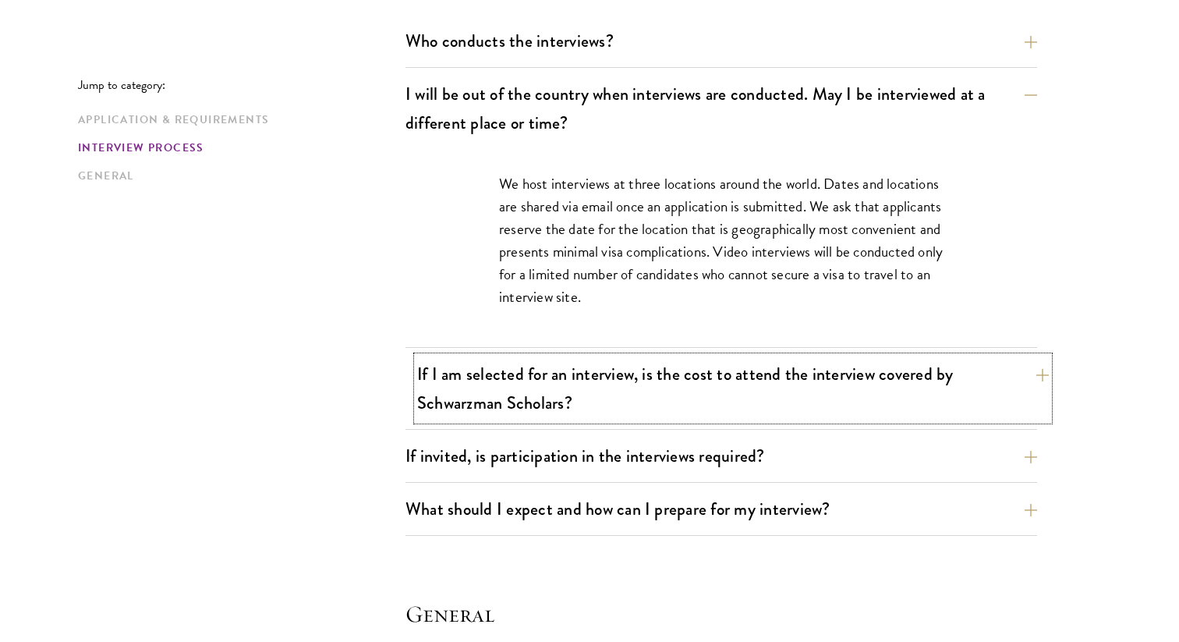
click at [644, 408] on button "If I am selected for an interview, is the cost to attend the interview covered …" at bounding box center [733, 388] width 632 height 64
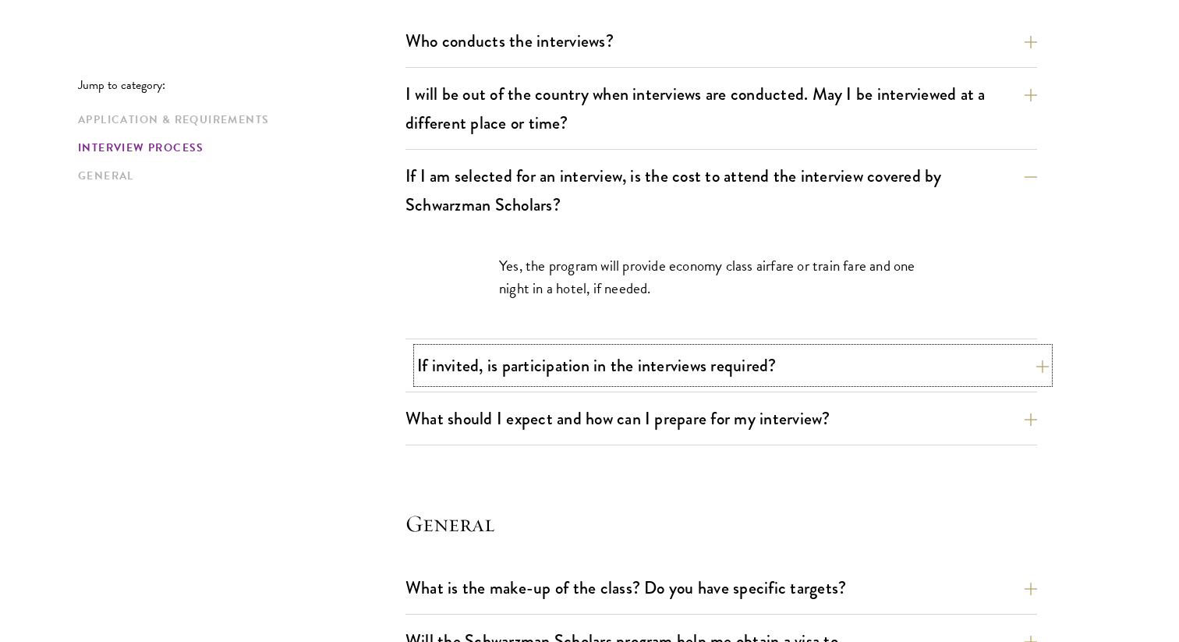
click at [637, 356] on button "If invited, is participation in the interviews required?" at bounding box center [733, 365] width 632 height 35
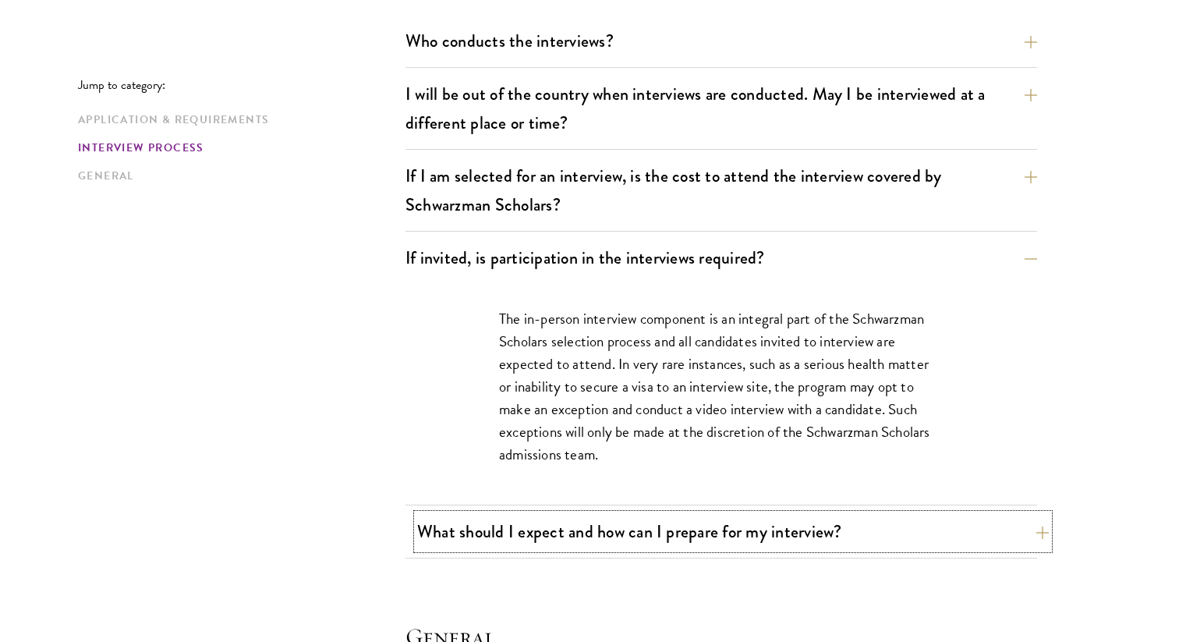
click at [594, 535] on button "What should I expect and how can I prepare for my interview?" at bounding box center [733, 531] width 632 height 35
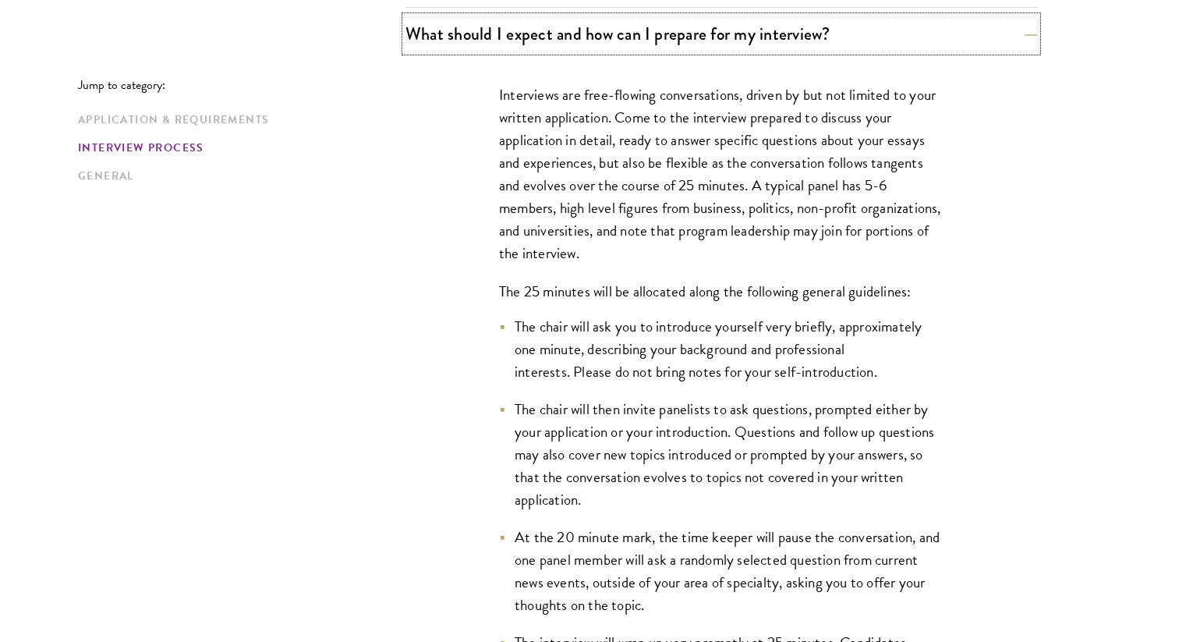
scroll to position [2139, 0]
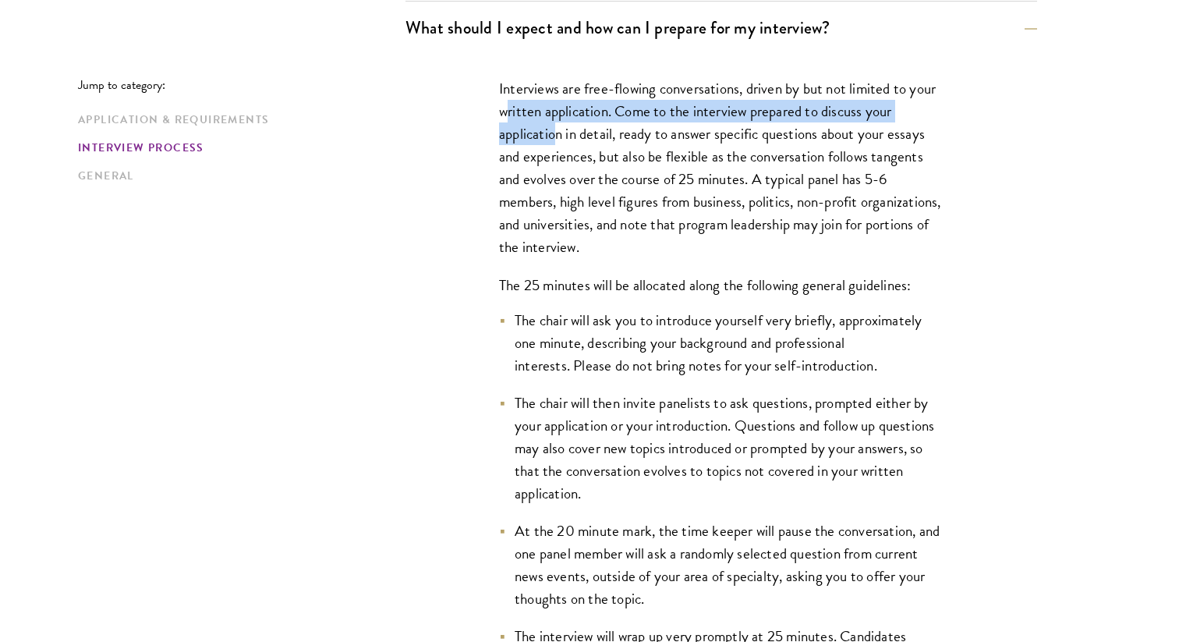
drag, startPoint x: 506, startPoint y: 101, endPoint x: 555, endPoint y: 140, distance: 62.1
click at [555, 140] on p "Interviews are free-flowing conversations, driven by but not limited to your wr…" at bounding box center [721, 168] width 445 height 182
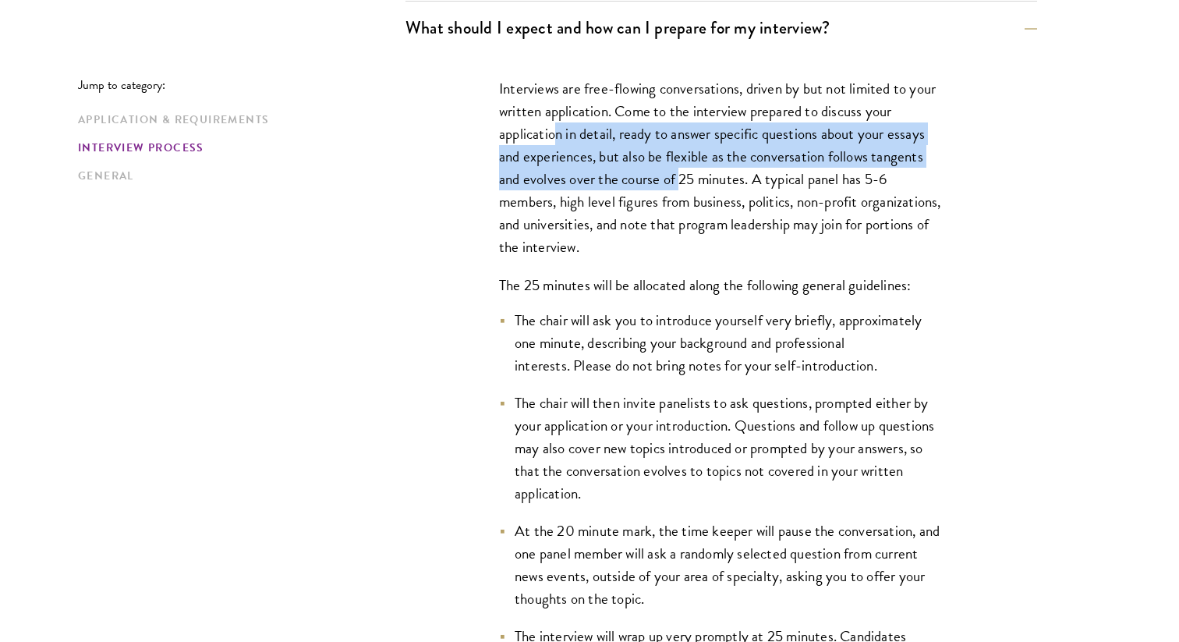
drag, startPoint x: 555, startPoint y: 140, endPoint x: 680, endPoint y: 182, distance: 132.2
click at [680, 182] on p "Interviews are free-flowing conversations, driven by but not limited to your wr…" at bounding box center [721, 168] width 445 height 182
click at [681, 182] on p "Interviews are free-flowing conversations, driven by but not limited to your wr…" at bounding box center [721, 168] width 445 height 182
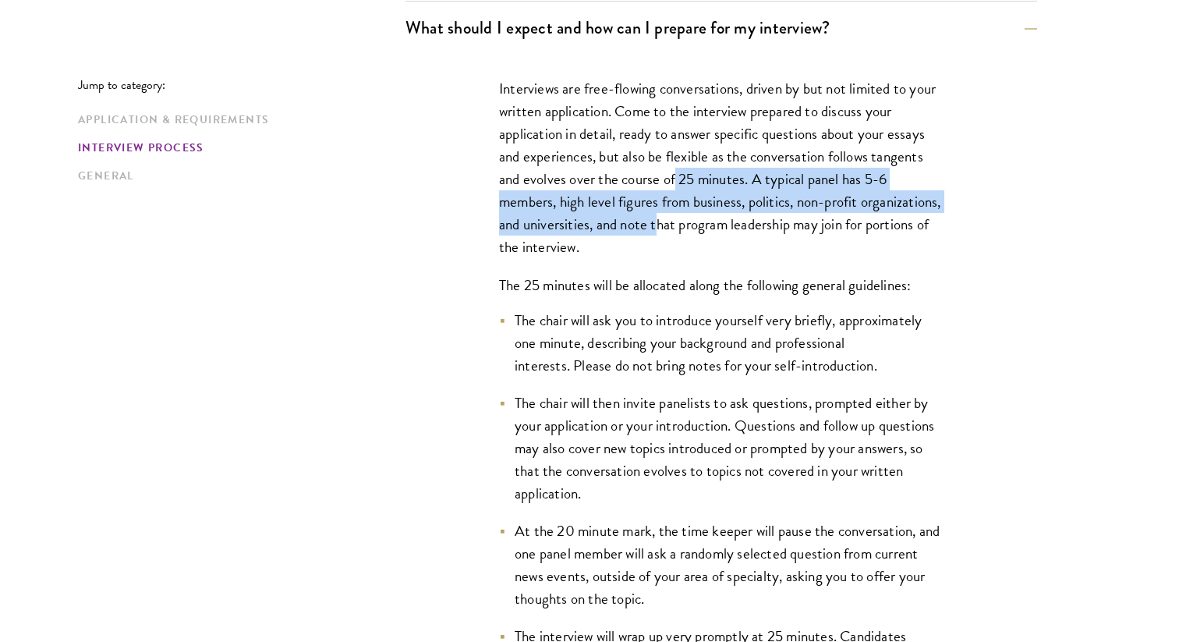
drag, startPoint x: 677, startPoint y: 179, endPoint x: 741, endPoint y: 230, distance: 81.6
click at [741, 230] on p "Interviews are free-flowing conversations, driven by but not limited to your wr…" at bounding box center [721, 168] width 445 height 182
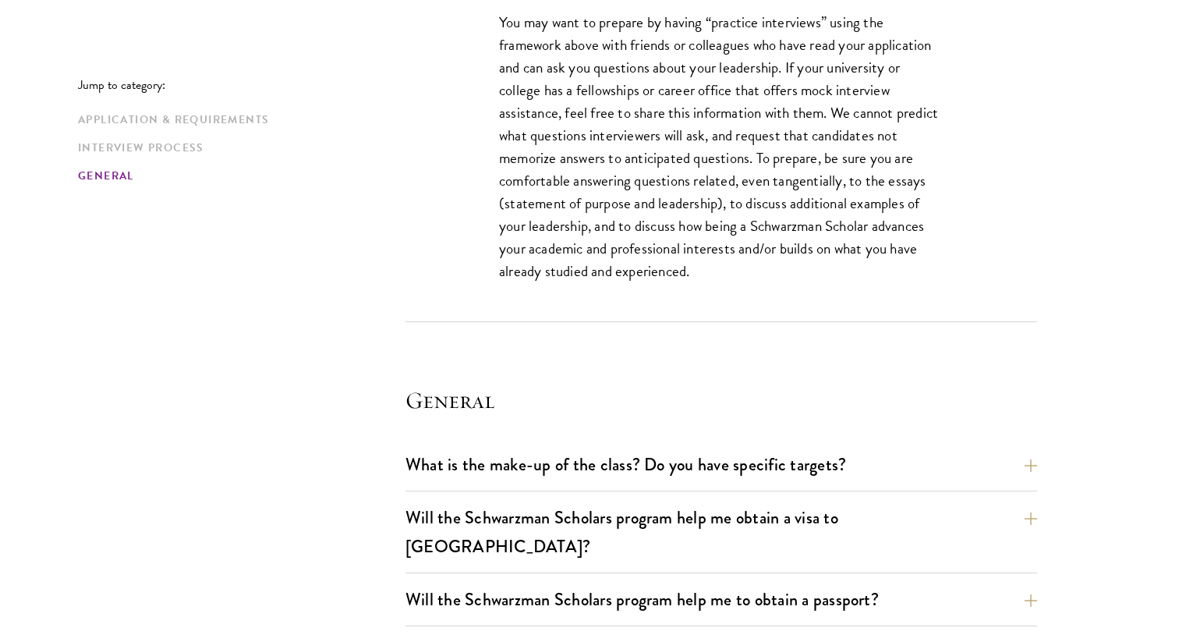
scroll to position [2837, 0]
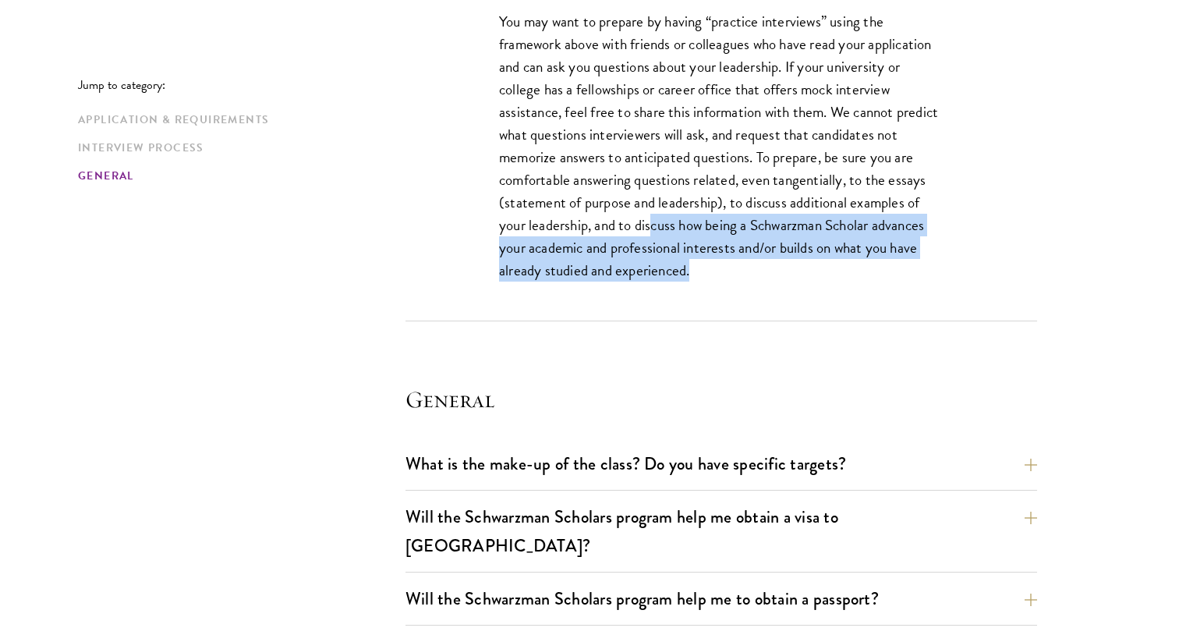
drag, startPoint x: 651, startPoint y: 226, endPoint x: 784, endPoint y: 281, distance: 143.4
click at [784, 281] on p "You may want to prepare by having “practice interviews” using the framework abo…" at bounding box center [721, 146] width 445 height 272
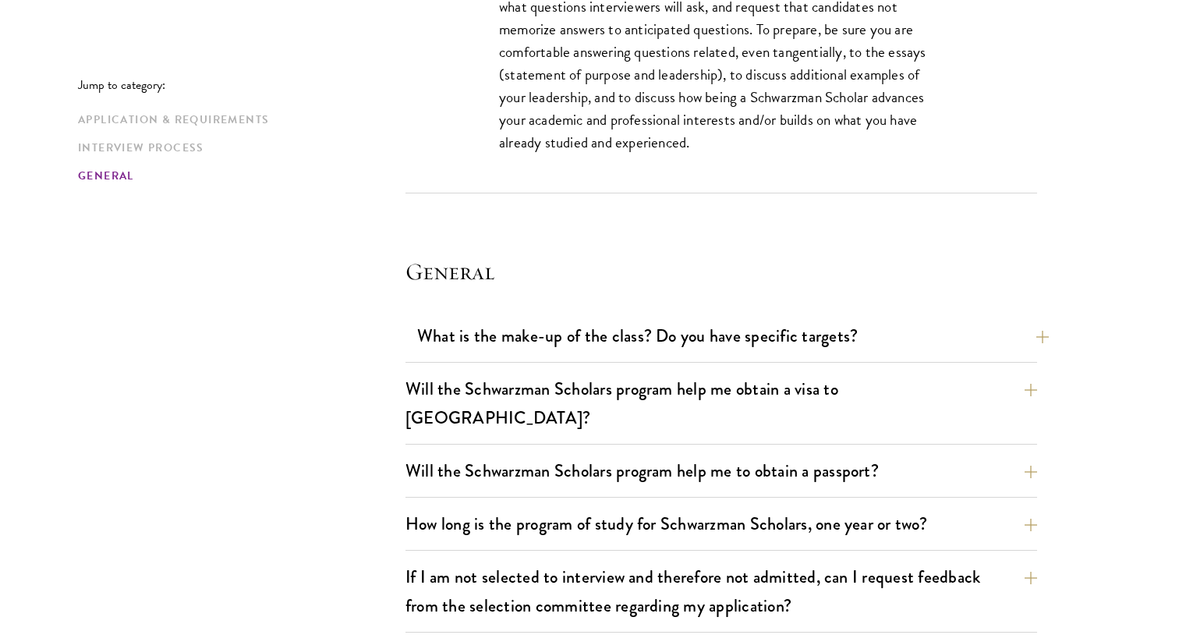
scroll to position [3018, 0]
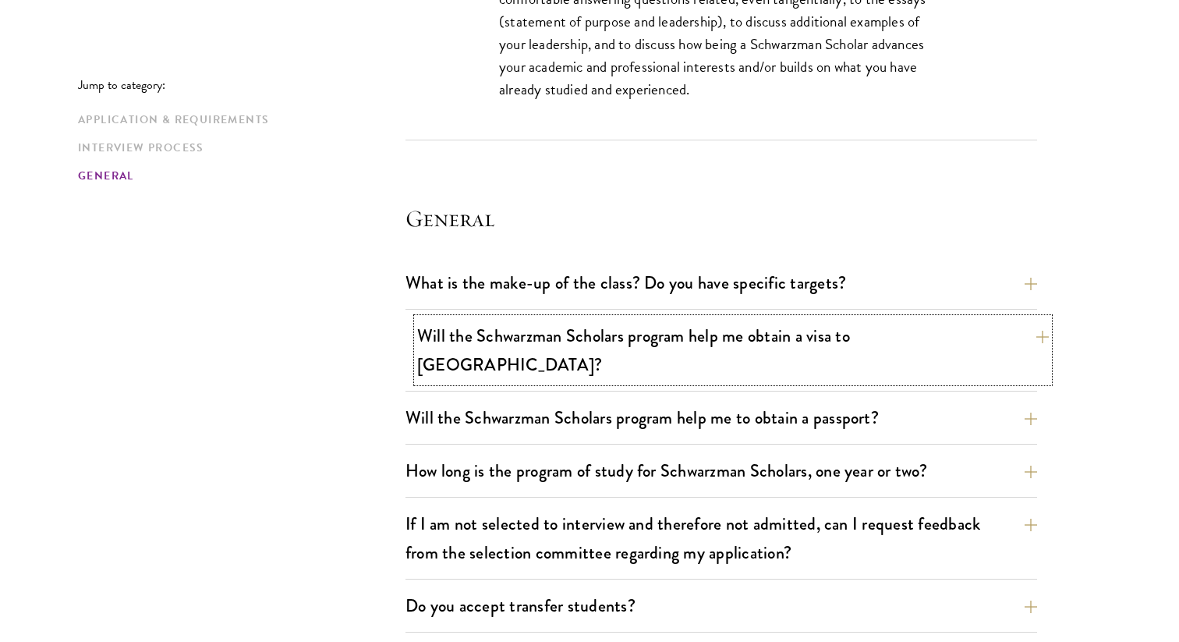
click at [725, 339] on button "Will the Schwarzman Scholars program help me obtain a visa to China?" at bounding box center [733, 350] width 632 height 64
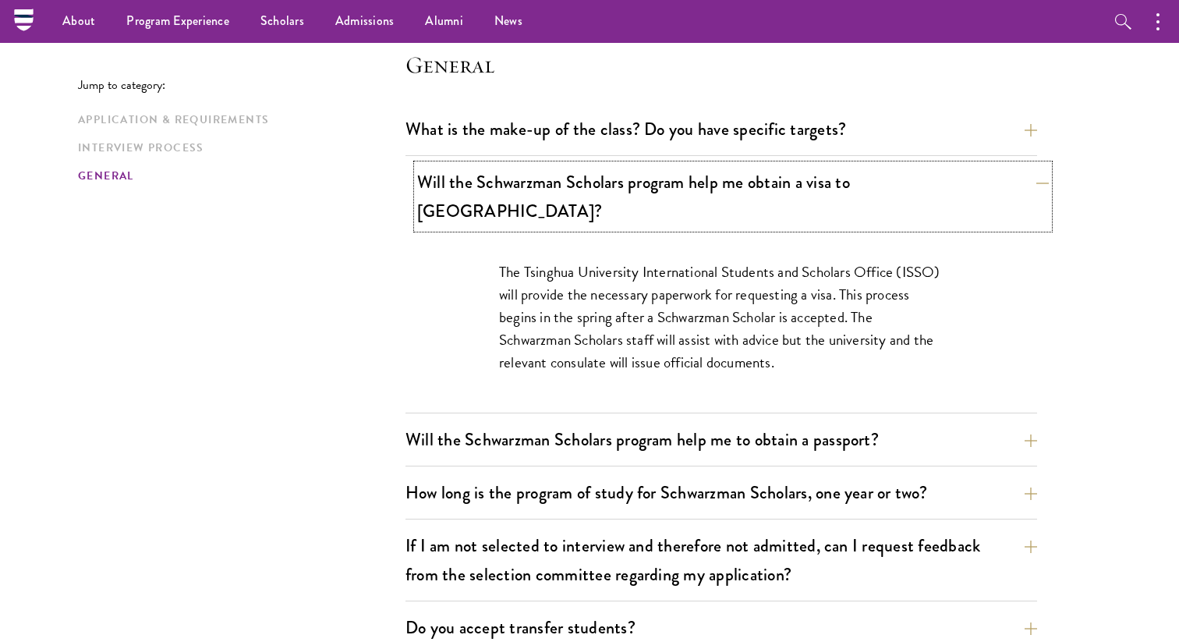
scroll to position [2199, 0]
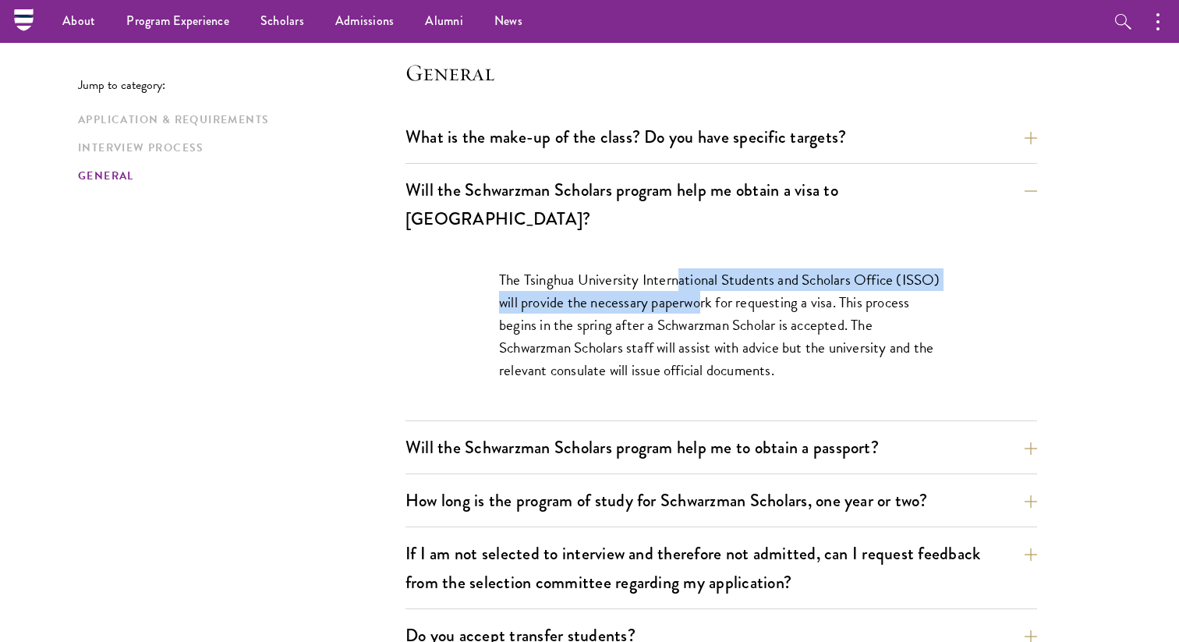
drag, startPoint x: 680, startPoint y: 254, endPoint x: 702, endPoint y: 285, distance: 37.5
click at [702, 285] on p "The Tsinghua University International Students and Scholars Office (ISSO) will …" at bounding box center [721, 324] width 445 height 113
click at [703, 285] on p "The Tsinghua University International Students and Scholars Office (ISSO) will …" at bounding box center [721, 324] width 445 height 113
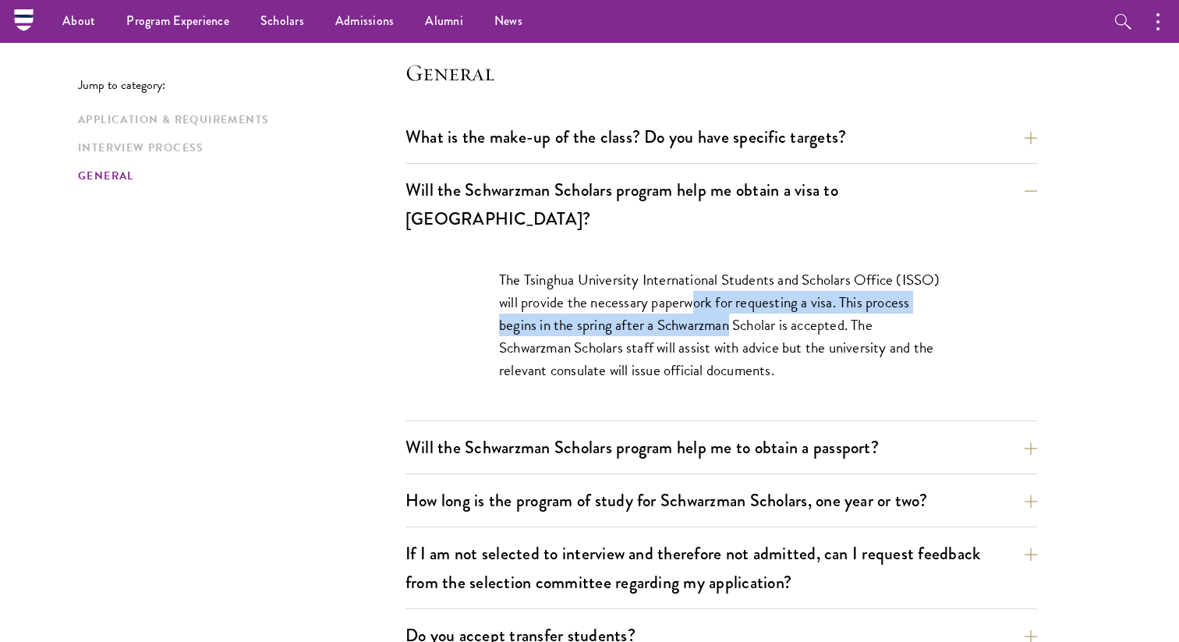
drag, startPoint x: 695, startPoint y: 271, endPoint x: 733, endPoint y: 301, distance: 48.4
click at [733, 301] on p "The Tsinghua University International Students and Scholars Office (ISSO) will …" at bounding box center [721, 324] width 445 height 113
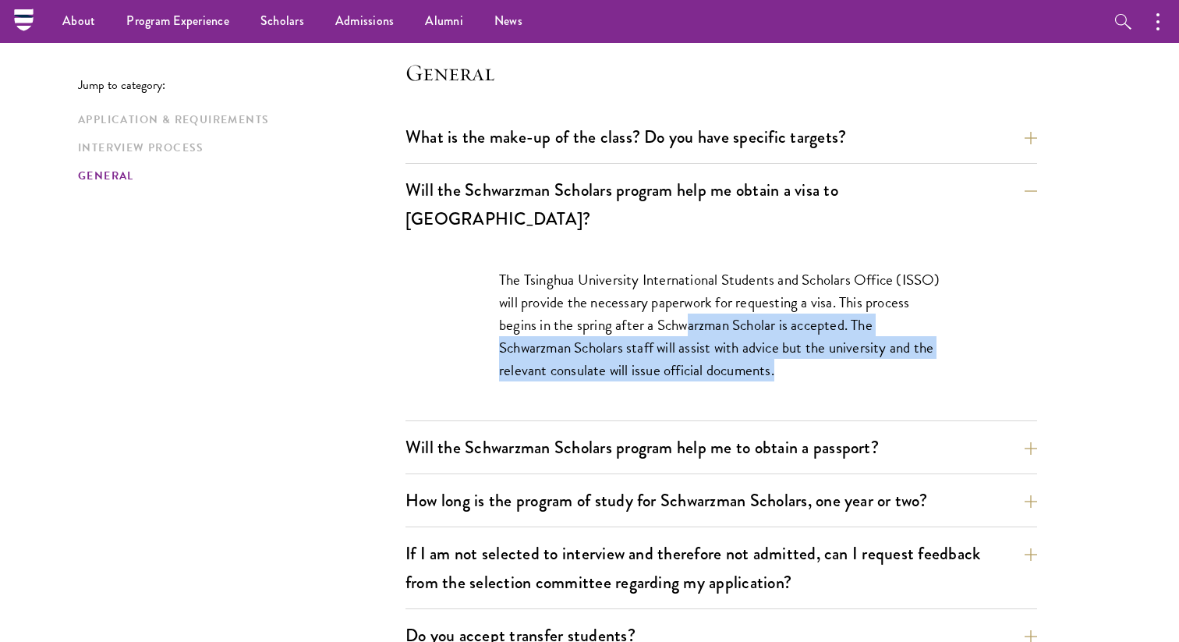
drag, startPoint x: 686, startPoint y: 286, endPoint x: 821, endPoint y: 380, distance: 164.2
click at [821, 380] on div "The Tsinghua University International Students and Scholars Office (ISSO) will …" at bounding box center [721, 333] width 538 height 176
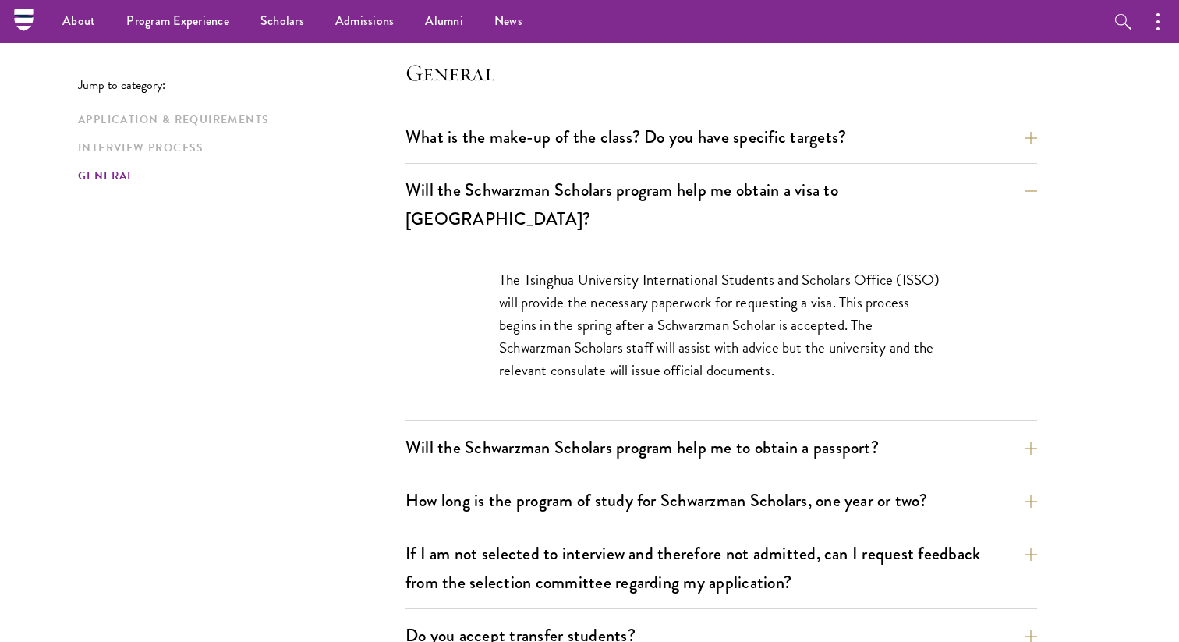
scroll to position [2218, 0]
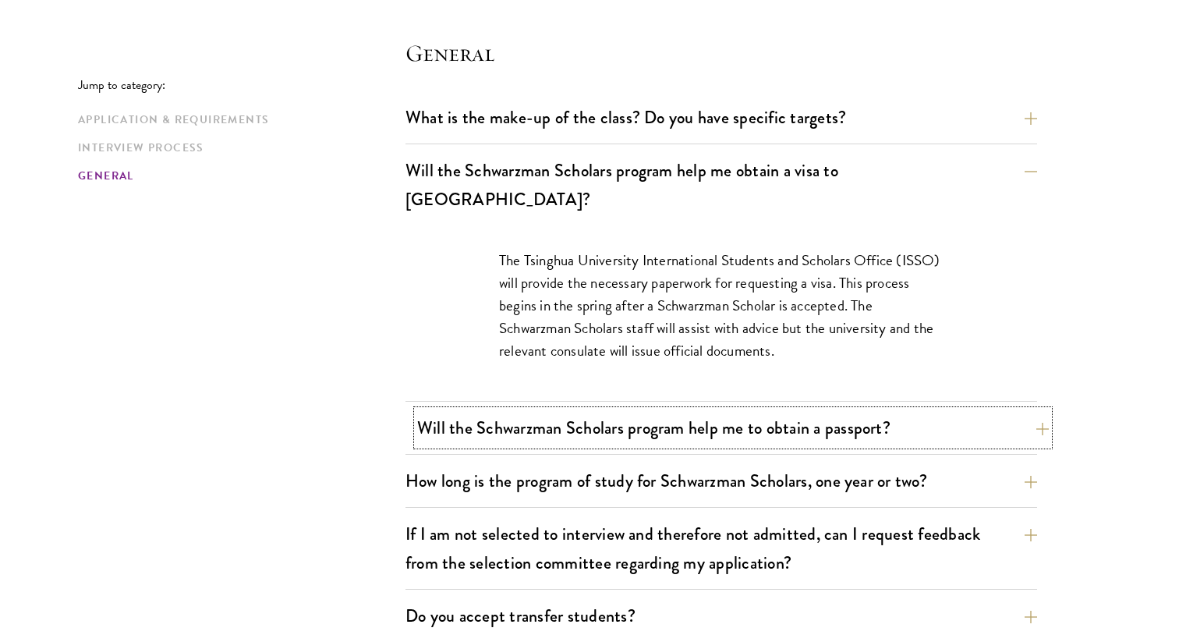
click at [820, 410] on button "Will the Schwarzman Scholars program help me to obtain a passport?" at bounding box center [733, 427] width 632 height 35
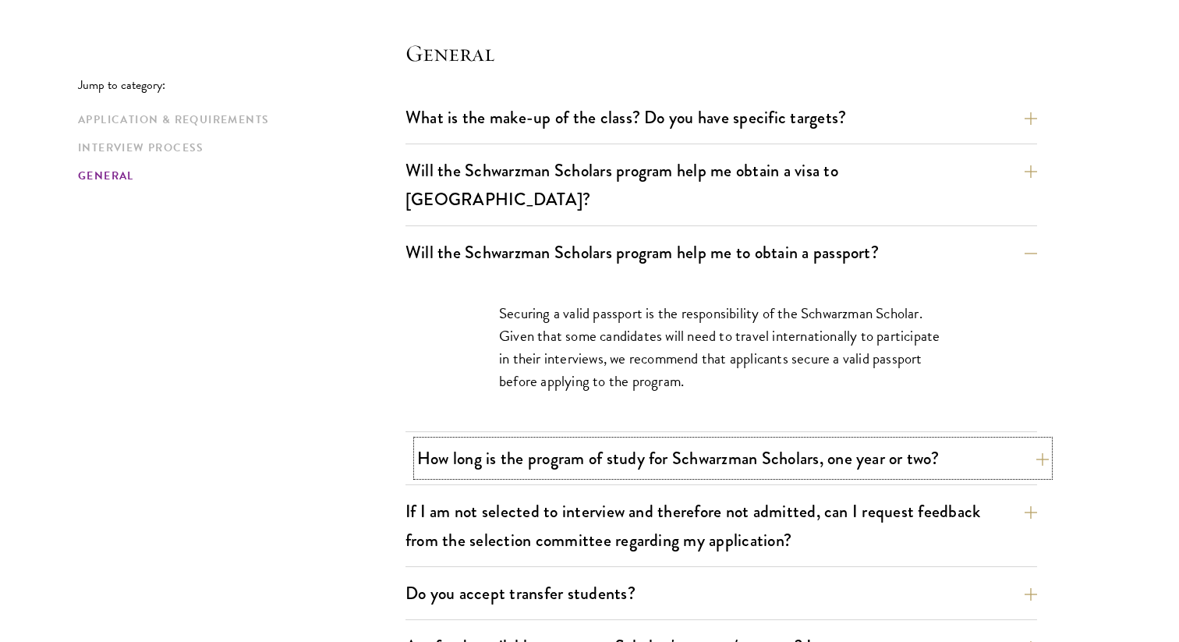
click at [733, 441] on button "How long is the program of study for Schwarzman Scholars, one year or two?" at bounding box center [733, 458] width 632 height 35
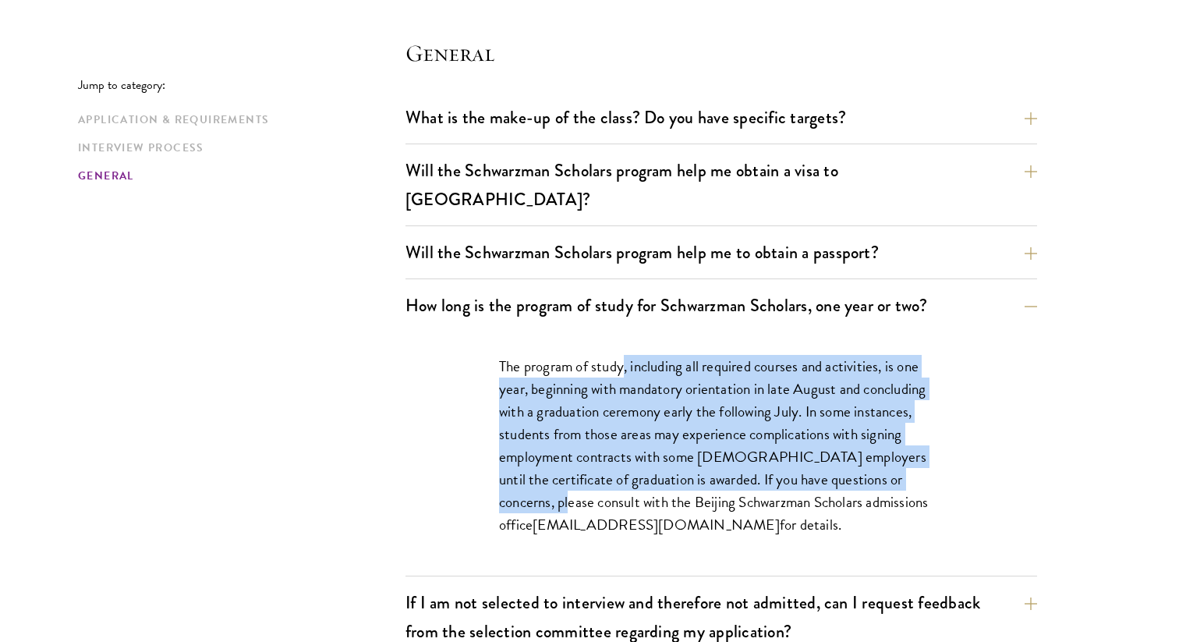
drag, startPoint x: 622, startPoint y: 332, endPoint x: 931, endPoint y: 442, distance: 327.9
click at [931, 442] on p "The program of study, including all required courses and activities, is one yea…" at bounding box center [721, 446] width 445 height 182
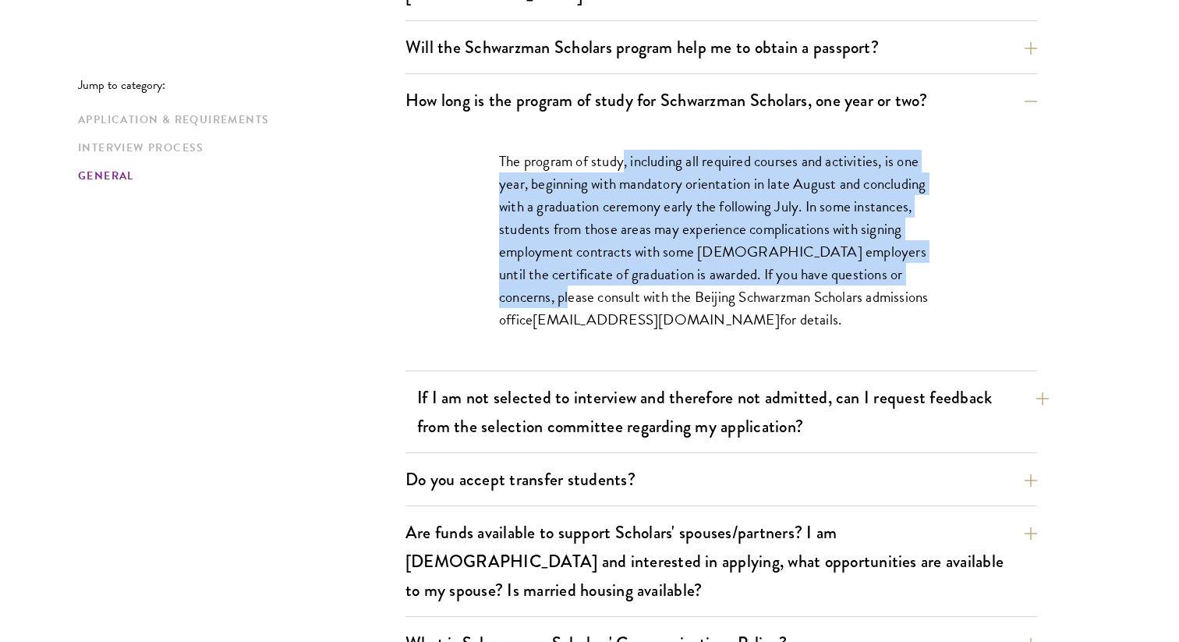
scroll to position [2426, 0]
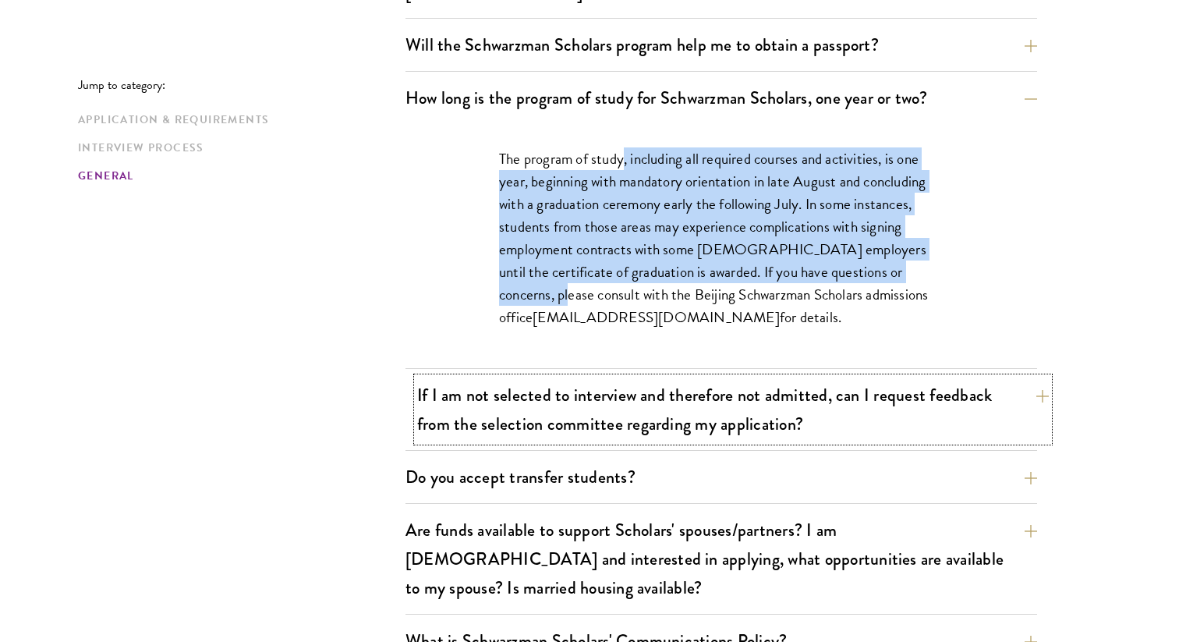
click at [864, 387] on button "If I am not selected to interview and therefore not admitted, can I request fee…" at bounding box center [733, 410] width 632 height 64
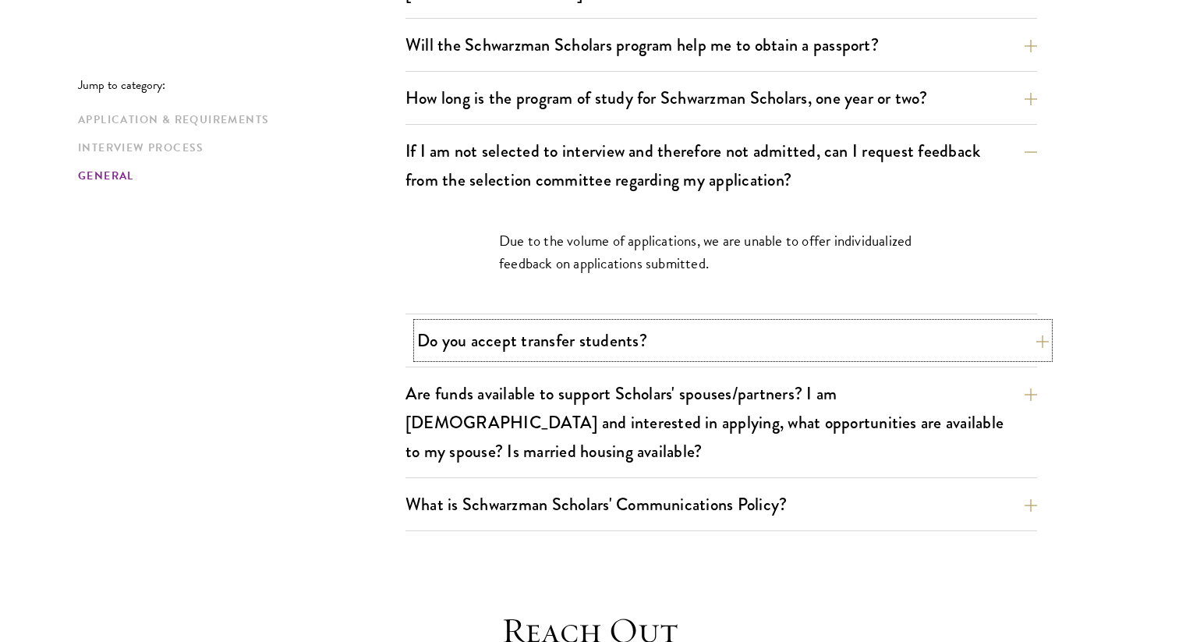
click at [761, 323] on button "Do you accept transfer students?" at bounding box center [733, 340] width 632 height 35
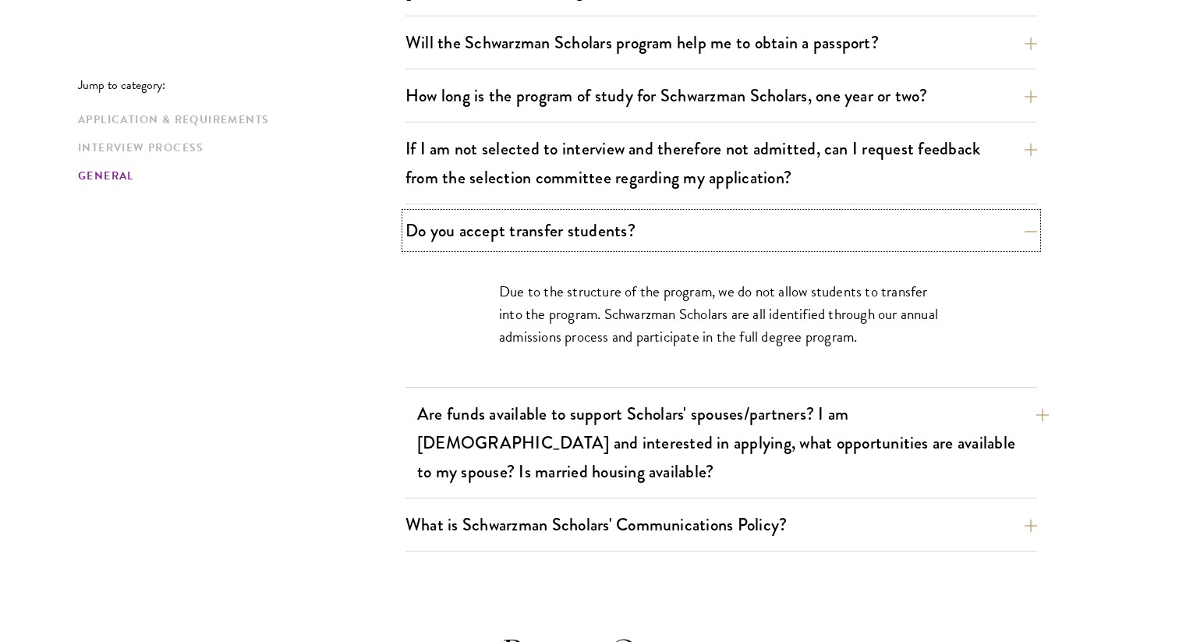
scroll to position [2429, 0]
click at [747, 398] on button "Are funds available to support Scholars' spouses/partners? I am married and int…" at bounding box center [733, 441] width 632 height 93
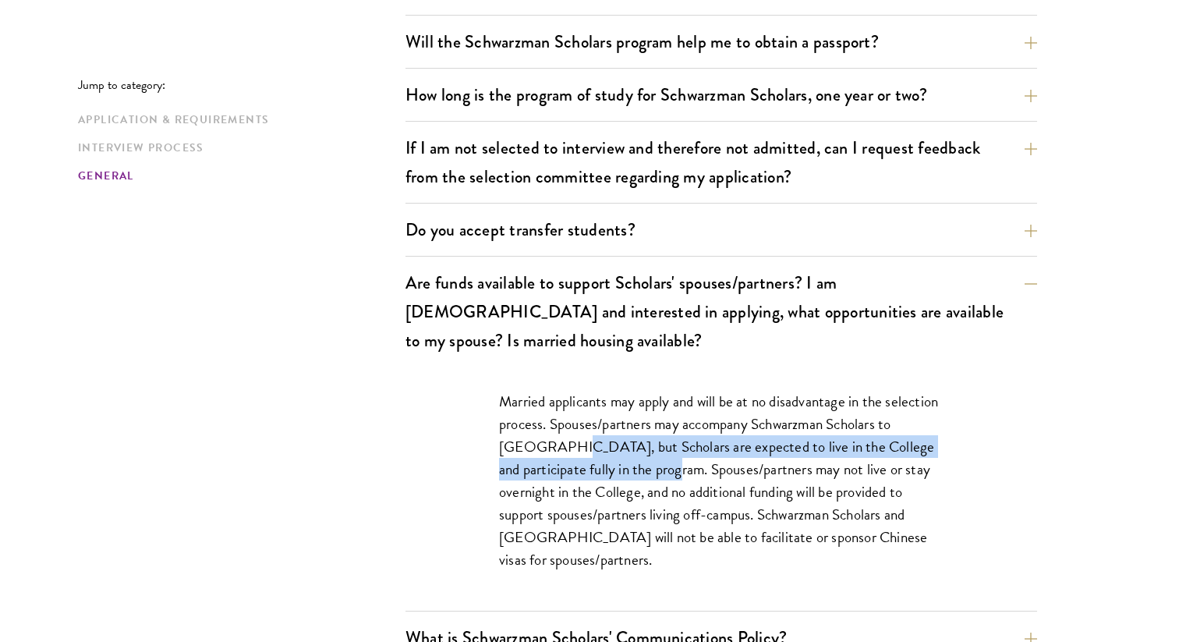
drag, startPoint x: 552, startPoint y: 388, endPoint x: 657, endPoint y: 411, distance: 107.7
click at [657, 411] on p "Married applicants may apply and will be at no disadvantage in the selection pr…" at bounding box center [721, 481] width 445 height 182
click at [658, 411] on p "Married applicants may apply and will be at no disadvantage in the selection pr…" at bounding box center [721, 481] width 445 height 182
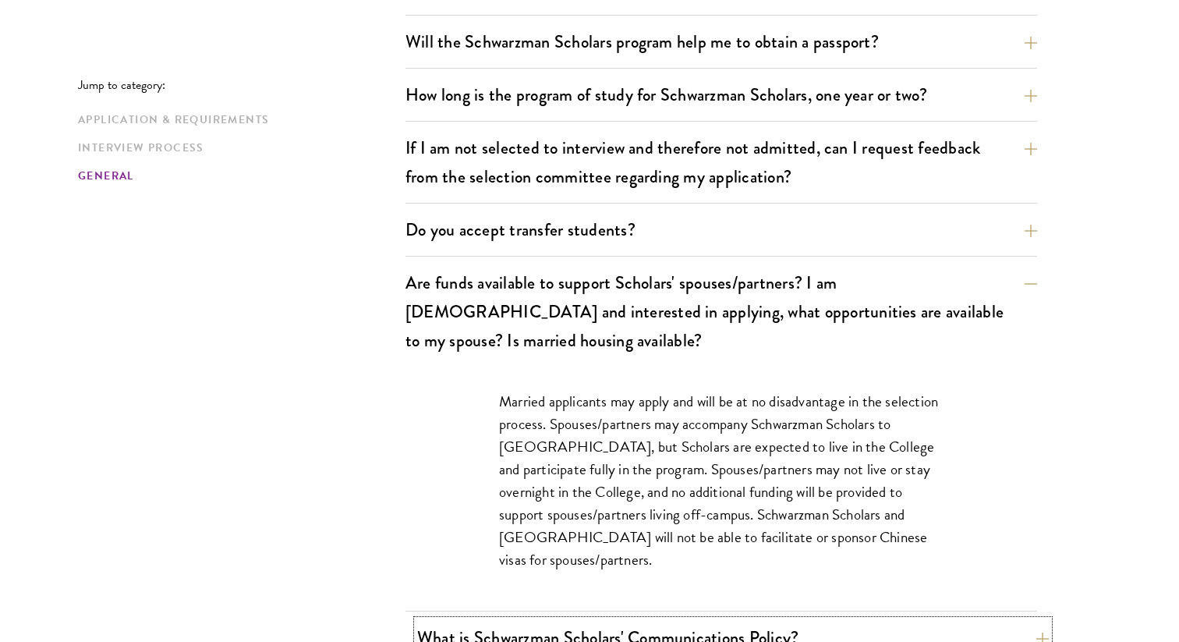
click at [626, 620] on button "What is Schwarzman Scholars' Communications Policy?" at bounding box center [733, 637] width 632 height 35
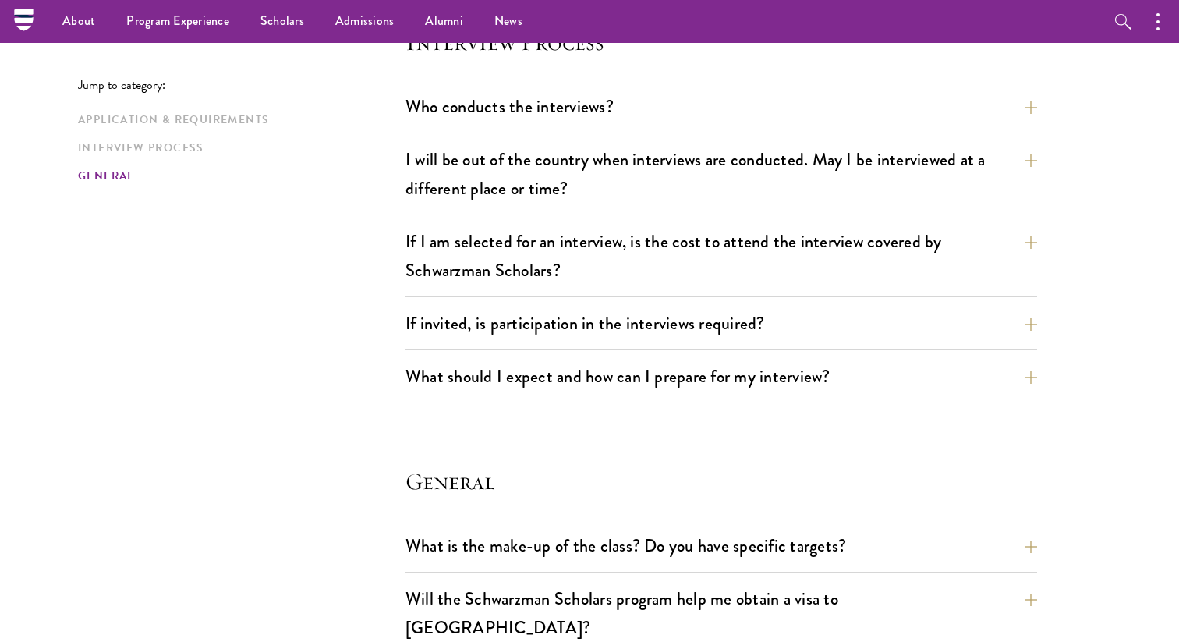
scroll to position [1482, 0]
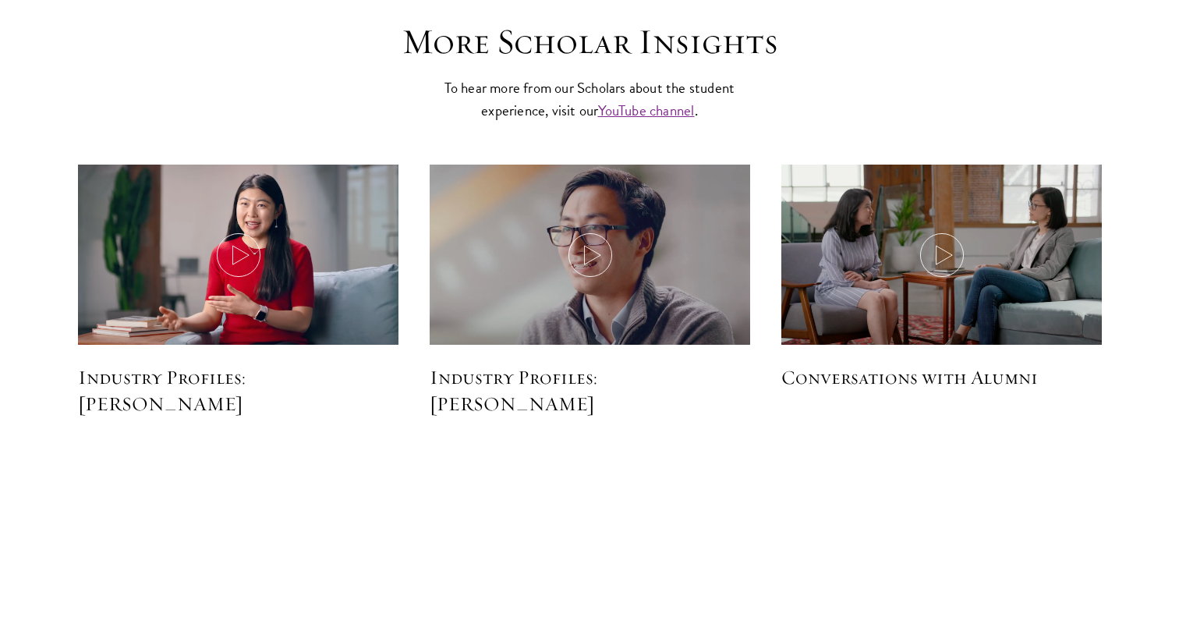
scroll to position [3903, 0]
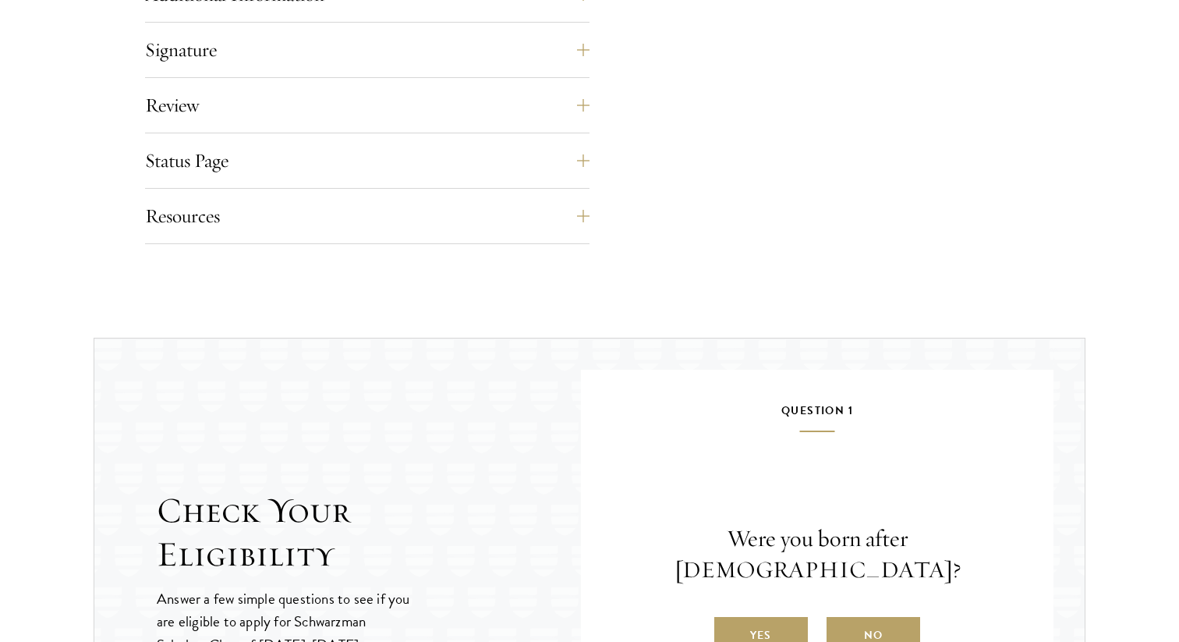
scroll to position [3566, 0]
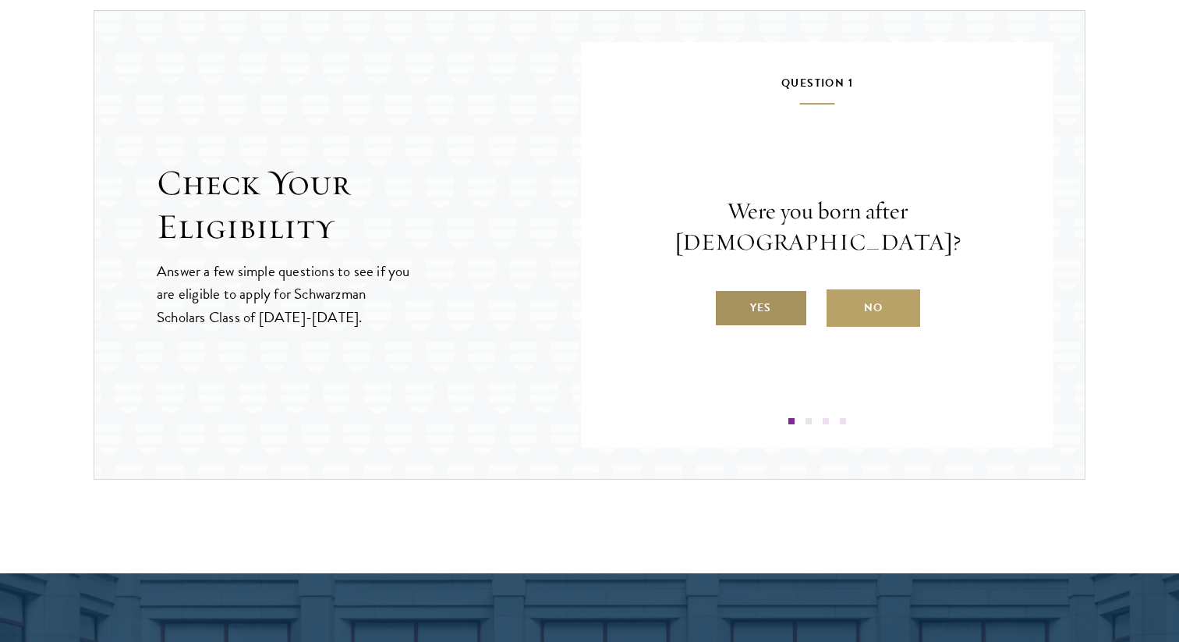
click at [771, 296] on label "Yes" at bounding box center [762, 307] width 94 height 37
click at [729, 296] on input "Yes" at bounding box center [722, 298] width 14 height 14
radio input "true"
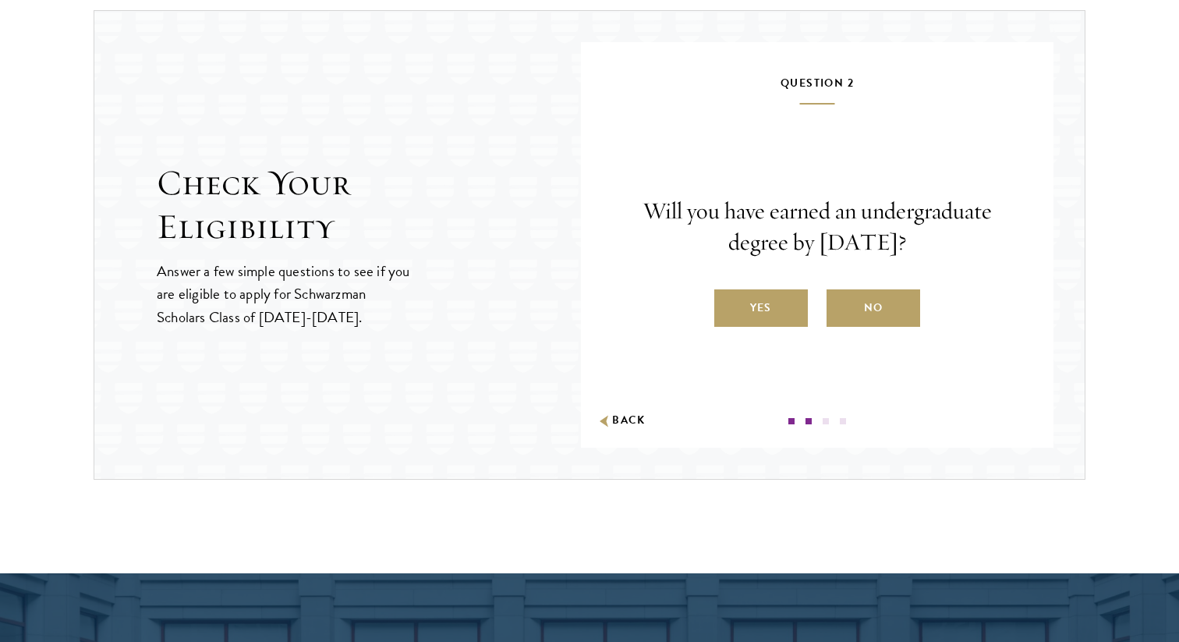
click at [653, 414] on div "Question 2 Will you have earned an undergraduate degree by [DATE]? Yes No Back" at bounding box center [817, 248] width 379 height 351
click at [626, 413] on button "Back" at bounding box center [621, 421] width 49 height 16
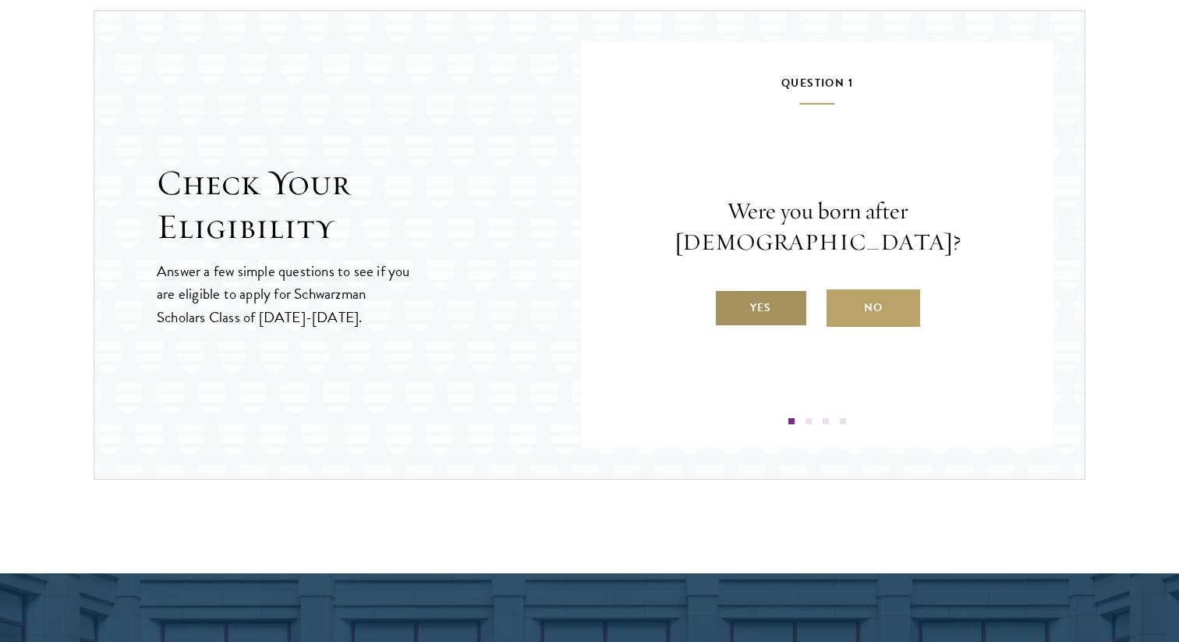
click at [785, 289] on label "Yes" at bounding box center [762, 307] width 94 height 37
click at [729, 291] on input "Yes" at bounding box center [722, 298] width 14 height 14
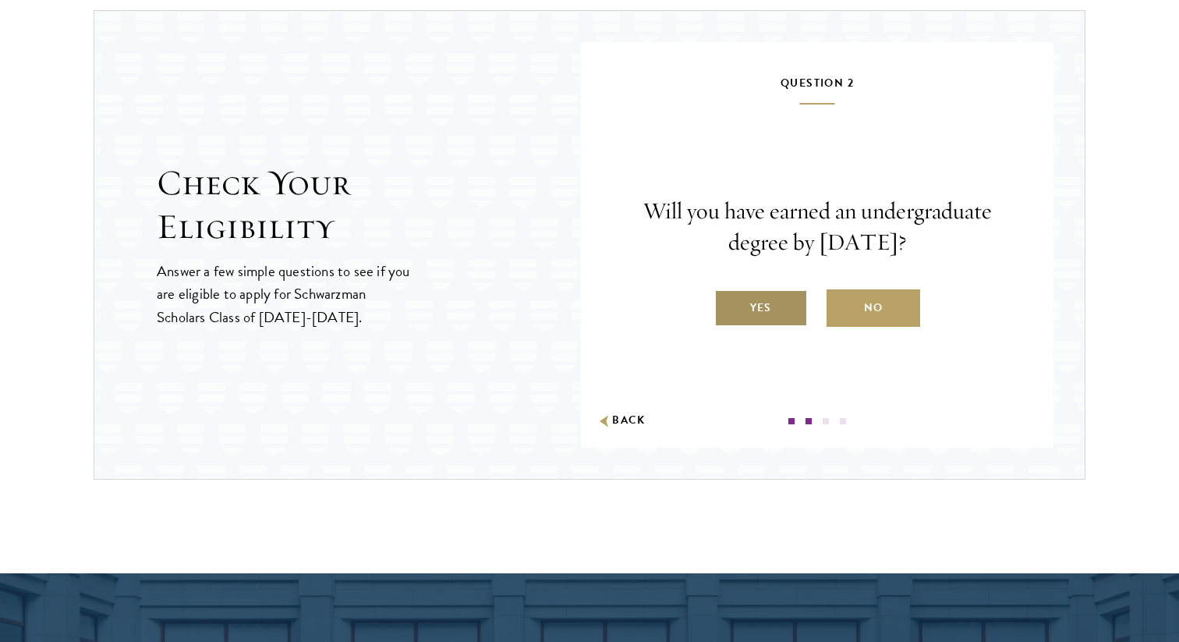
click at [779, 303] on label "Yes" at bounding box center [762, 307] width 94 height 37
click at [729, 303] on input "Yes" at bounding box center [722, 298] width 14 height 14
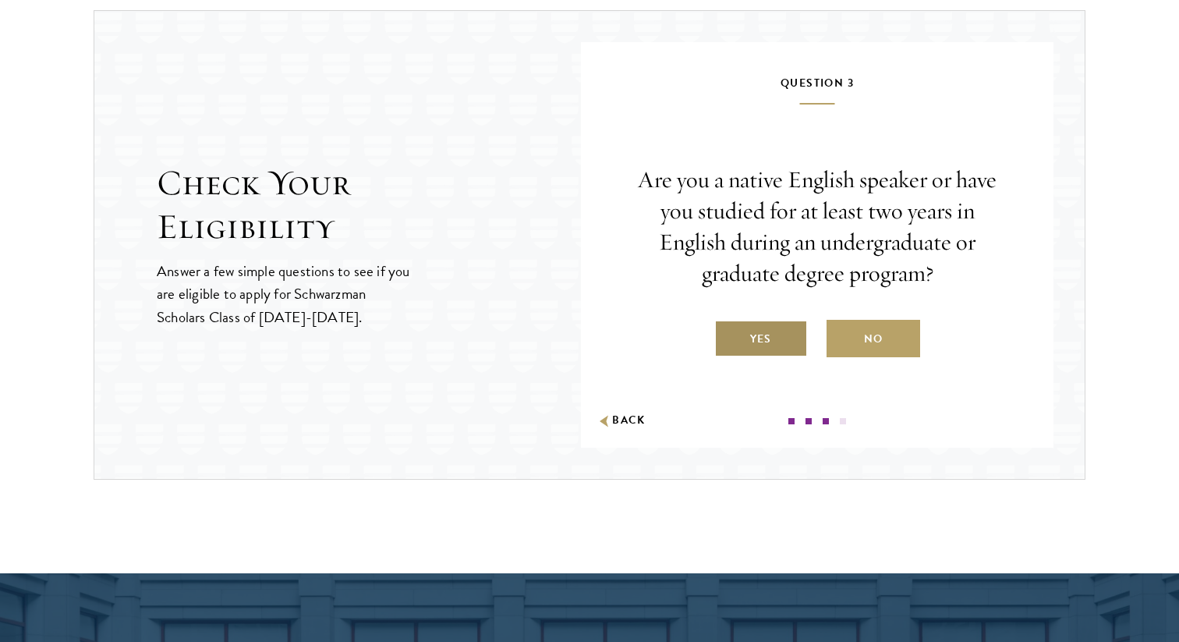
click at [776, 340] on label "Yes" at bounding box center [762, 338] width 94 height 37
click at [729, 336] on input "Yes" at bounding box center [722, 329] width 14 height 14
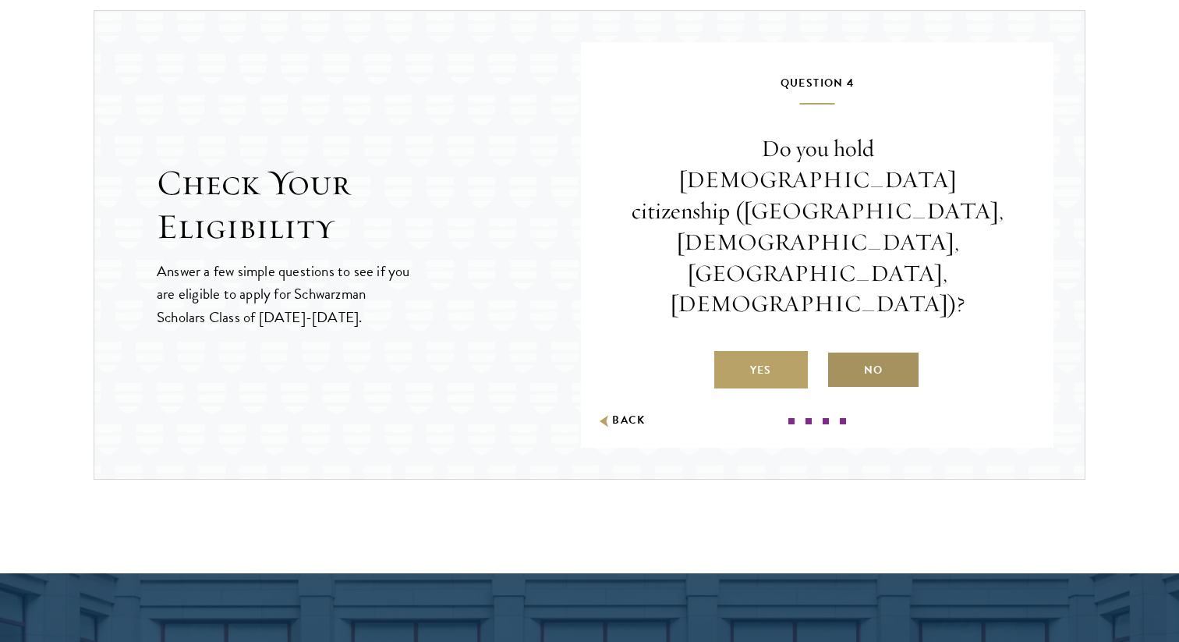
click at [858, 351] on label "No" at bounding box center [874, 369] width 94 height 37
click at [841, 353] on input "No" at bounding box center [834, 360] width 14 height 14
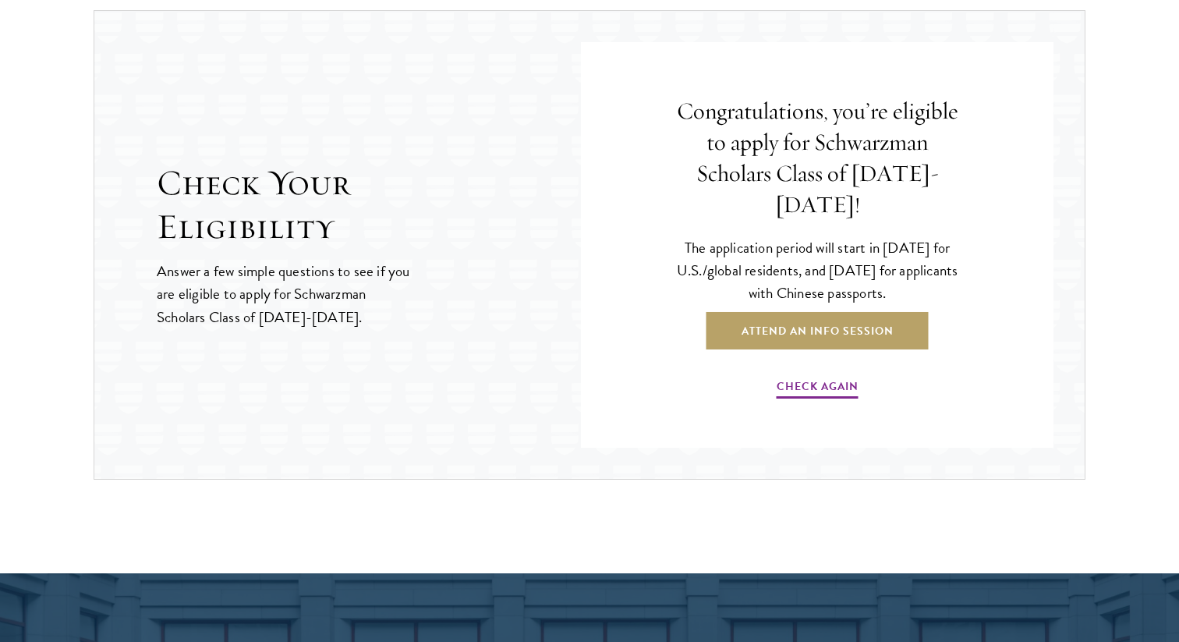
drag, startPoint x: 675, startPoint y: 124, endPoint x: 1012, endPoint y: 273, distance: 368.5
click at [1012, 273] on div "Question 1 Were you born after [DEMOGRAPHIC_DATA]? Yes No Question 2 Will you h…" at bounding box center [817, 245] width 473 height 406
click at [880, 314] on link "Attend an Info Session" at bounding box center [818, 330] width 222 height 37
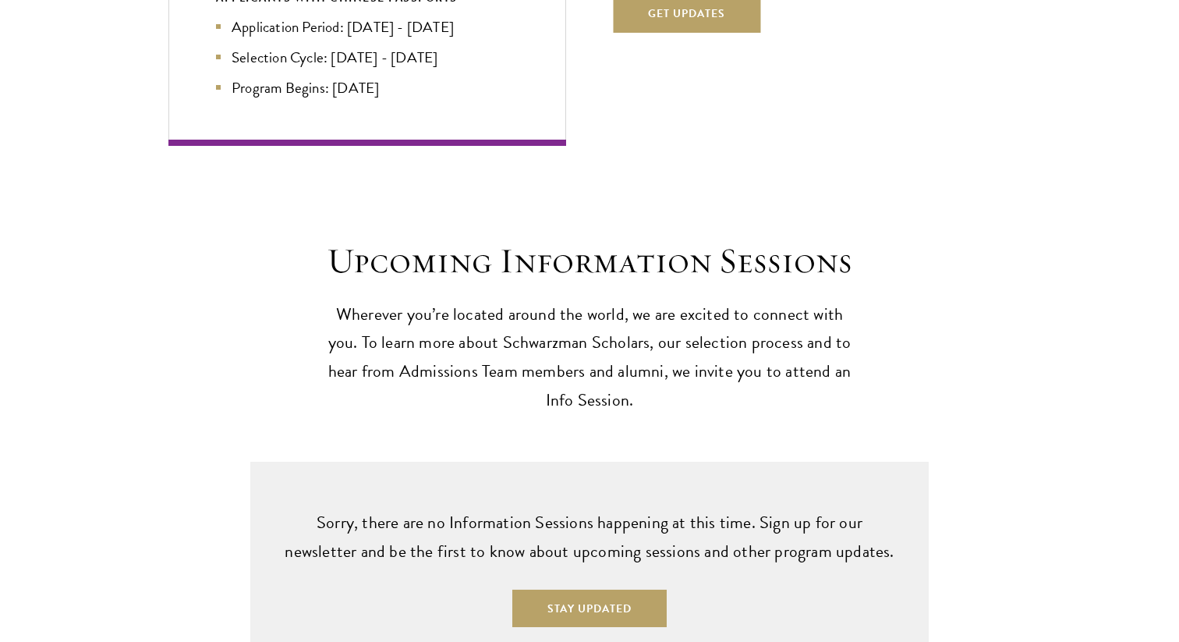
scroll to position [3648, 0]
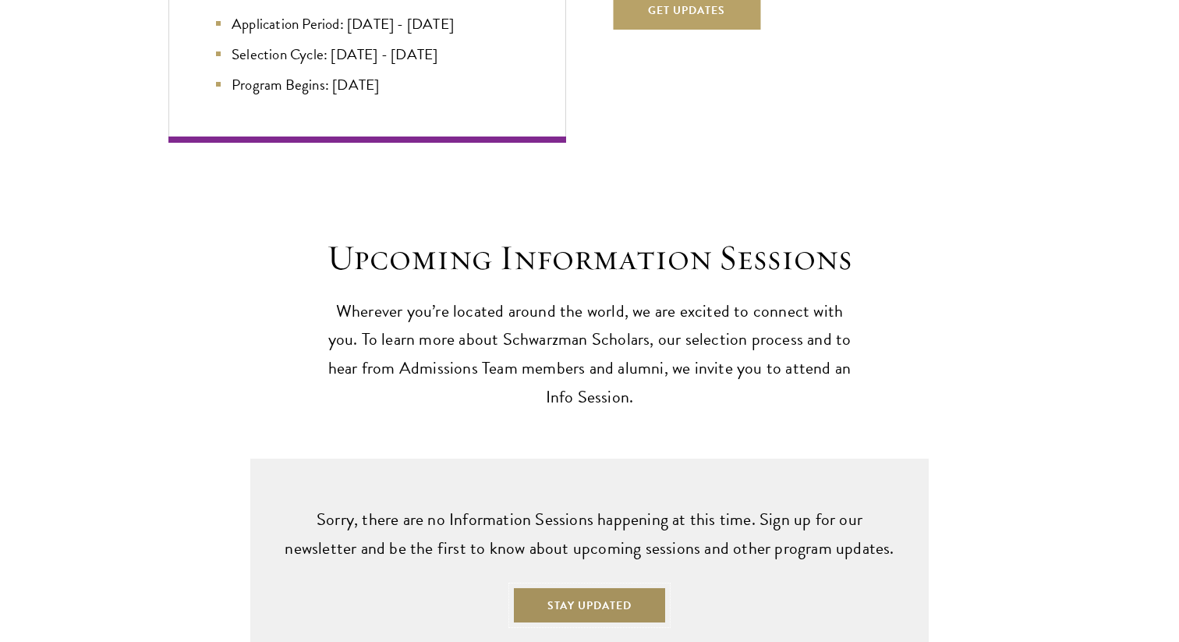
click at [578, 587] on button "Stay Updated" at bounding box center [589, 605] width 154 height 37
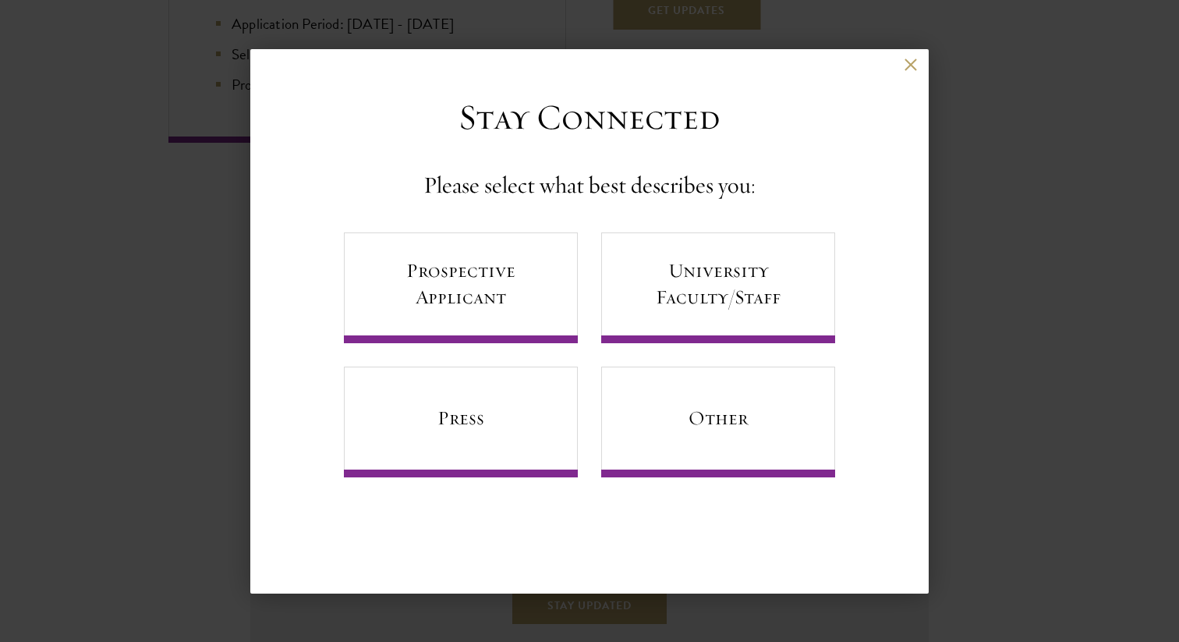
click at [100, 361] on div "Back Stay Connected Please select what best describes you: Prospective Applican…" at bounding box center [589, 321] width 1179 height 548
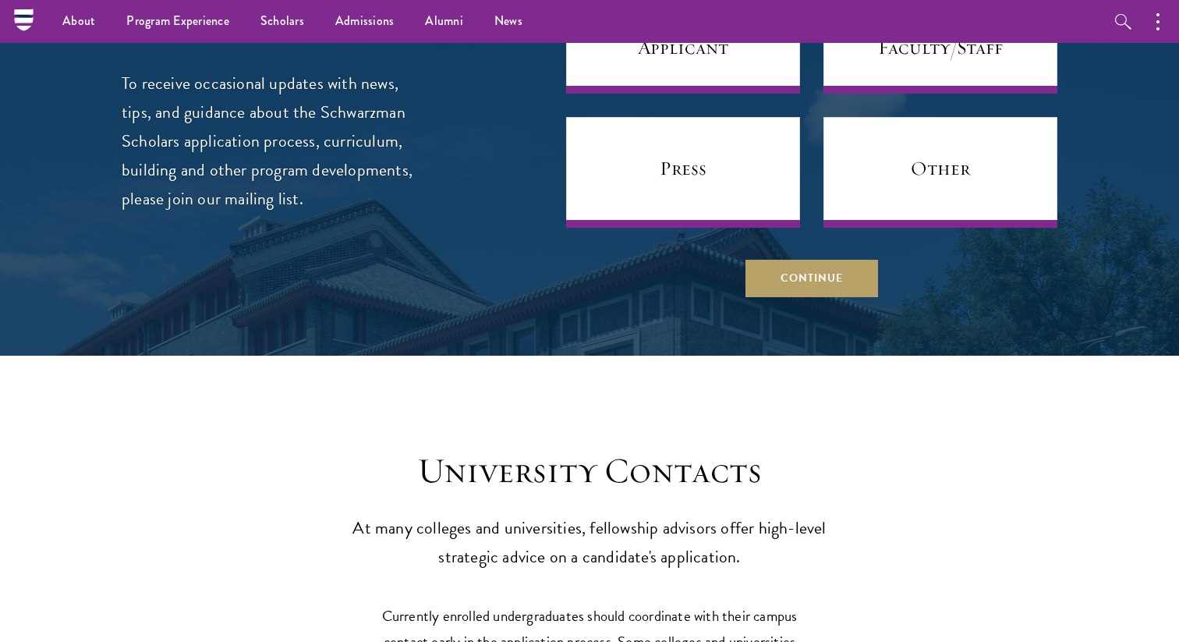
scroll to position [6084, 0]
